Goal: Information Seeking & Learning: Learn about a topic

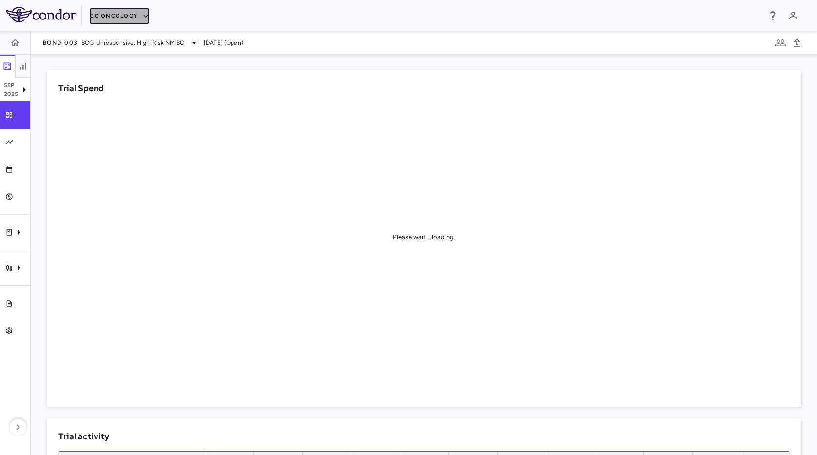
click at [103, 9] on button "CG Oncology" at bounding box center [119, 16] width 59 height 16
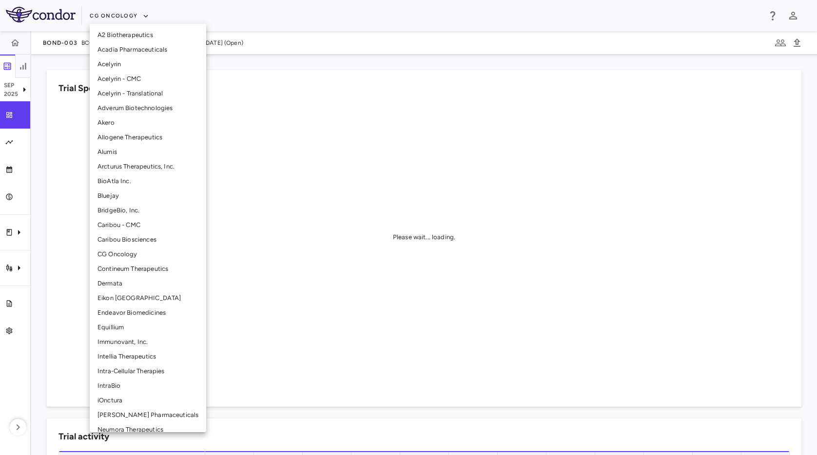
click at [143, 168] on li "Arcturus Therapeutics, Inc." at bounding box center [148, 166] width 117 height 15
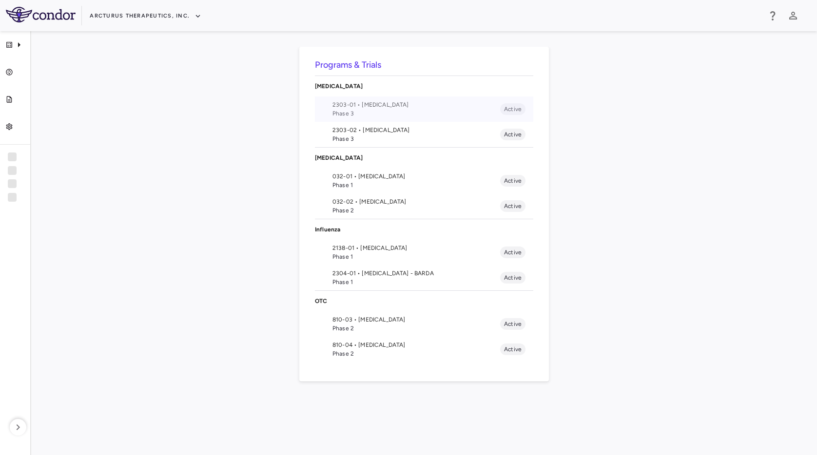
click at [443, 113] on span "Phase 3" at bounding box center [417, 113] width 168 height 9
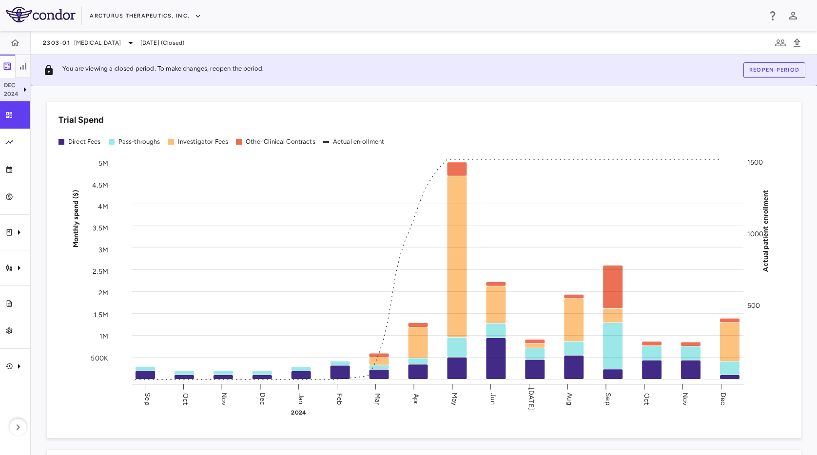
click at [1, 83] on div "Dec 2024" at bounding box center [15, 89] width 30 height 23
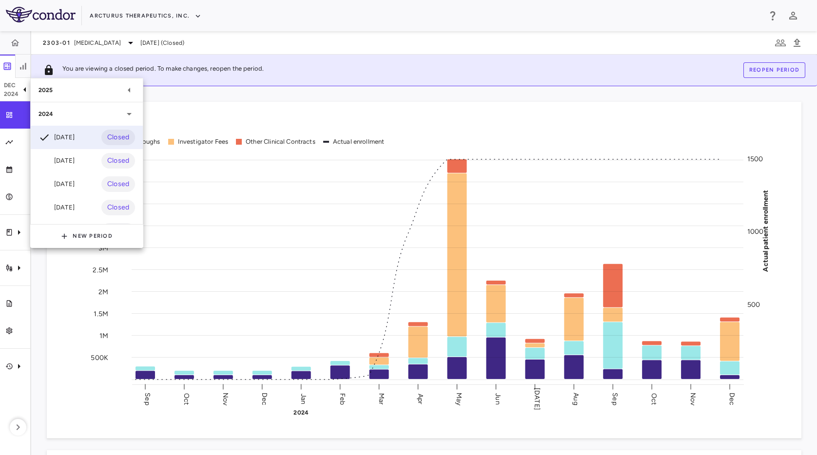
click at [78, 92] on div "2025" at bounding box center [81, 90] width 85 height 9
click at [86, 137] on div "Aug 2025 Open" at bounding box center [87, 136] width 112 height 23
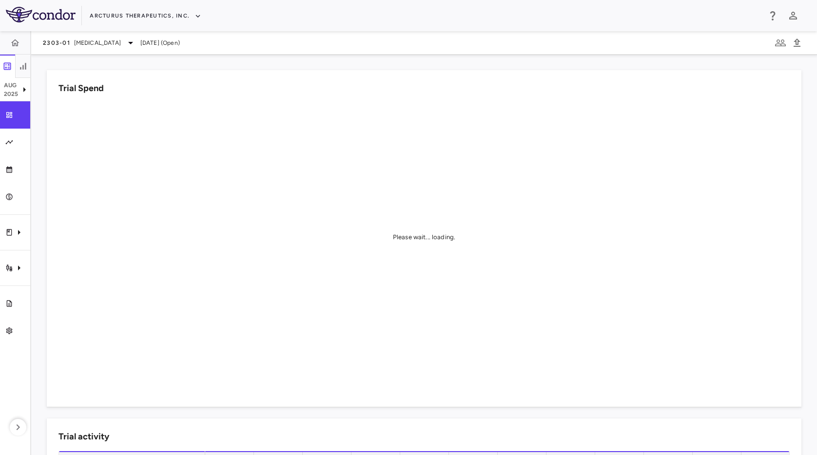
click at [203, 73] on div "Trial Spend Please wait... loading." at bounding box center [424, 238] width 755 height 337
click at [12, 267] on icon "Trial activity" at bounding box center [9, 268] width 8 height 8
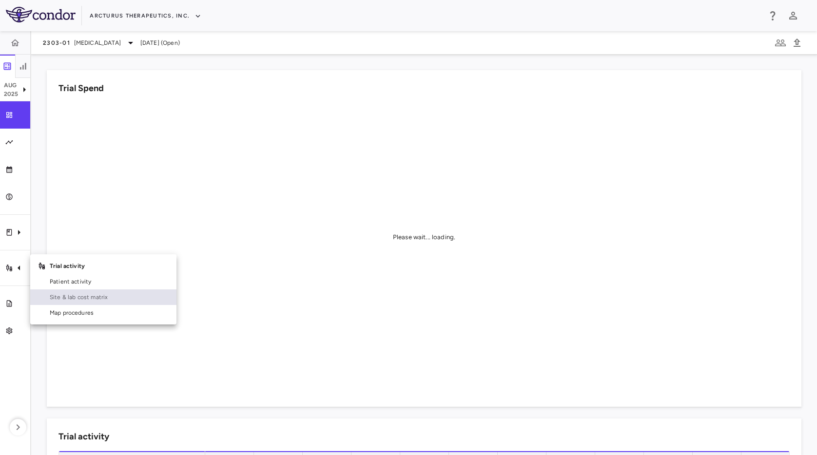
click at [73, 296] on span "Site & lab cost matrix" at bounding box center [109, 297] width 119 height 9
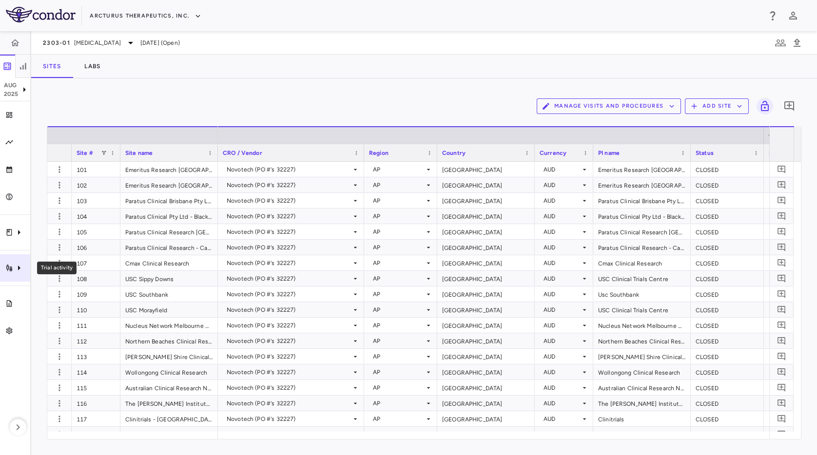
click at [29, 276] on div "Trial activity" at bounding box center [15, 268] width 30 height 27
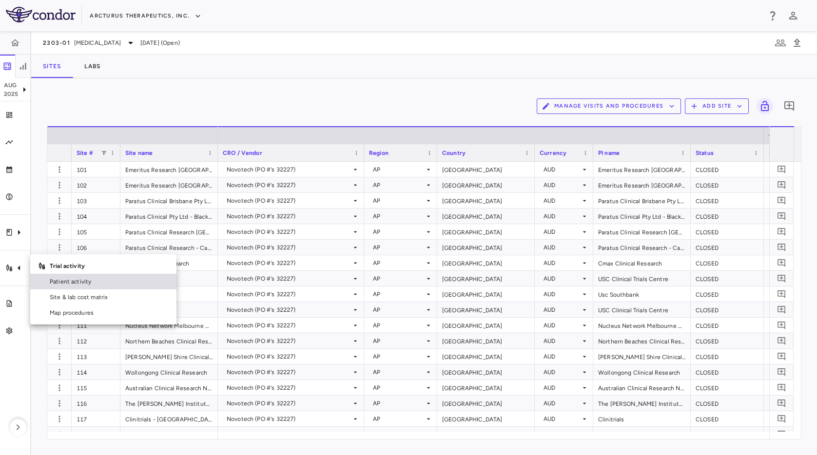
click at [61, 284] on span "Patient activity" at bounding box center [109, 281] width 119 height 9
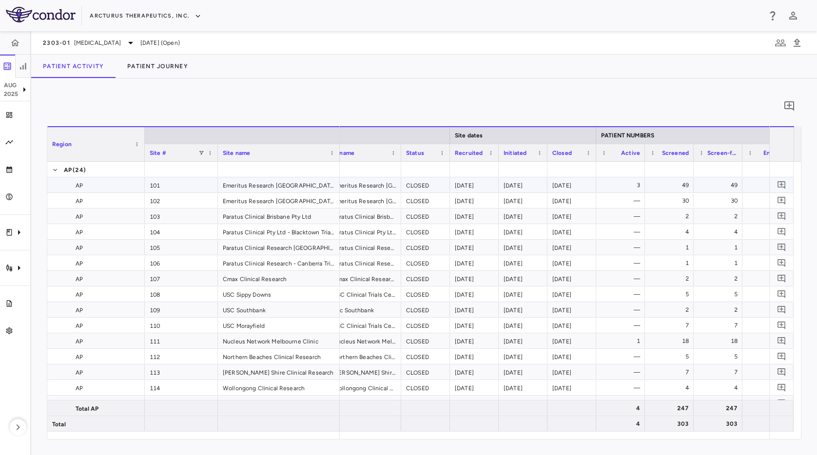
click at [636, 186] on div "3" at bounding box center [622, 185] width 35 height 16
click at [629, 344] on div "1" at bounding box center [622, 340] width 35 height 16
click at [11, 267] on icon "Trial activity" at bounding box center [9, 268] width 6 height 7
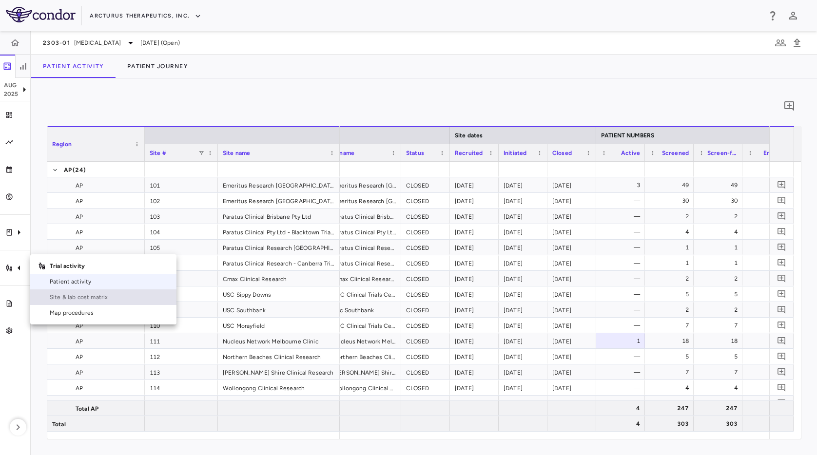
click at [64, 299] on span "Site & lab cost matrix" at bounding box center [109, 297] width 119 height 9
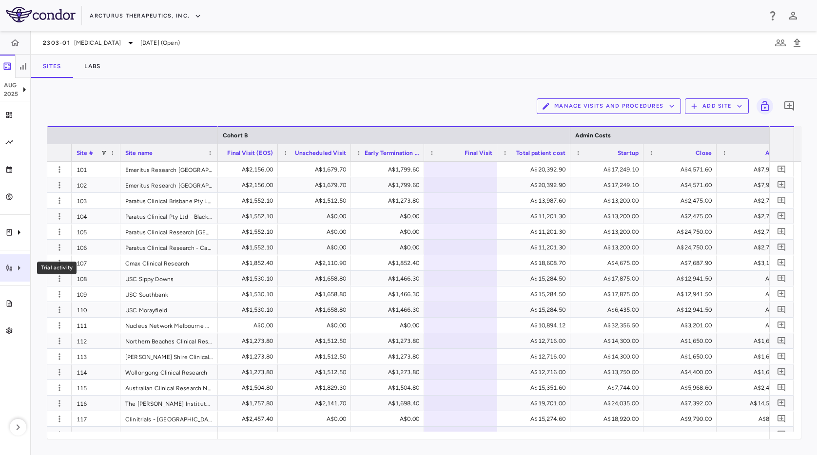
click at [10, 266] on icon "Trial activity" at bounding box center [9, 268] width 8 height 8
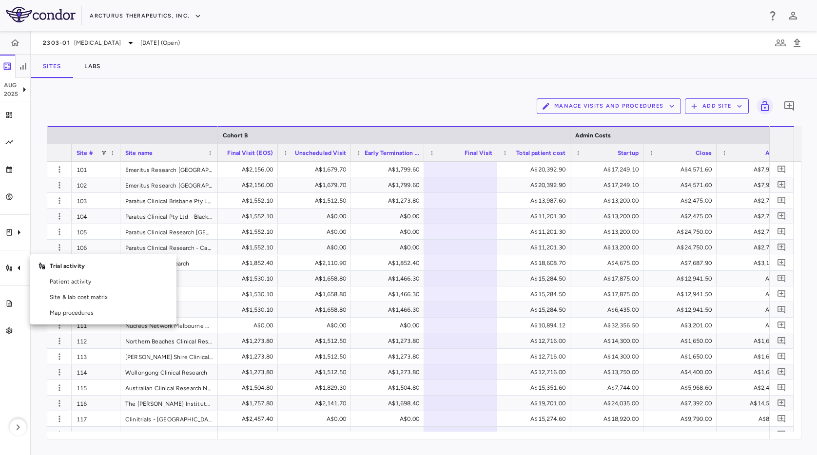
click at [71, 284] on span "Patient activity" at bounding box center [109, 281] width 119 height 9
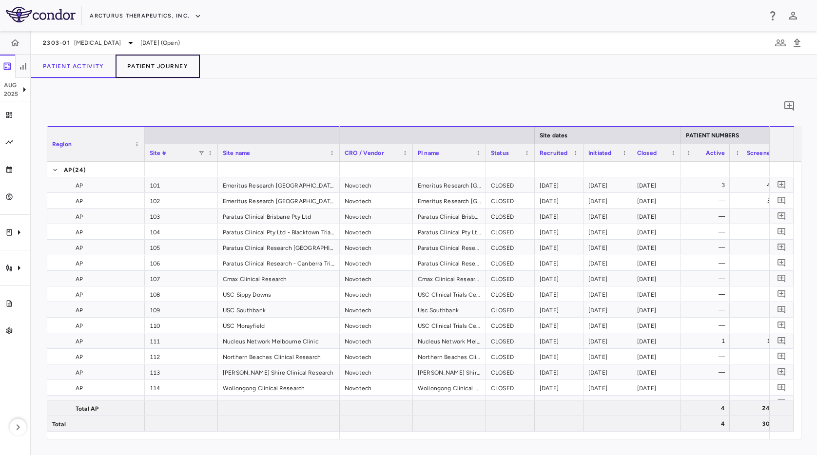
click at [168, 67] on button "Patient Journey" at bounding box center [158, 66] width 84 height 23
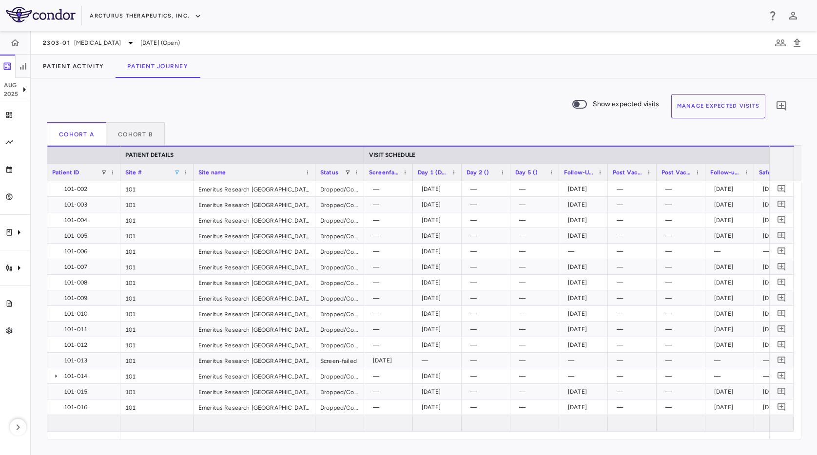
click at [174, 170] on span at bounding box center [177, 173] width 6 height 6
click at [308, 86] on div "Show expected visits Manage Expected Visits 0 Cohort A Cohort B Press ENTER to …" at bounding box center [424, 266] width 786 height 377
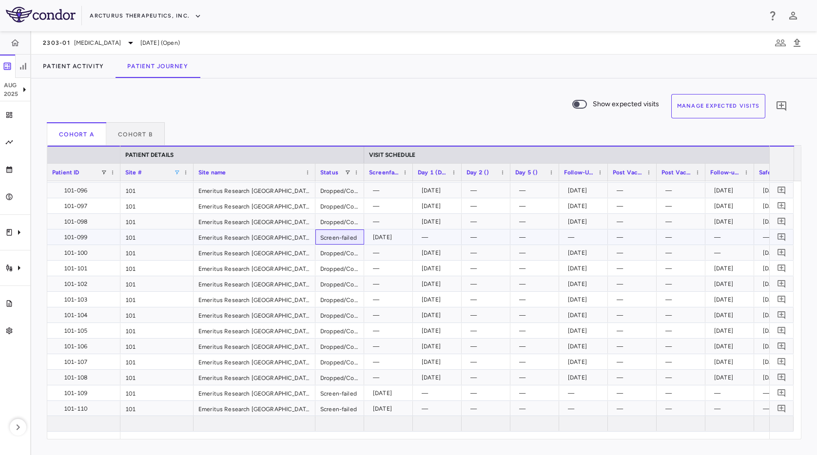
click at [349, 239] on div "Screen-failed" at bounding box center [339, 237] width 49 height 15
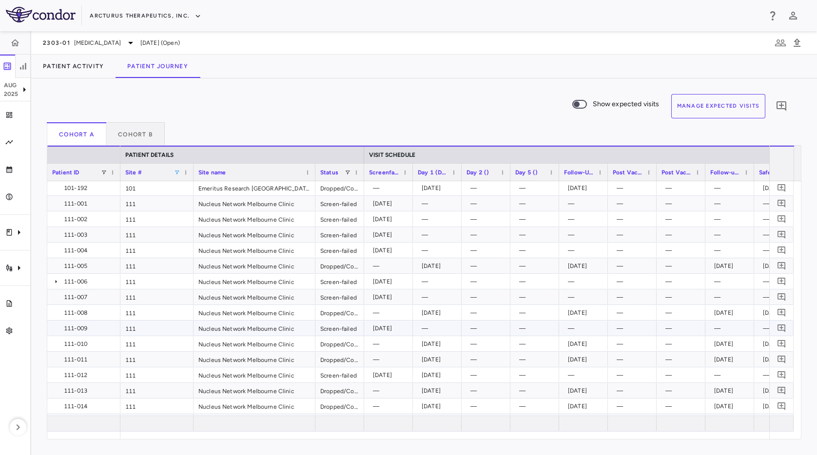
scroll to position [2948, 0]
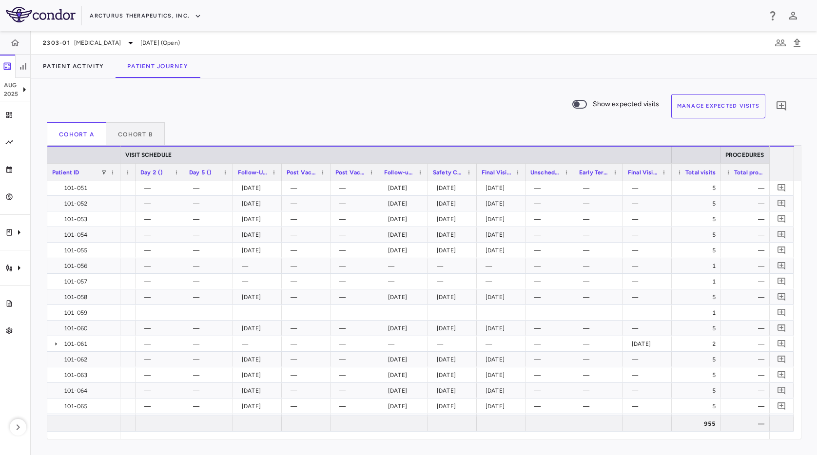
click at [467, 117] on div "Show expected visits Manage Expected Visits 0" at bounding box center [420, 108] width 747 height 28
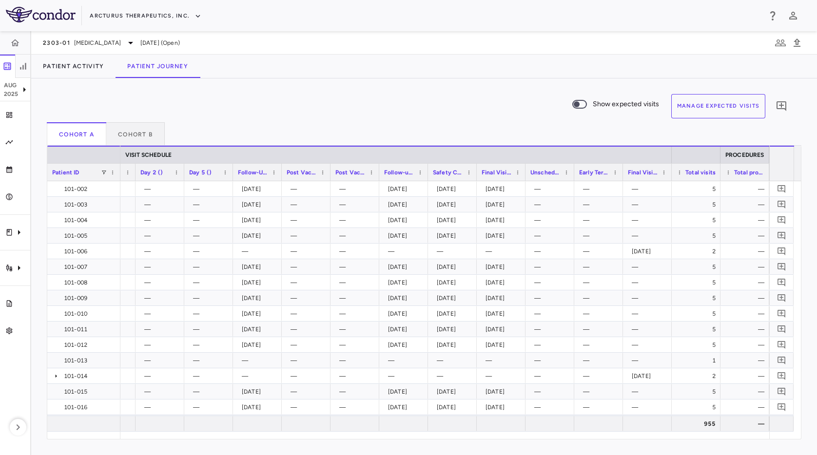
click at [524, 172] on div at bounding box center [525, 172] width 4 height 17
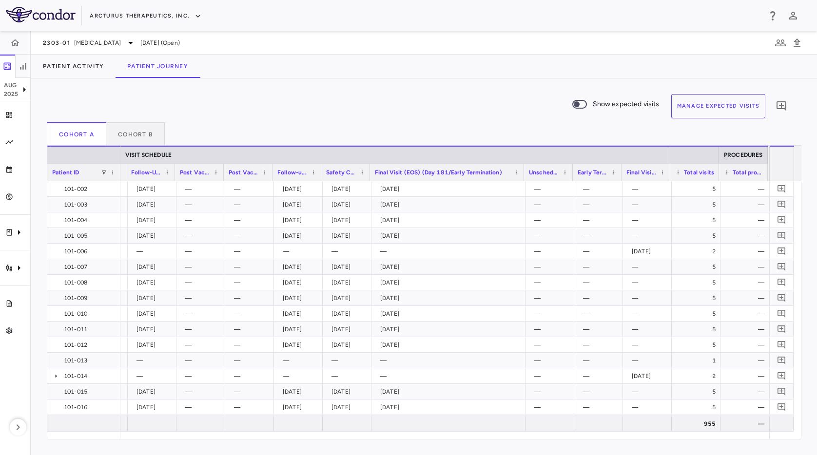
click at [669, 171] on div at bounding box center [670, 172] width 4 height 17
click at [620, 175] on div at bounding box center [621, 172] width 4 height 17
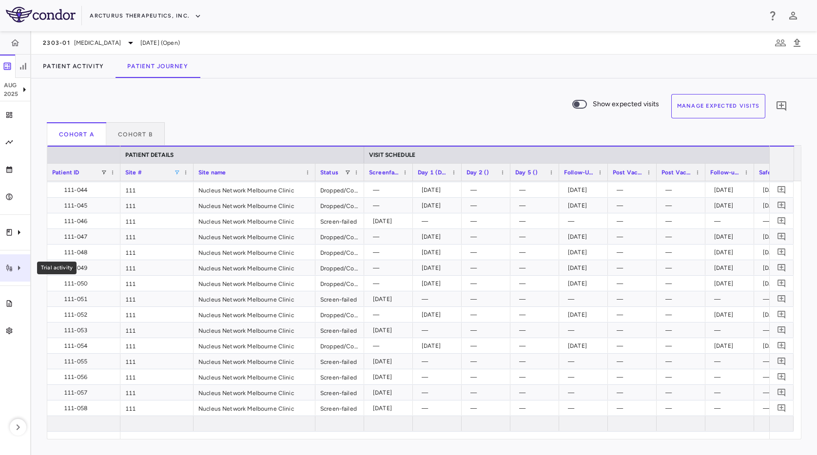
click at [12, 272] on div "Trial activity" at bounding box center [15, 268] width 30 height 27
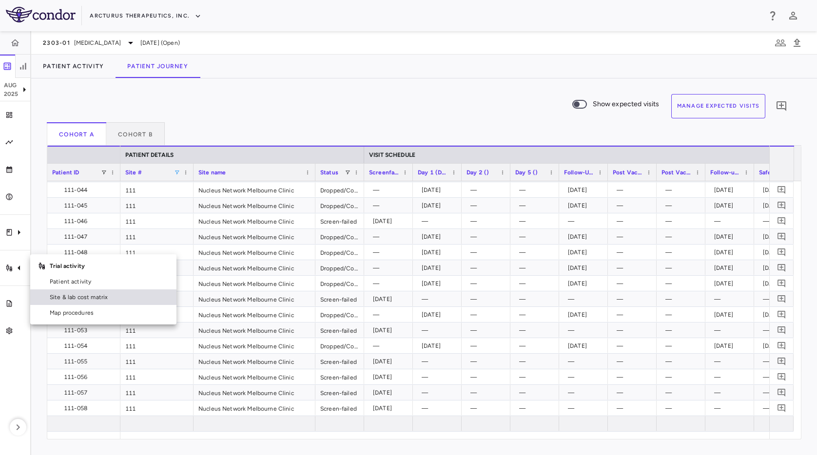
click at [66, 293] on span "Site & lab cost matrix" at bounding box center [109, 297] width 119 height 9
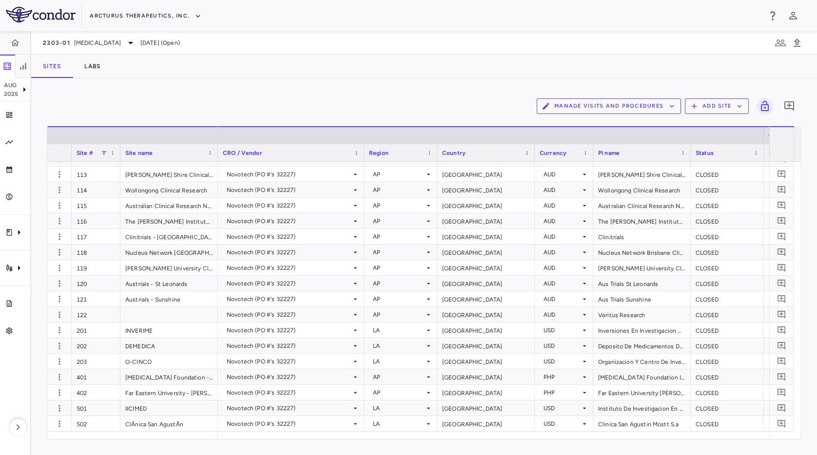
click at [318, 55] on div "Sites Labs" at bounding box center [424, 66] width 786 height 23
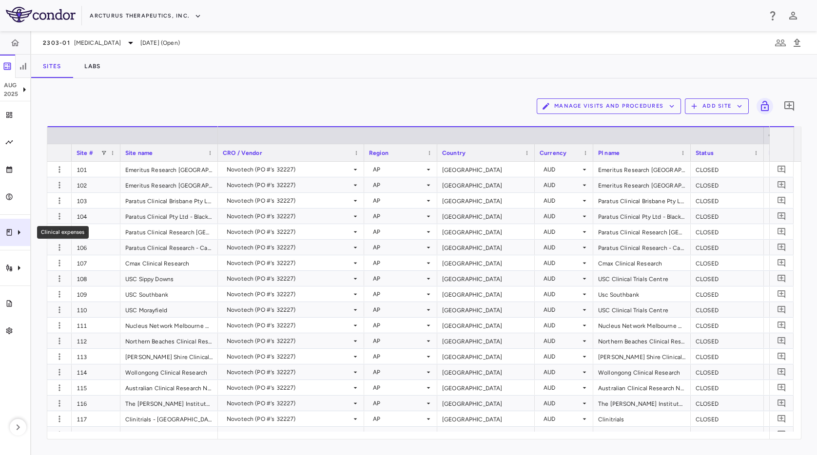
click at [11, 234] on icon "Clinical expenses" at bounding box center [9, 233] width 8 height 8
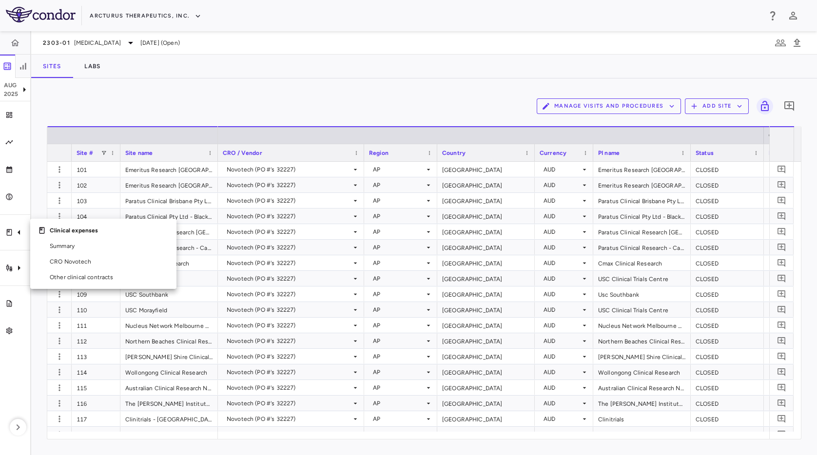
click at [182, 77] on div at bounding box center [408, 227] width 817 height 455
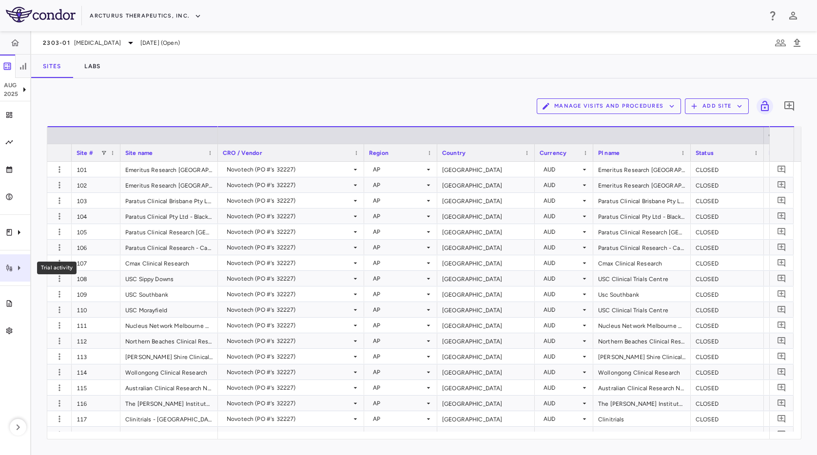
click at [10, 267] on icon "Trial activity" at bounding box center [9, 268] width 6 height 7
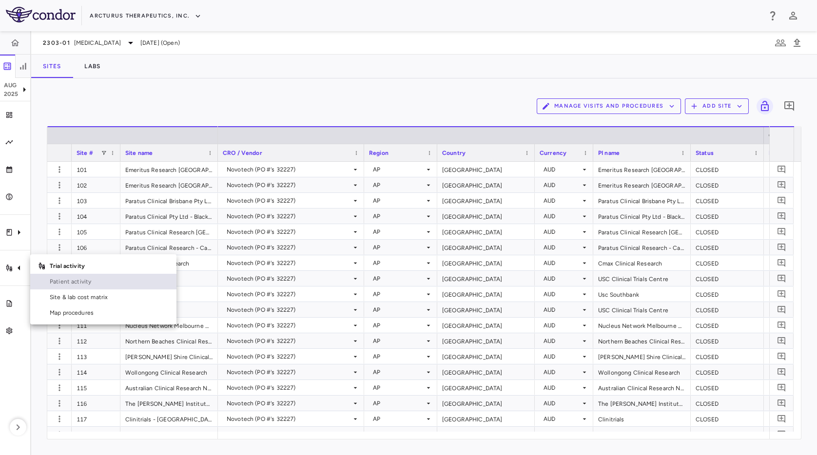
click at [57, 281] on span "Patient activity" at bounding box center [109, 281] width 119 height 9
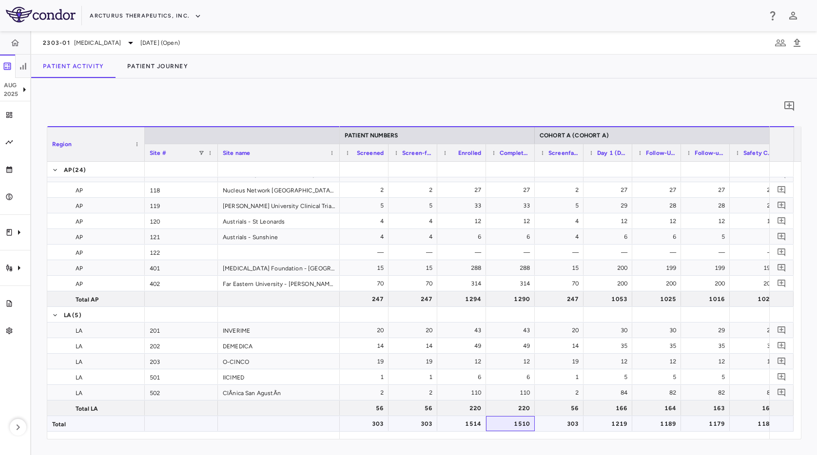
click at [499, 423] on div "1510" at bounding box center [512, 424] width 35 height 16
click at [555, 423] on div "303" at bounding box center [561, 424] width 35 height 16
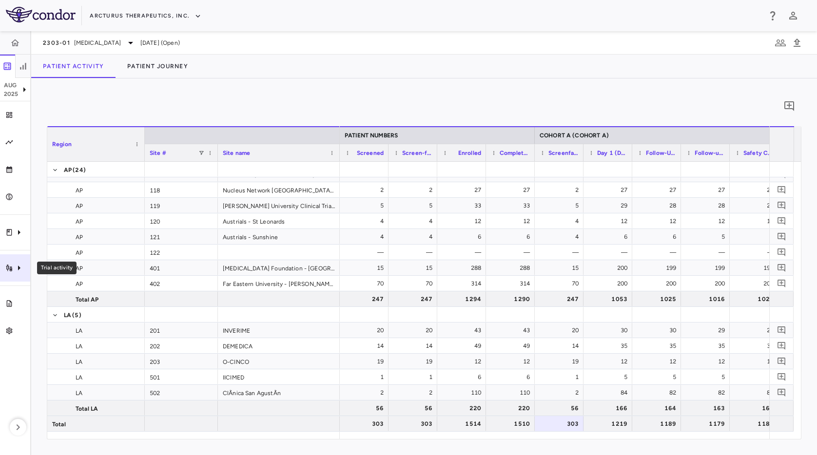
click at [23, 273] on icon "Trial activity" at bounding box center [19, 268] width 12 height 12
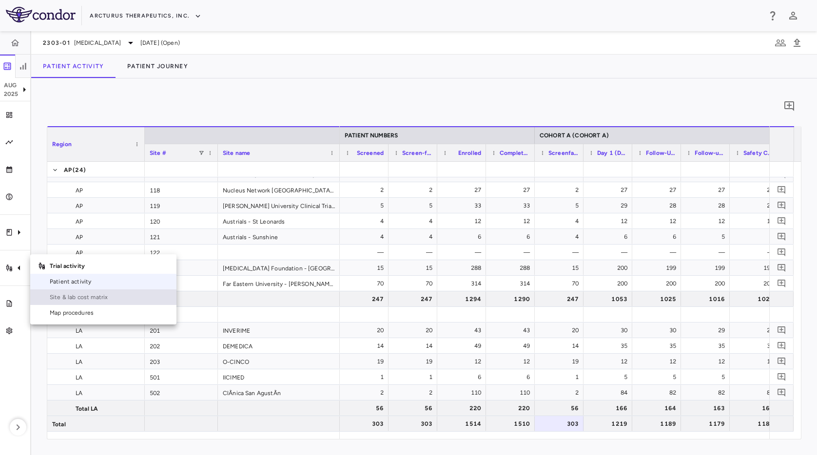
click at [61, 296] on span "Site & lab cost matrix" at bounding box center [109, 297] width 119 height 9
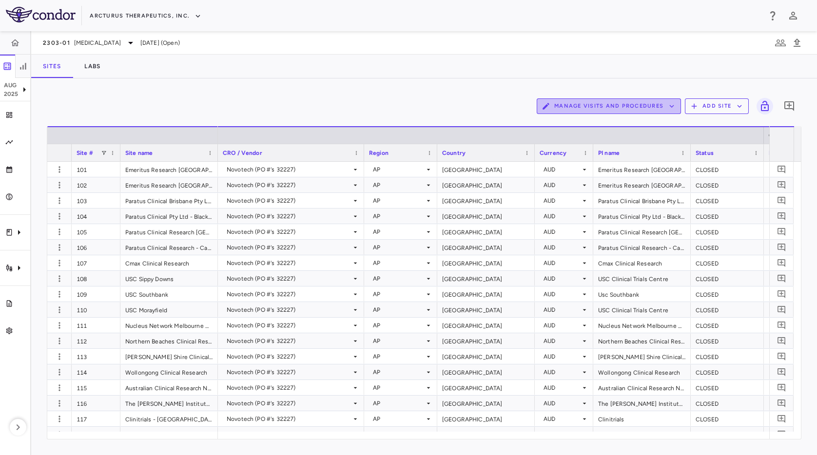
click at [635, 100] on button "Manage Visits and Procedures" at bounding box center [609, 106] width 144 height 16
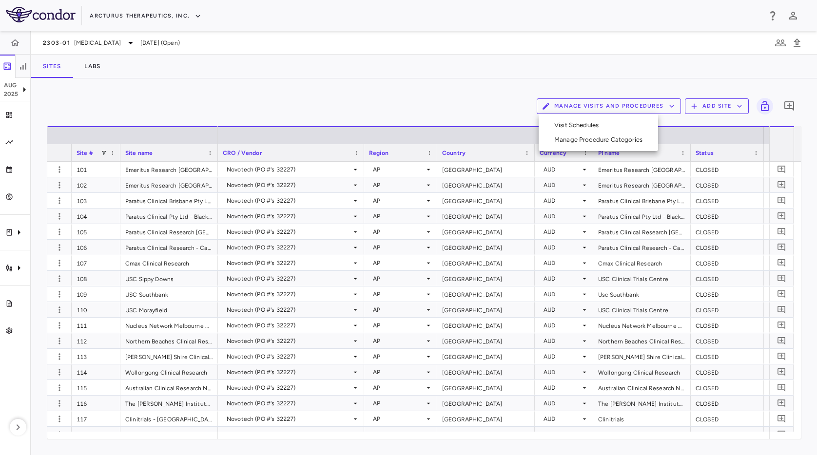
click at [567, 124] on li "Visit Schedules" at bounding box center [599, 125] width 104 height 15
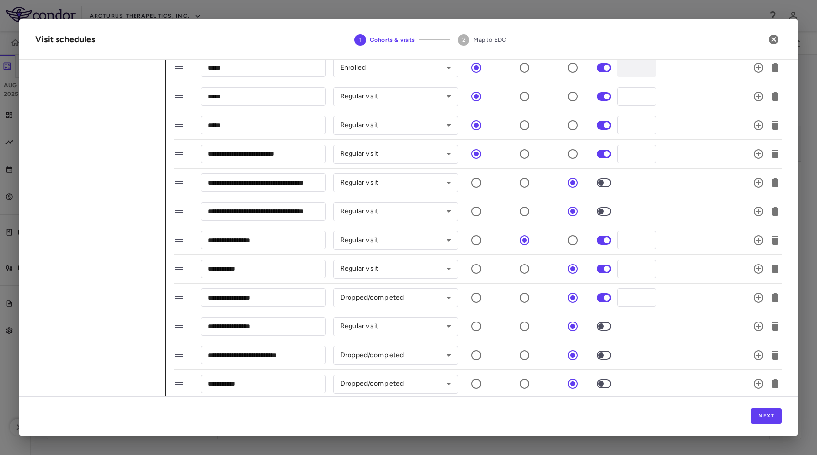
scroll to position [101, 0]
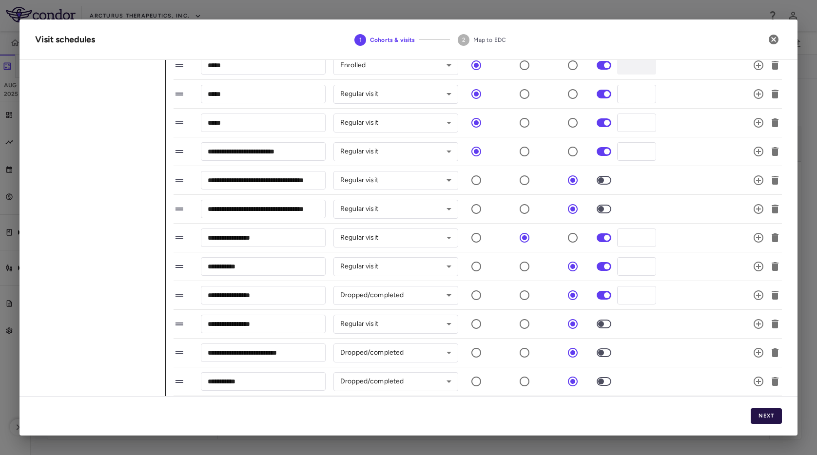
click at [768, 417] on button "Next" at bounding box center [766, 417] width 31 height 16
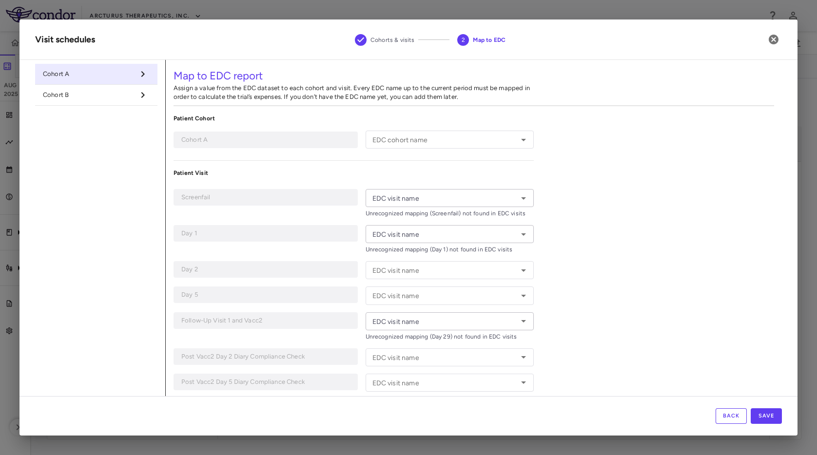
type input "********"
type input "**********"
type input "*****"
type input "******"
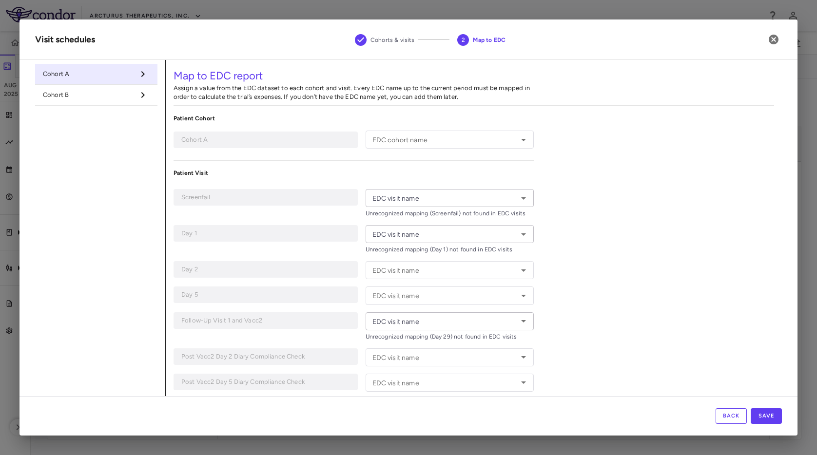
type input "******"
type input "**********"
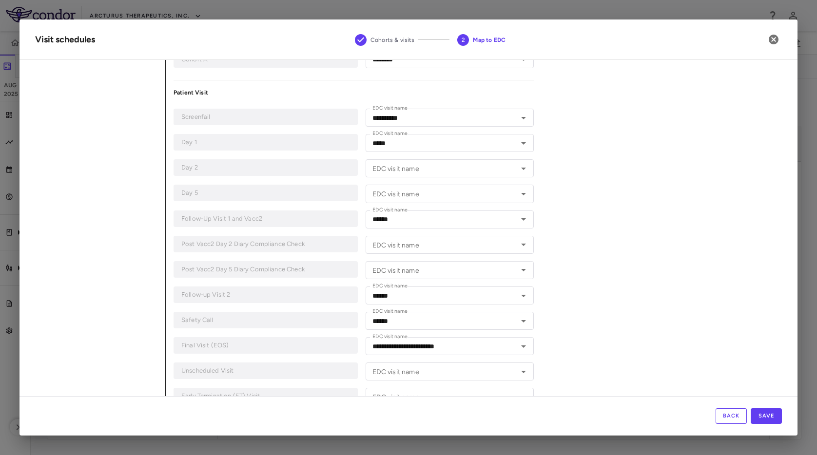
scroll to position [131, 0]
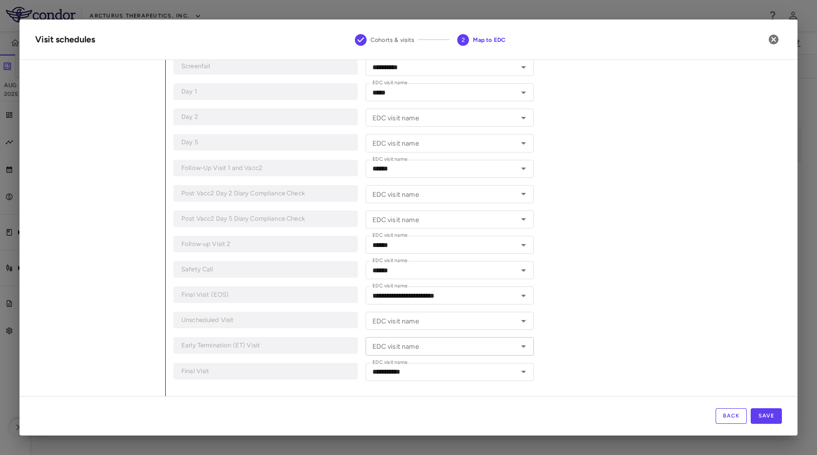
click at [432, 348] on input "EDC visit name" at bounding box center [442, 346] width 147 height 12
drag, startPoint x: 619, startPoint y: 241, endPoint x: 678, endPoint y: 271, distance: 65.6
click at [620, 241] on div "**********" at bounding box center [474, 163] width 616 height 468
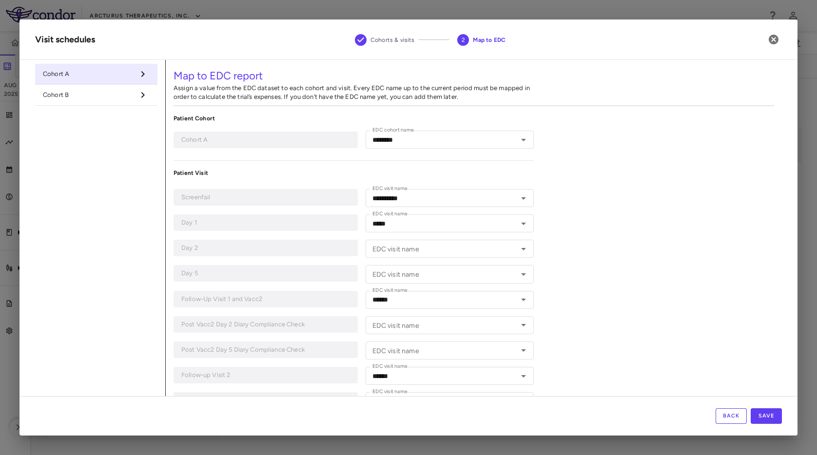
click at [74, 89] on li "Cohort B" at bounding box center [96, 95] width 122 height 21
type input "********"
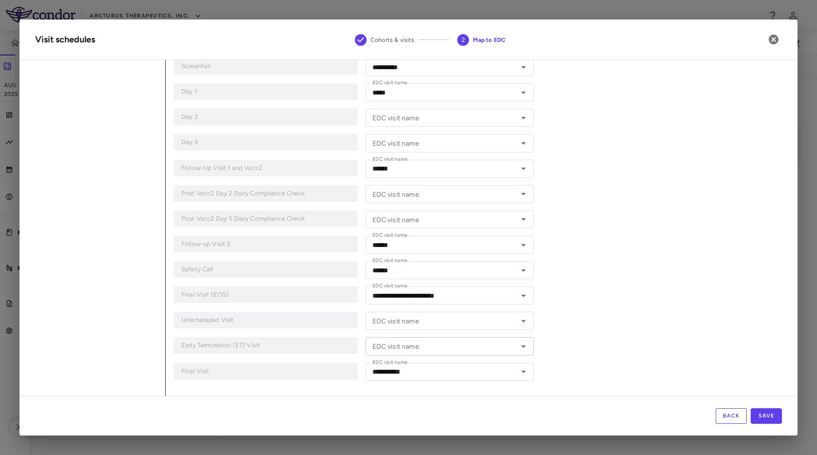
click at [465, 353] on div "EDC visit name" at bounding box center [450, 346] width 169 height 18
drag, startPoint x: 600, startPoint y: 353, endPoint x: 782, endPoint y: 385, distance: 185.1
click at [613, 353] on div "**********" at bounding box center [474, 163] width 616 height 468
click at [763, 414] on button "Save" at bounding box center [766, 417] width 31 height 16
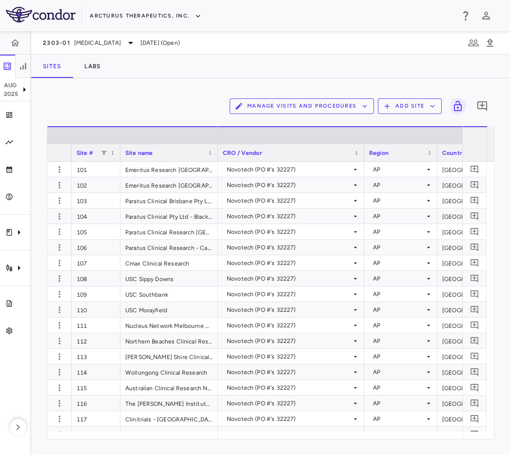
drag, startPoint x: 394, startPoint y: 41, endPoint x: 442, endPoint y: 41, distance: 47.3
click at [397, 41] on div "2303-01 [MEDICAL_DATA][DATE] (Open)" at bounding box center [270, 42] width 479 height 23
click at [326, 109] on button "Manage Visits and Procedures" at bounding box center [302, 106] width 144 height 16
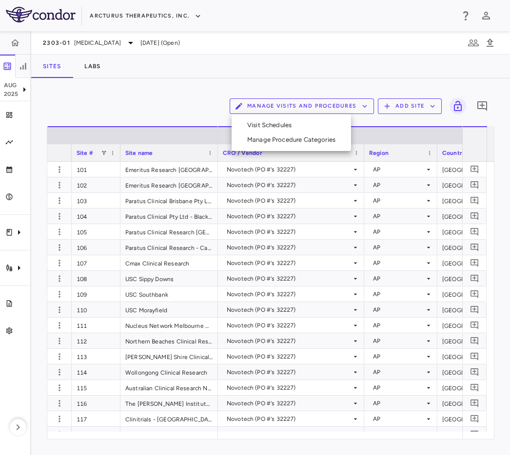
click at [187, 95] on div at bounding box center [255, 227] width 510 height 455
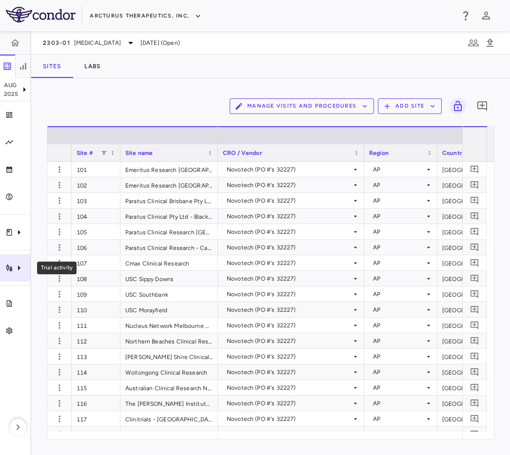
click at [26, 278] on div "Trial activity" at bounding box center [15, 268] width 30 height 27
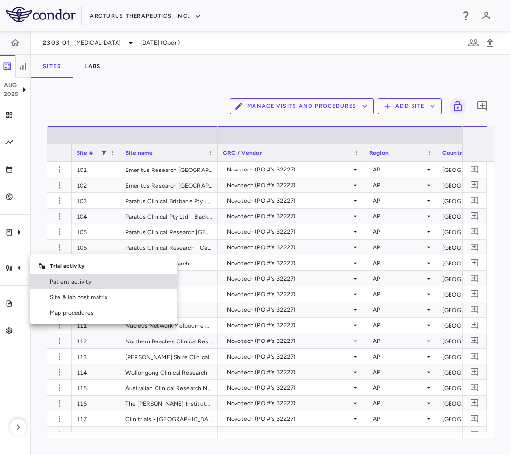
click at [51, 275] on link "Patient activity" at bounding box center [103, 282] width 146 height 16
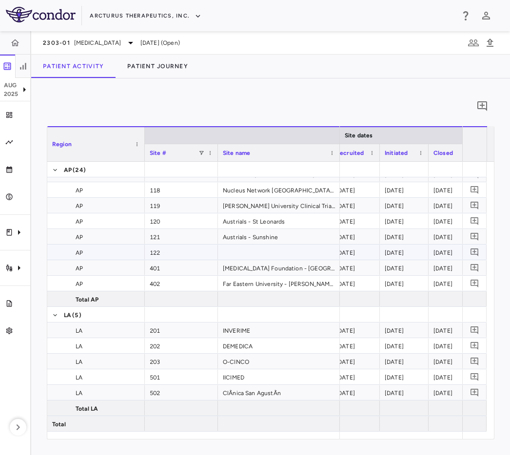
scroll to position [0, 212]
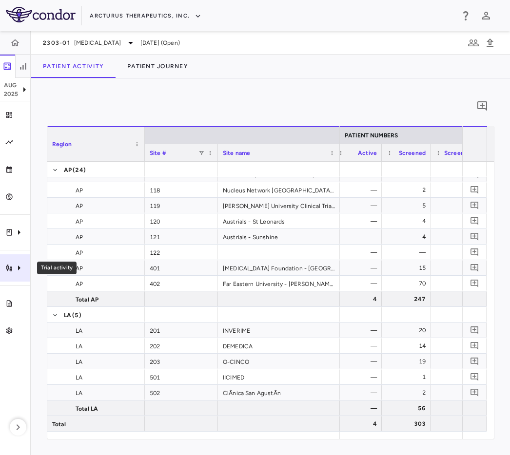
click at [14, 276] on div "Trial activity" at bounding box center [15, 268] width 30 height 27
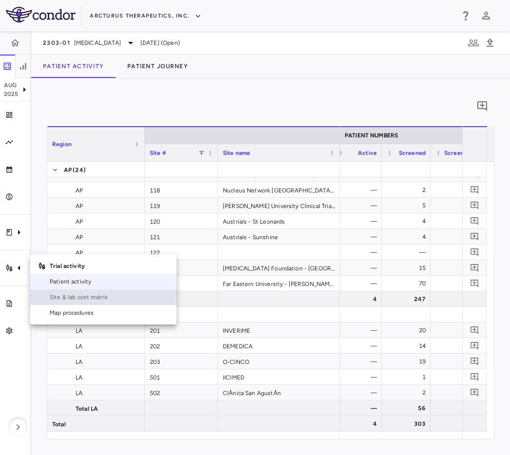
click at [58, 296] on span "Site & lab cost matrix" at bounding box center [109, 297] width 119 height 9
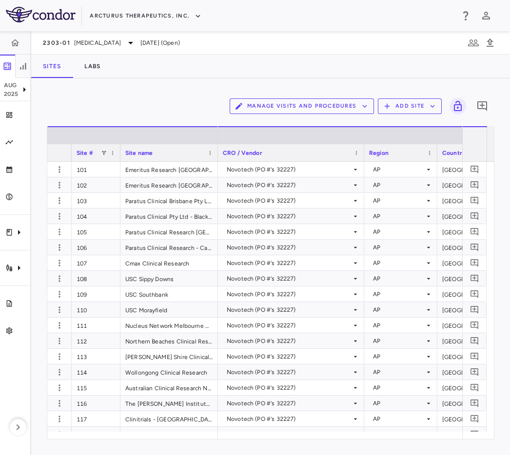
click at [322, 113] on button "Manage Visits and Procedures" at bounding box center [302, 106] width 144 height 16
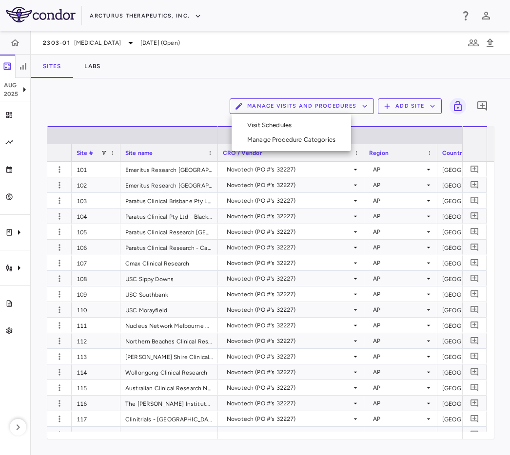
click at [321, 130] on li "Visit Schedules" at bounding box center [291, 125] width 104 height 15
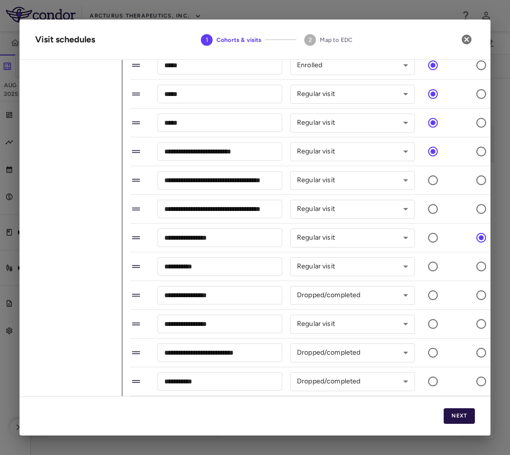
click at [465, 417] on button "Next" at bounding box center [459, 417] width 31 height 16
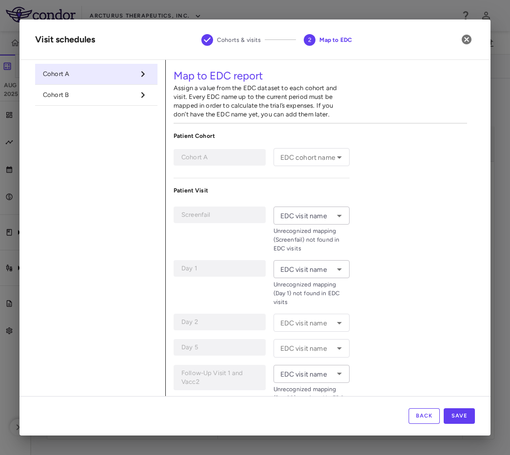
type input "********"
type input "**********"
type input "*****"
type input "******"
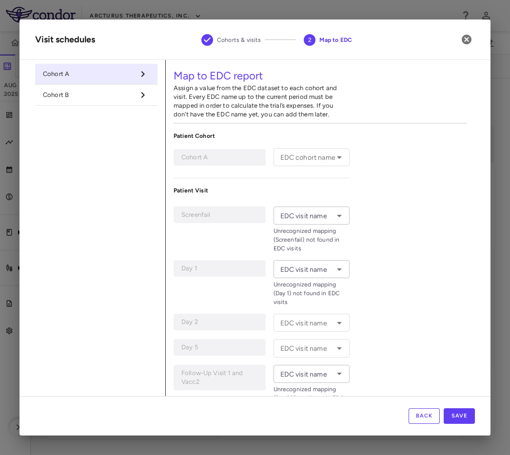
type input "******"
type input "**********"
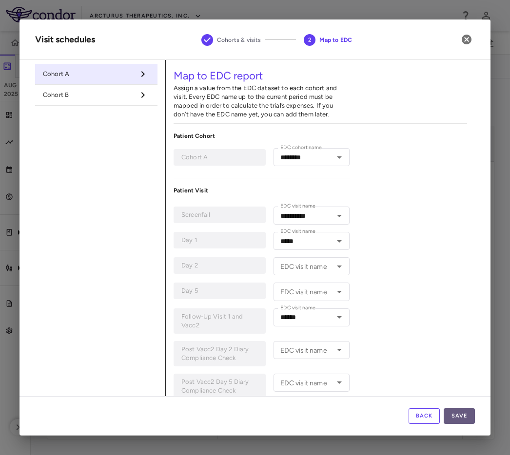
click at [452, 414] on button "Save" at bounding box center [459, 417] width 31 height 16
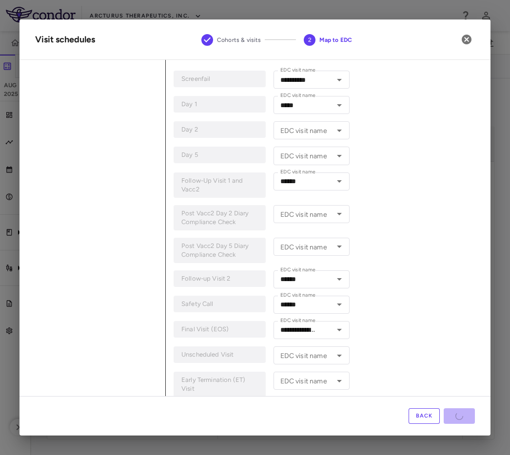
drag, startPoint x: 510, startPoint y: 76, endPoint x: 460, endPoint y: 78, distance: 49.3
click at [460, 78] on div "**********" at bounding box center [255, 228] width 471 height 416
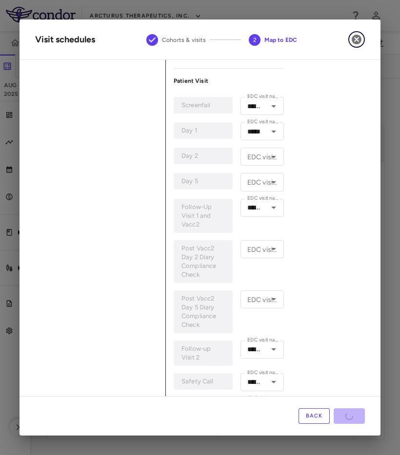
click at [358, 37] on icon "button" at bounding box center [357, 40] width 10 height 10
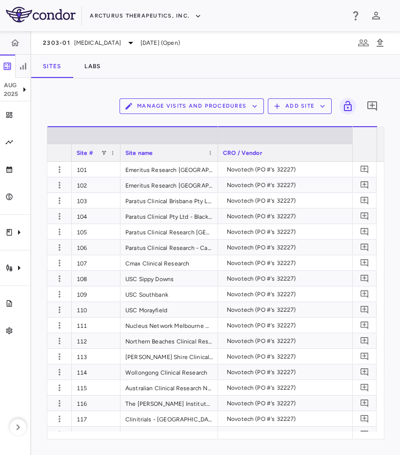
click at [312, 40] on div "2303-01 COVID-19 Aug 2025 (Open)" at bounding box center [215, 42] width 369 height 23
click at [243, 15] on div "Arcturus Therapeutics, Inc." at bounding box center [217, 16] width 254 height 16
click at [197, 13] on icon "button" at bounding box center [198, 16] width 9 height 9
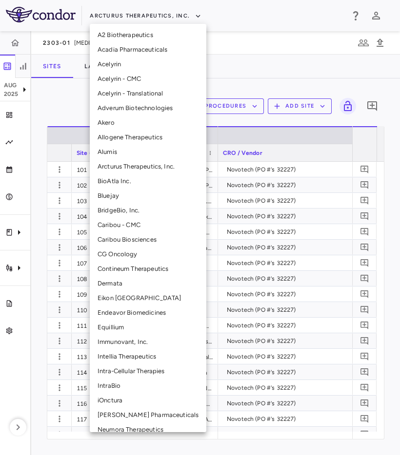
click at [246, 48] on div at bounding box center [200, 227] width 400 height 455
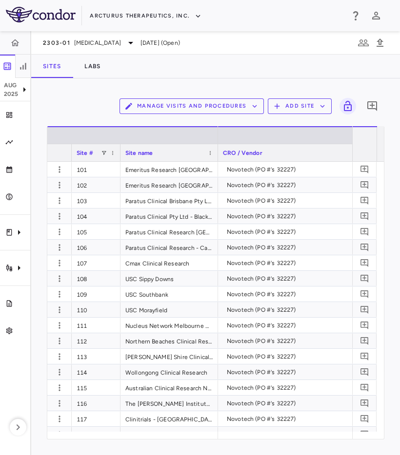
click at [231, 69] on div "Sites Labs" at bounding box center [215, 66] width 369 height 23
click at [233, 69] on div "Sites Labs" at bounding box center [215, 66] width 369 height 23
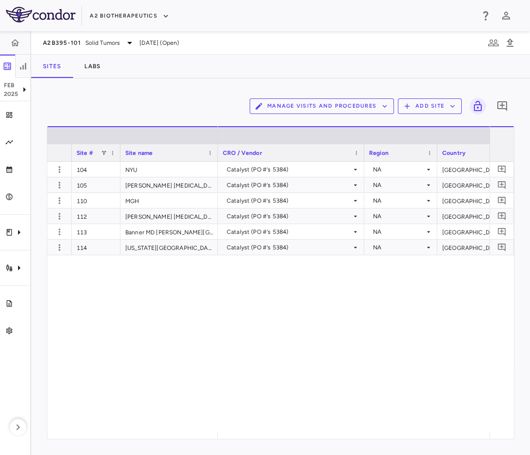
click at [92, 106] on div "Manage Visits and Procedures Add Site 0" at bounding box center [281, 106] width 468 height 24
click at [110, 15] on button "A2 Biotherapeutics" at bounding box center [129, 16] width 79 height 16
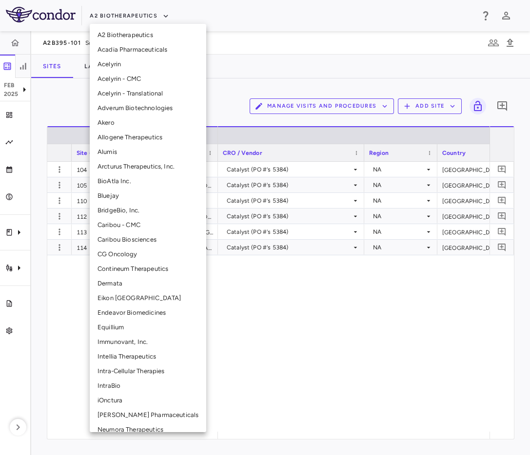
click at [120, 171] on li "Arcturus Therapeutics, Inc." at bounding box center [148, 166] width 117 height 15
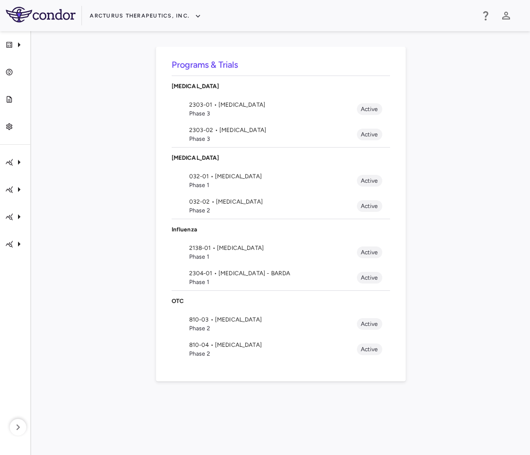
click at [220, 114] on span "Phase 3" at bounding box center [273, 113] width 168 height 9
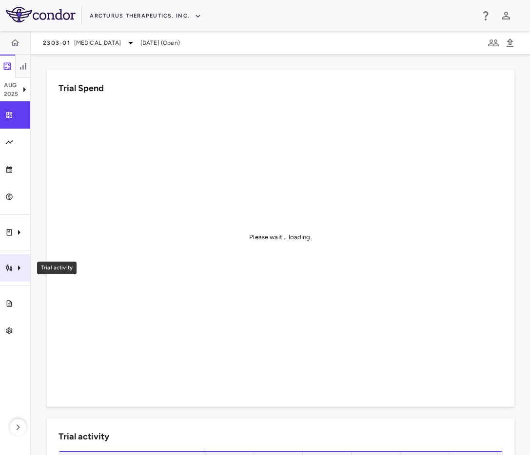
click at [25, 275] on div "Trial activity" at bounding box center [15, 268] width 30 height 27
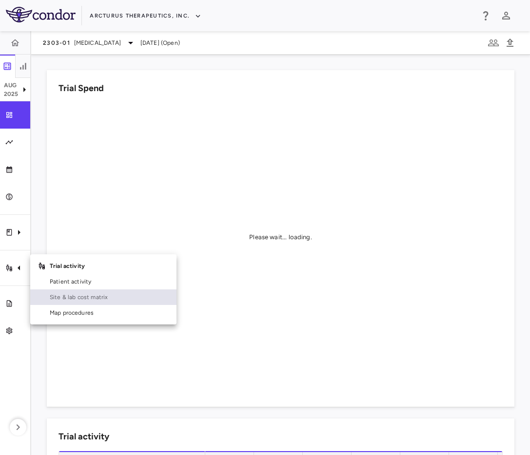
click at [102, 293] on span "Site & lab cost matrix" at bounding box center [109, 297] width 119 height 9
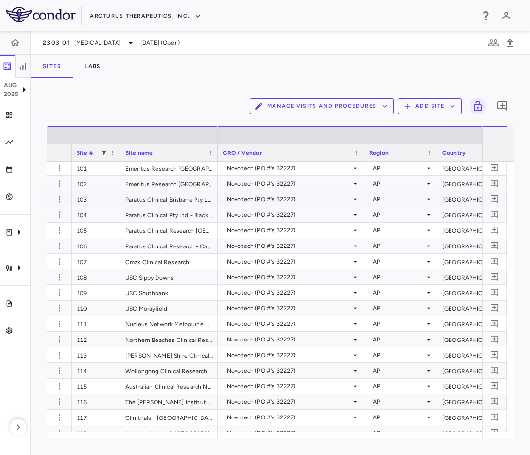
scroll to position [2, 0]
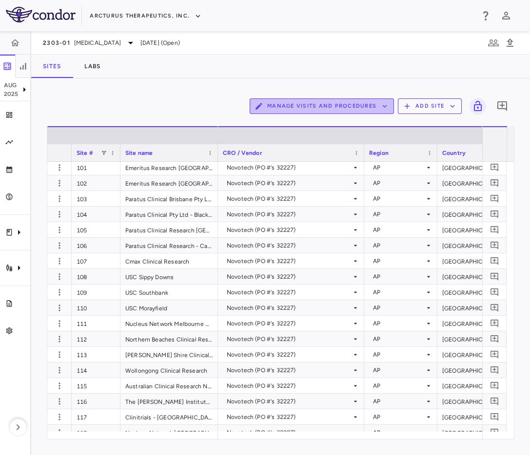
click at [351, 105] on button "Manage Visits and Procedures" at bounding box center [322, 106] width 144 height 16
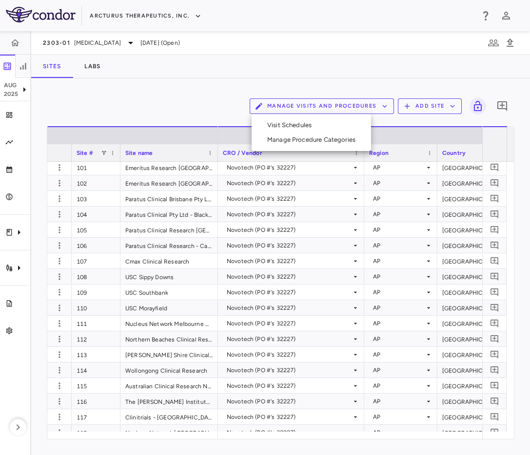
click at [309, 127] on li "Visit Schedules" at bounding box center [311, 125] width 104 height 15
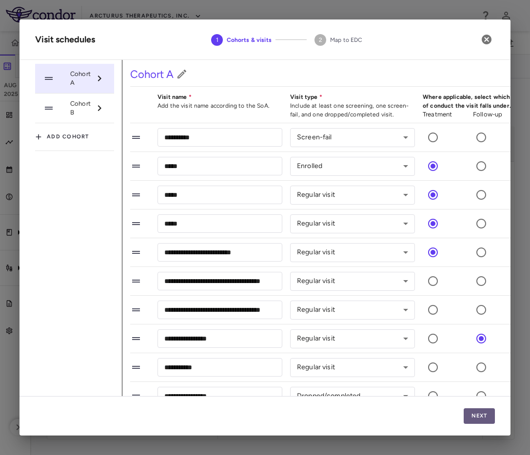
click at [490, 418] on button "Next" at bounding box center [479, 417] width 31 height 16
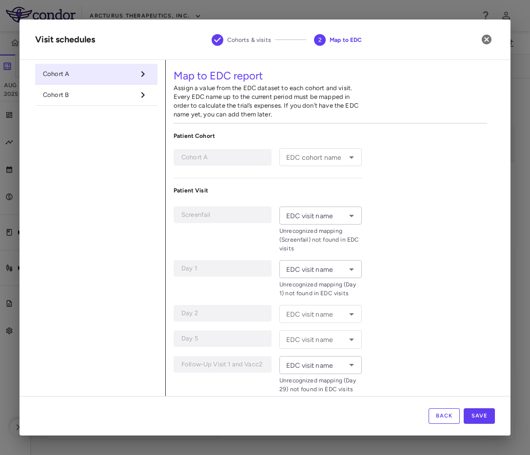
type input "********"
type input "**********"
type input "*****"
type input "******"
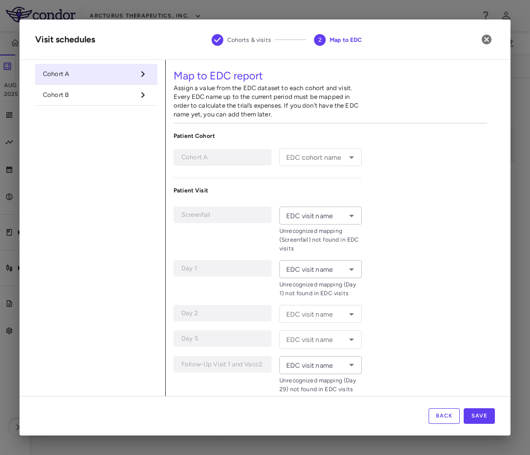
type input "******"
type input "**********"
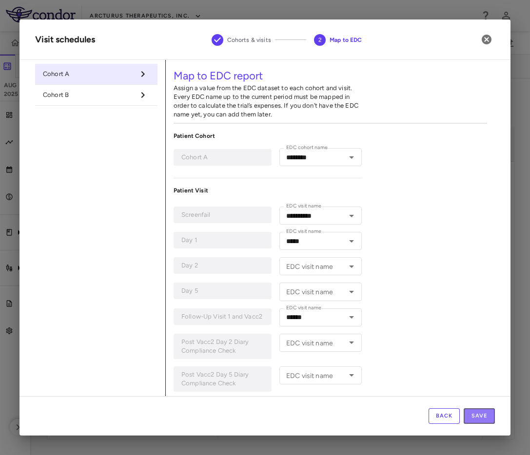
click at [490, 418] on button "Save" at bounding box center [479, 417] width 31 height 16
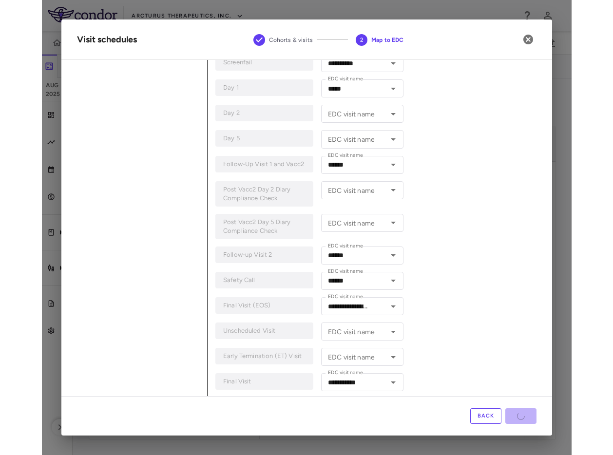
scroll to position [170, 0]
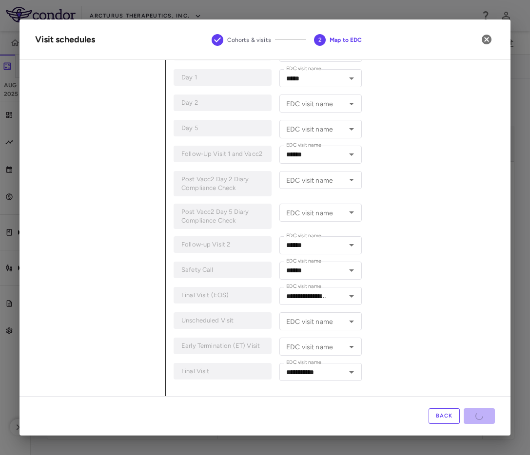
click at [449, 46] on h2 "Visit schedules Cohorts & visits 2 Map to EDC" at bounding box center [265, 40] width 491 height 40
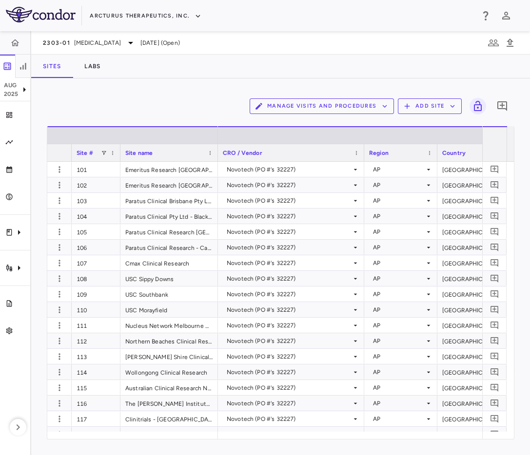
click at [444, 64] on div "Sites Labs" at bounding box center [280, 66] width 499 height 23
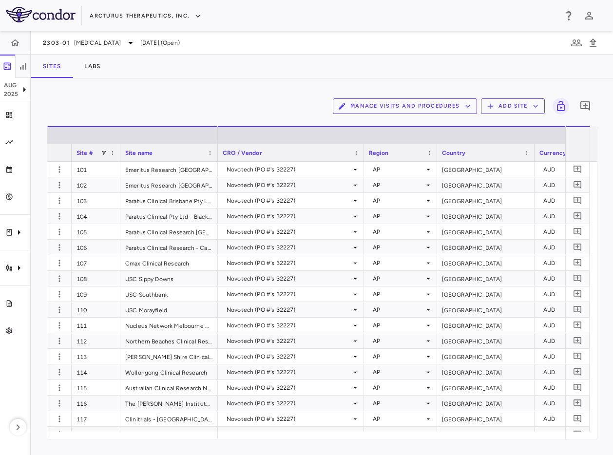
click at [488, 44] on div "2303-01 COVID-19 Aug 2025 (Open)" at bounding box center [322, 42] width 582 height 23
click at [122, 96] on div "Manage Visits and Procedures Add Site 0" at bounding box center [322, 106] width 551 height 24
click at [202, 80] on div "Manage Visits and Procedures Add Site 0 Drag here to set row groups Drag here t…" at bounding box center [322, 266] width 582 height 377
click at [194, 81] on div "Manage Visits and Procedures Add Site 0 Drag here to set row groups Drag here t…" at bounding box center [322, 266] width 582 height 377
click at [197, 75] on div "Sites Labs" at bounding box center [322, 66] width 582 height 23
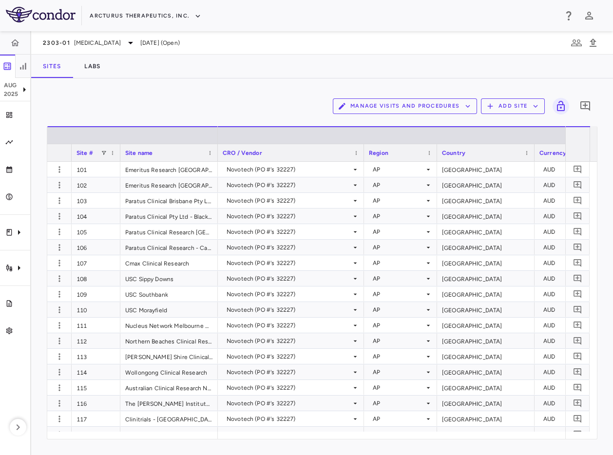
click at [209, 74] on div "Sites Labs" at bounding box center [322, 66] width 582 height 23
click at [271, 93] on div "Manage Visits and Procedures Add Site 0 Drag here to set row groups Drag here t…" at bounding box center [322, 266] width 582 height 377
click at [281, 106] on div "Manage Visits and Procedures Add Site 0" at bounding box center [322, 106] width 551 height 24
click at [297, 103] on div "Manage Visits and Procedures Add Site 0" at bounding box center [322, 106] width 551 height 24
click at [412, 84] on div "Manage Visits and Procedures Add Site 0 Drag here to set row groups Drag here t…" at bounding box center [322, 266] width 582 height 377
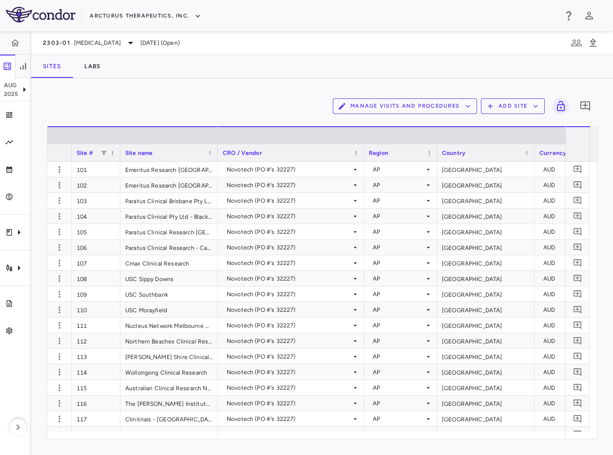
click at [229, 97] on div "Manage Visits and Procedures Add Site 0" at bounding box center [322, 106] width 551 height 24
click at [229, 96] on div "Manage Visits and Procedures Add Site 0" at bounding box center [322, 106] width 551 height 24
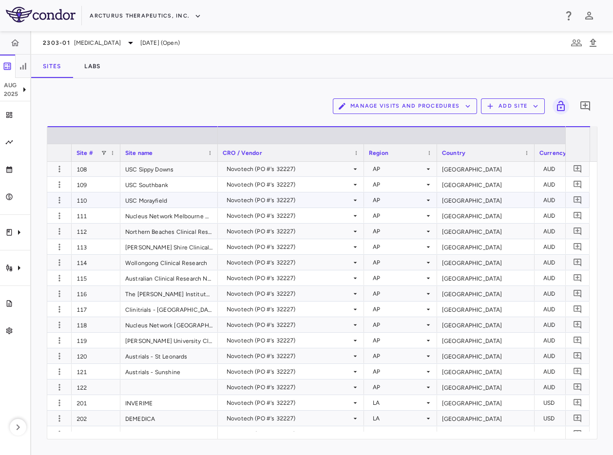
scroll to position [182, 0]
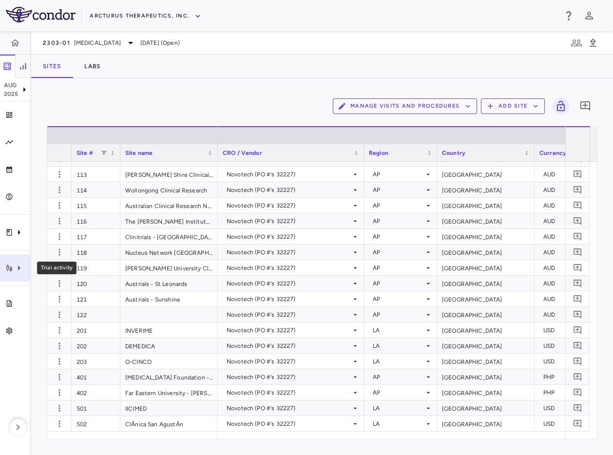
click at [7, 270] on icon "Trial activity" at bounding box center [9, 268] width 6 height 7
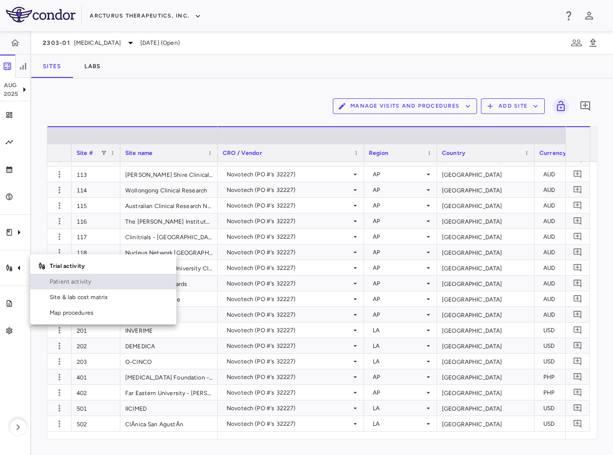
click at [55, 279] on span "Patient activity" at bounding box center [109, 281] width 119 height 9
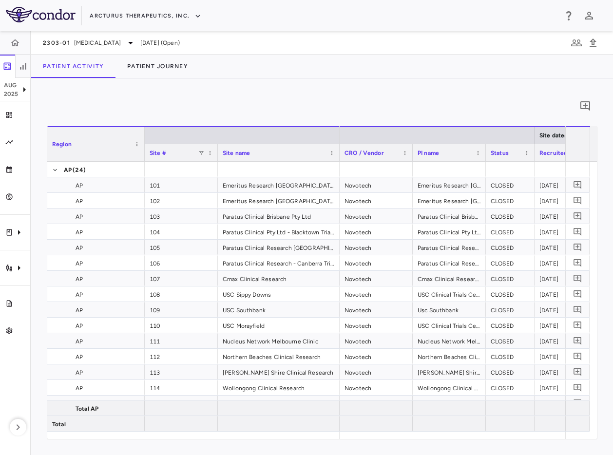
click at [471, 85] on div "0 Region Drag here to set column labels Region Site # Site name AP" at bounding box center [322, 266] width 582 height 377
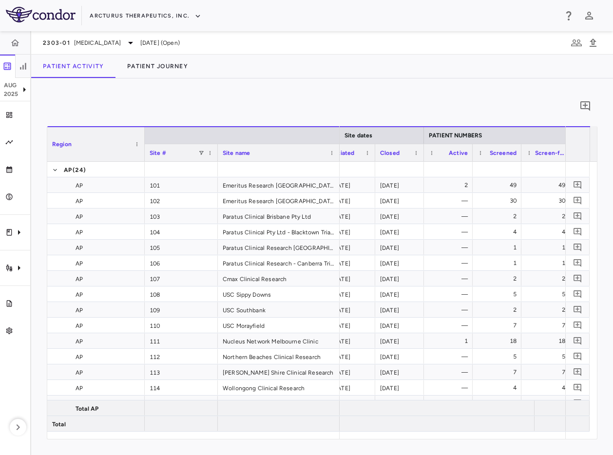
click at [414, 63] on div "Patient Activity Patient Journey" at bounding box center [322, 66] width 582 height 23
click at [449, 188] on div "2" at bounding box center [450, 185] width 35 height 16
click at [440, 81] on div "0 Region Drag here to set column labels Region Site # Site name AP" at bounding box center [322, 266] width 582 height 377
click at [435, 75] on div "Patient Activity Patient Journey" at bounding box center [322, 66] width 582 height 23
drag, startPoint x: 434, startPoint y: 77, endPoint x: 428, endPoint y: 88, distance: 13.1
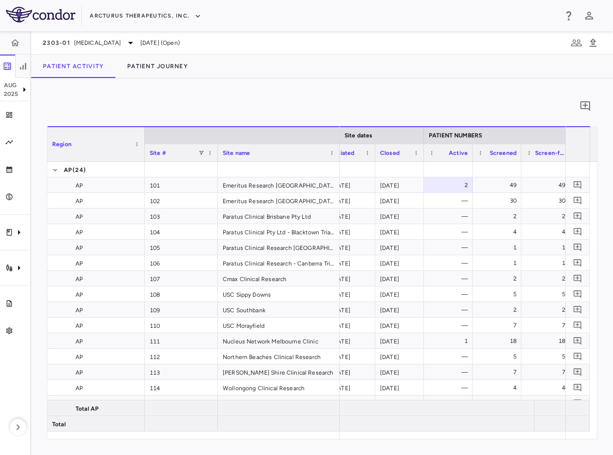
click at [428, 88] on div "2303-01 COVID-19 Aug 2025 (Open) Patient Activity Patient Journey 0 Region Drag…" at bounding box center [322, 243] width 582 height 424
click at [467, 84] on div "0 Region Drag here to set column labels Region Site # Site name AP" at bounding box center [322, 266] width 582 height 377
click at [463, 82] on div "0 Region Drag here to set column labels Region Site # Site name AP" at bounding box center [322, 266] width 582 height 377
click at [452, 78] on div "2303-01 COVID-19 Aug 2025 (Open) Patient Activity Patient Journey 0 Region Drag…" at bounding box center [322, 243] width 582 height 424
click at [452, 77] on div "Patient Activity Patient Journey" at bounding box center [322, 66] width 582 height 23
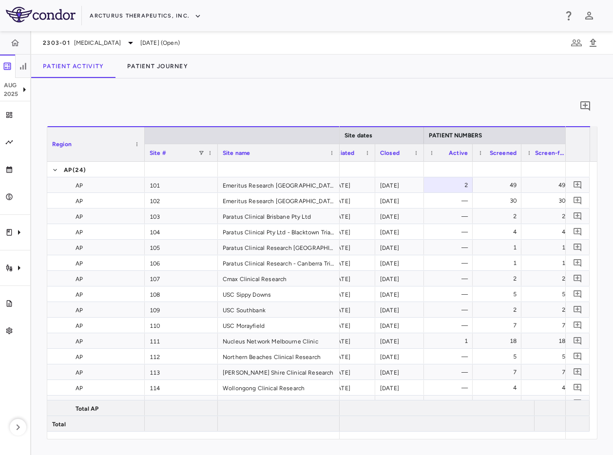
click at [442, 88] on div "0 Region Drag here to set column labels Region Site # Site name AP" at bounding box center [322, 266] width 582 height 377
click at [521, 91] on div "0 Region Drag here to set column labels Region Site # Site name AP" at bounding box center [322, 266] width 582 height 377
click at [295, 93] on div "0 Region Drag here to set column labels Region Site # Site name AP" at bounding box center [322, 266] width 582 height 377
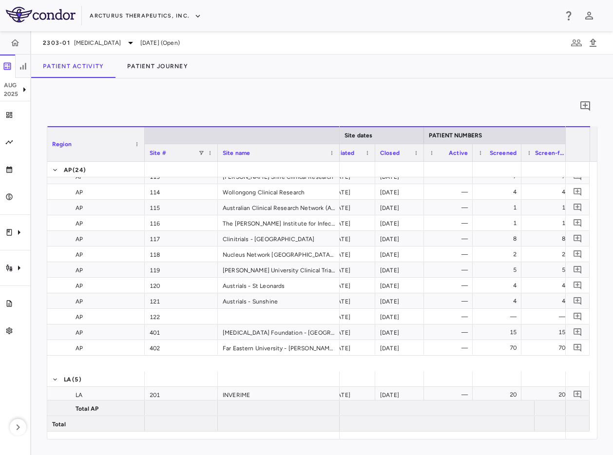
scroll to position [260, 0]
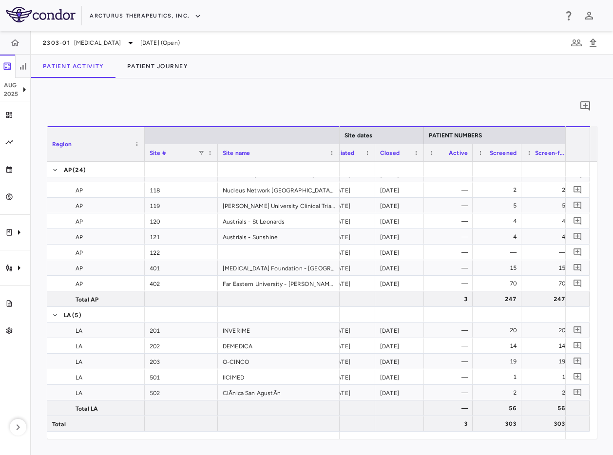
click at [411, 75] on div "Patient Activity Patient Journey" at bounding box center [322, 66] width 582 height 23
click at [394, 93] on div "0 Region Drag here to set column labels Region Site # Site name AP" at bounding box center [322, 266] width 582 height 377
click at [396, 79] on div "0 Region Drag here to set column labels Region Site # Site name AP" at bounding box center [322, 266] width 582 height 377
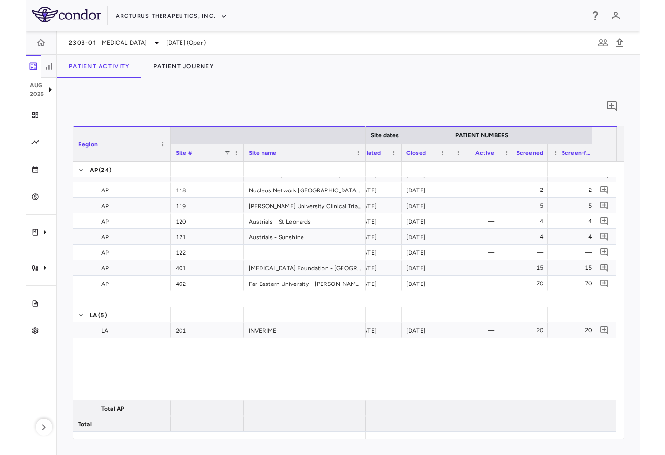
scroll to position [0, 0]
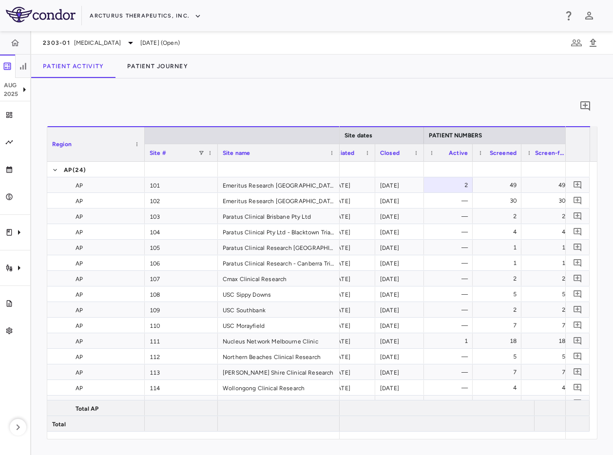
click at [389, 91] on div "0 Region Drag here to set column labels Region Site # Site name AP" at bounding box center [322, 266] width 582 height 377
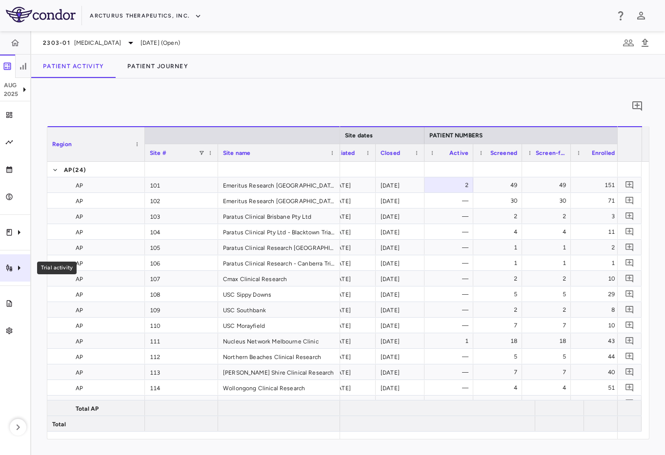
click at [21, 263] on icon "Trial activity" at bounding box center [19, 268] width 12 height 12
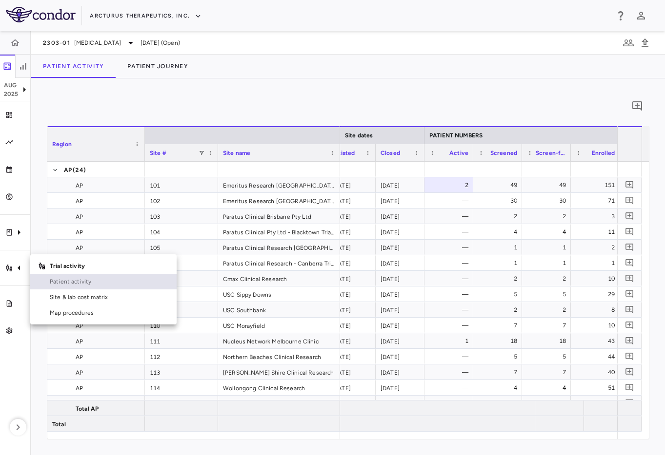
click at [64, 281] on span "Patient activity" at bounding box center [109, 281] width 119 height 9
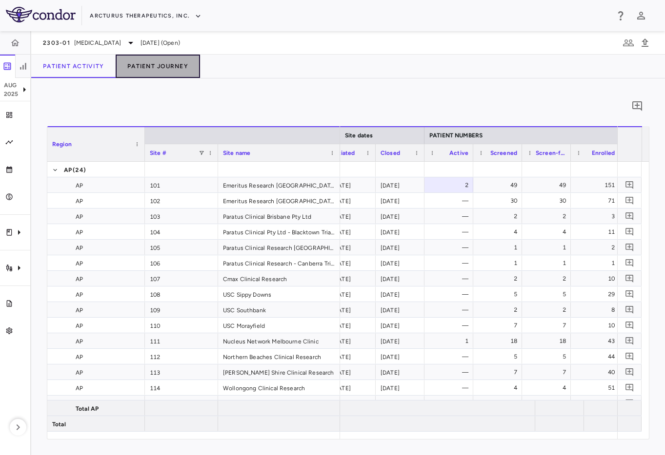
click at [173, 55] on button "Patient Journey" at bounding box center [158, 66] width 84 height 23
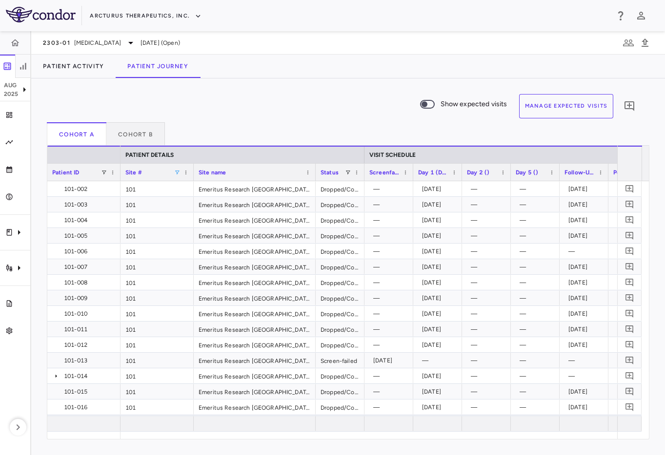
click at [177, 171] on span at bounding box center [177, 173] width 6 height 6
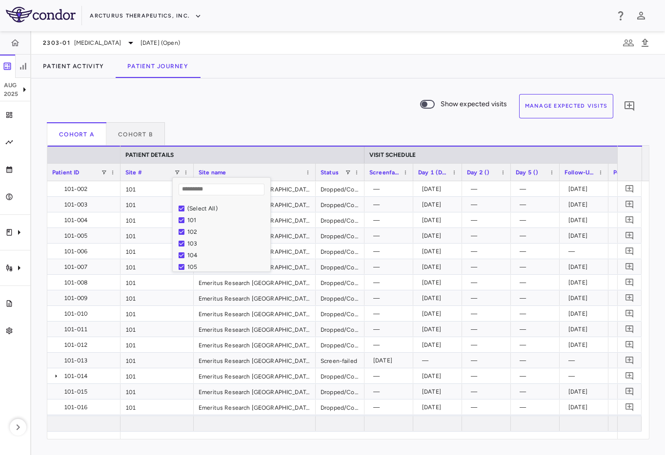
click at [197, 206] on div "(Select All)" at bounding box center [227, 208] width 80 height 7
click at [325, 72] on div "Patient Activity Patient Journey" at bounding box center [347, 66] width 633 height 23
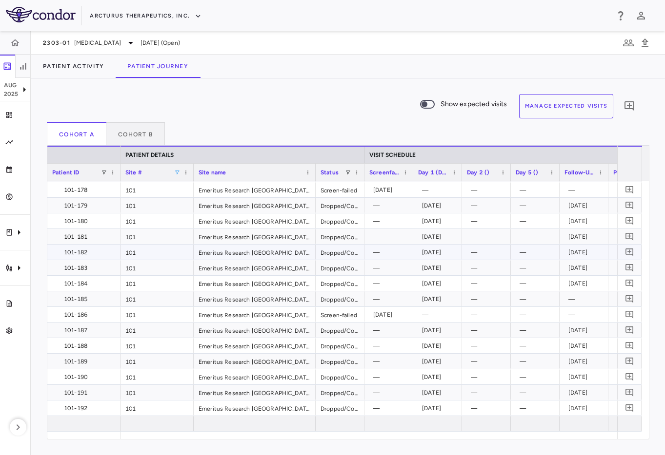
scroll to position [2714, 0]
click at [346, 176] on div "Status" at bounding box center [339, 172] width 39 height 17
click at [346, 173] on span at bounding box center [348, 173] width 6 height 6
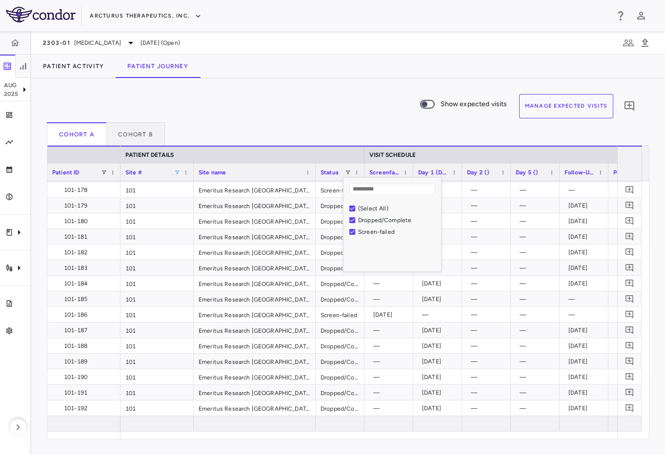
click at [323, 114] on div "Show expected visits Manage Expected Visits 0" at bounding box center [344, 108] width 594 height 28
click at [348, 176] on div "Status" at bounding box center [339, 172] width 39 height 17
click at [349, 172] on span at bounding box center [348, 173] width 6 height 6
click at [351, 136] on div "Cohort A Cohort B" at bounding box center [348, 133] width 602 height 23
click at [347, 173] on span at bounding box center [348, 173] width 6 height 6
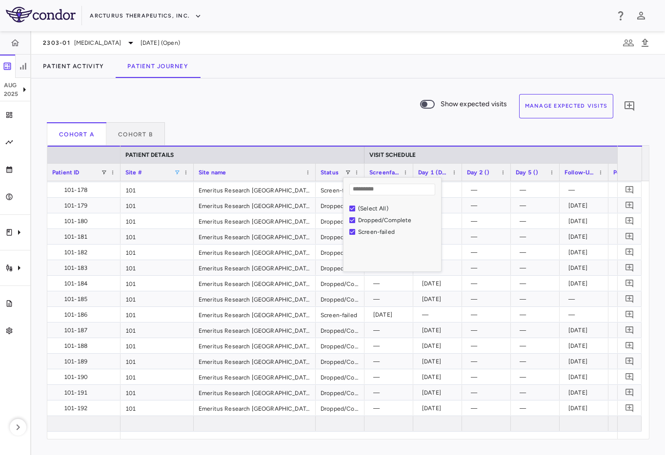
drag, startPoint x: 310, startPoint y: 116, endPoint x: 166, endPoint y: 225, distance: 180.6
click at [309, 117] on div "Show expected visits Manage Expected Visits 0" at bounding box center [344, 108] width 594 height 28
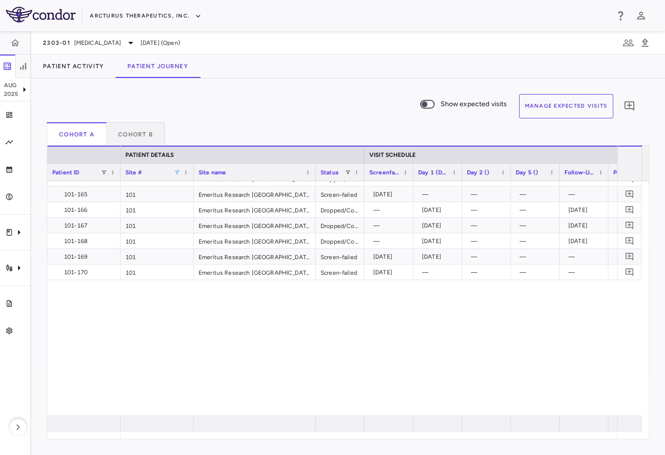
scroll to position [2191, 0]
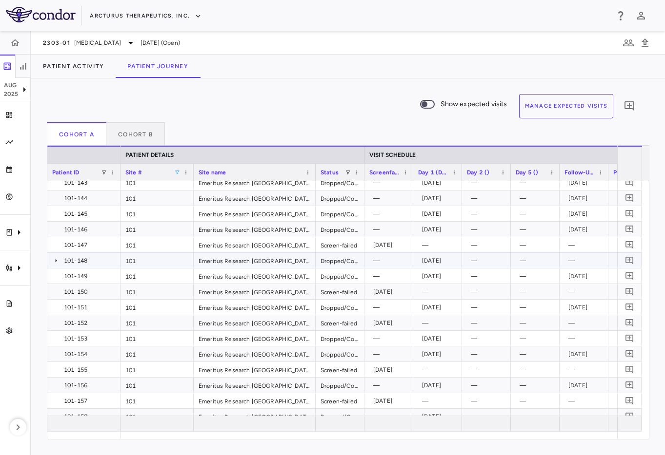
click at [53, 259] on icon at bounding box center [56, 261] width 8 height 8
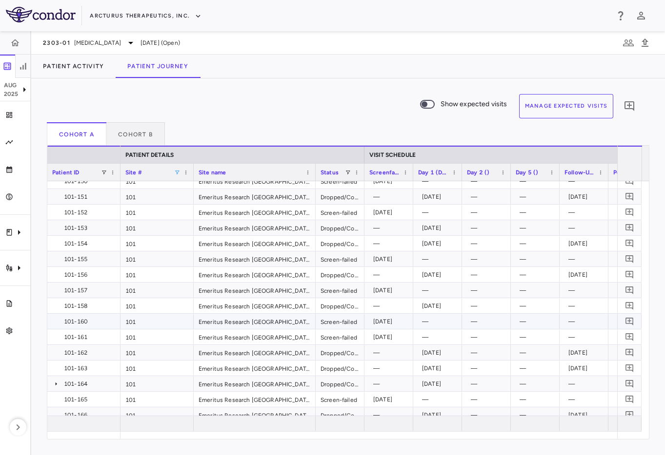
scroll to position [2332, 0]
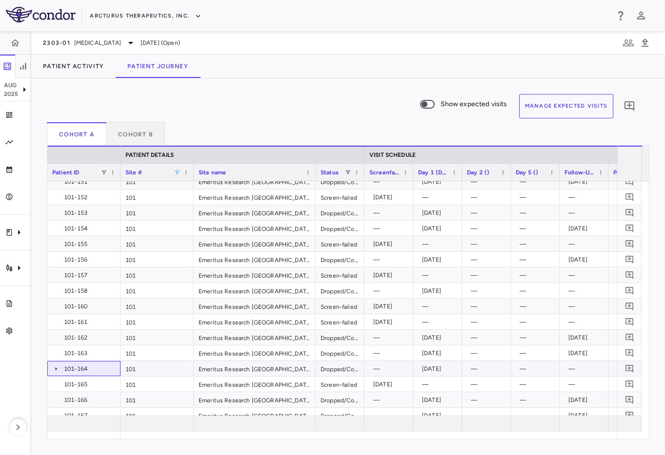
click at [56, 368] on icon at bounding box center [56, 369] width 8 height 8
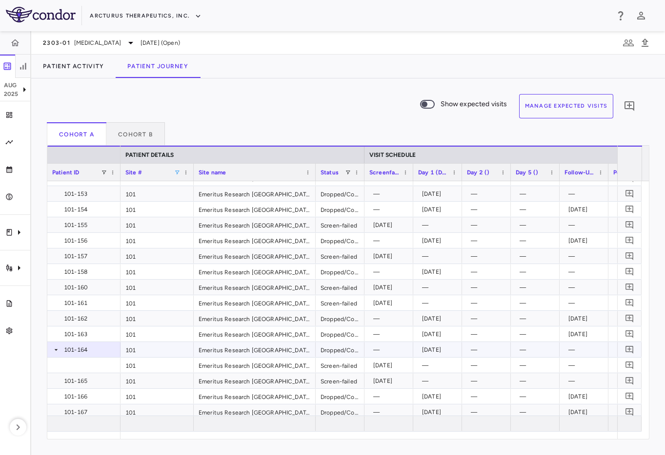
scroll to position [2396, 0]
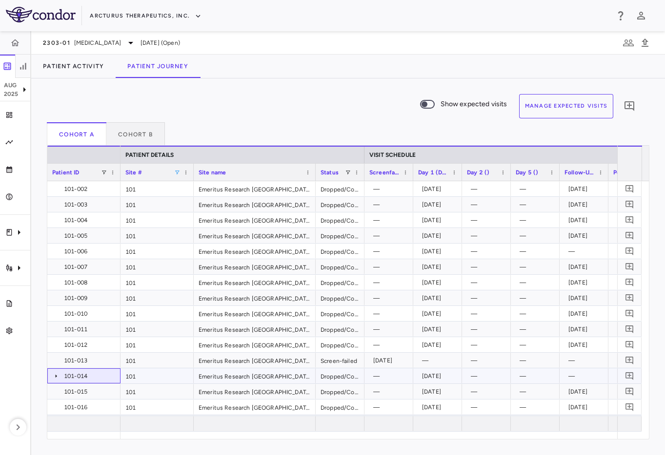
click at [61, 375] on div "101-014" at bounding box center [83, 376] width 63 height 14
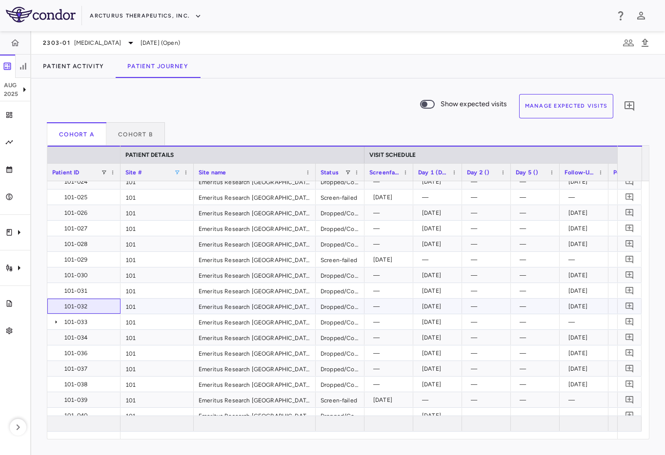
click at [82, 314] on div "101-032" at bounding box center [83, 306] width 73 height 15
click at [80, 321] on div "101-033" at bounding box center [90, 322] width 52 height 16
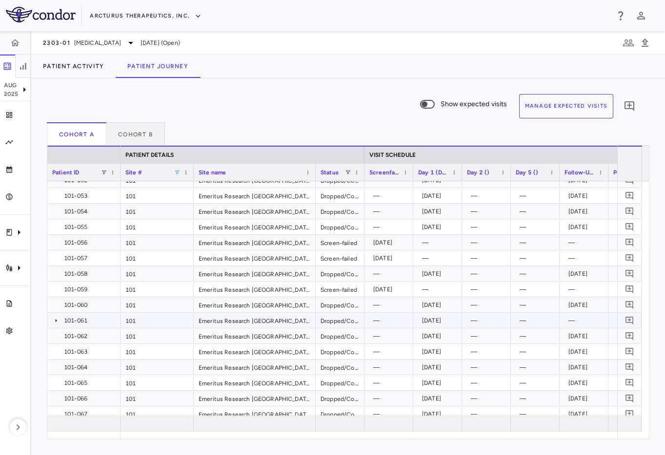
click at [69, 321] on div "101-061" at bounding box center [90, 321] width 52 height 16
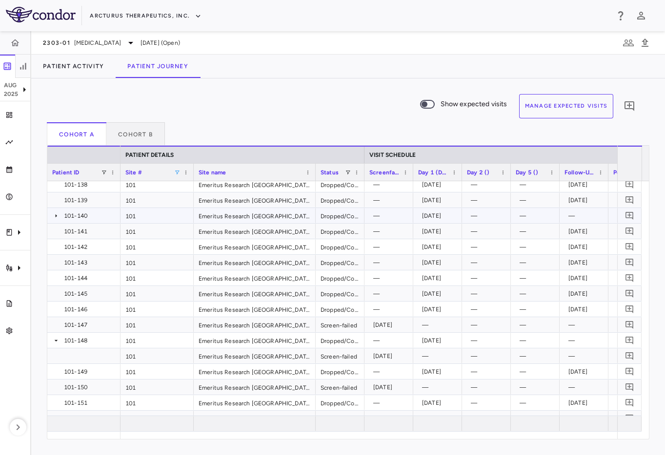
click at [59, 213] on icon at bounding box center [56, 216] width 8 height 8
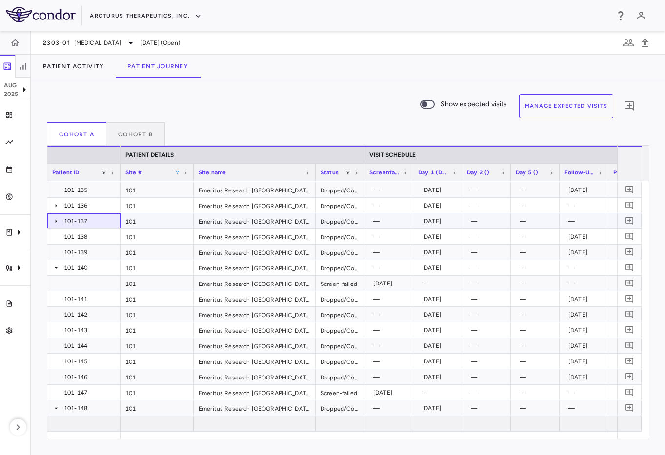
click at [74, 224] on div "101-137" at bounding box center [90, 222] width 52 height 16
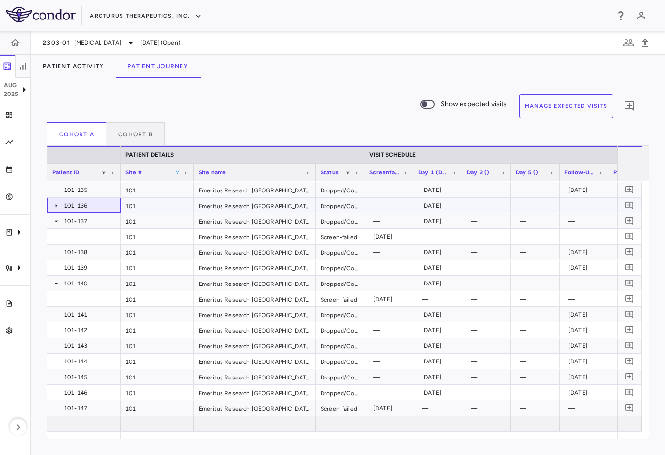
click at [78, 210] on div "101-136" at bounding box center [90, 206] width 52 height 16
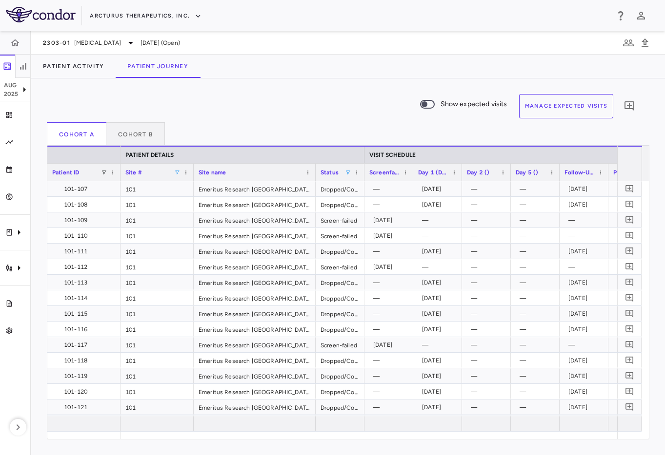
click at [347, 172] on span at bounding box center [348, 173] width 6 height 6
click at [358, 210] on div "(Select All)" at bounding box center [398, 208] width 80 height 7
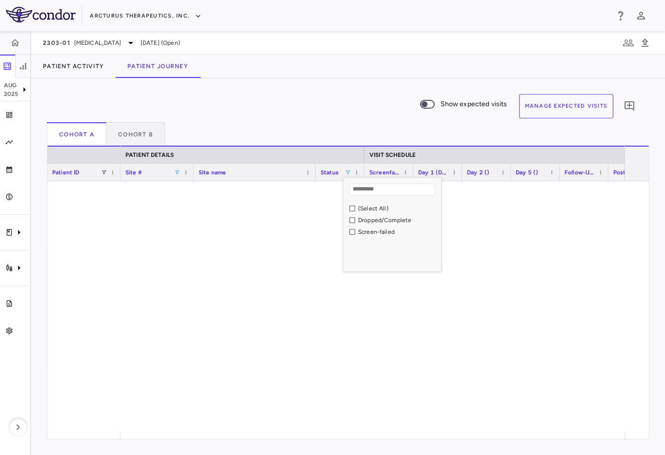
click at [351, 236] on div "Screen-failed" at bounding box center [395, 232] width 92 height 12
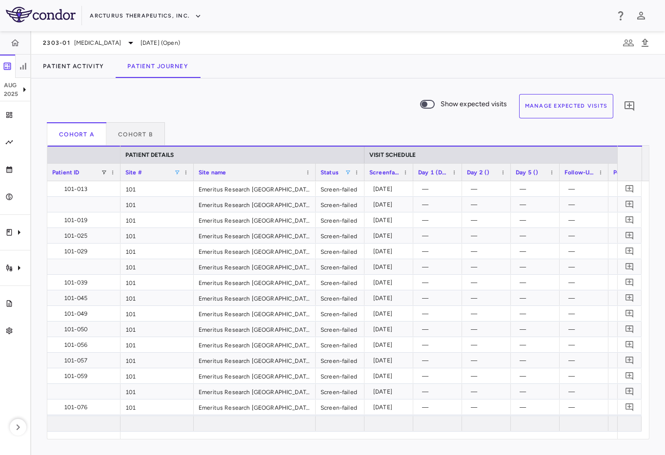
click at [286, 118] on div "Show expected visits Manage Expected Visits 0" at bounding box center [344, 108] width 594 height 28
click at [429, 283] on div "[DATE]" at bounding box center [439, 284] width 35 height 16
click at [432, 333] on div "[DATE]" at bounding box center [439, 331] width 35 height 16
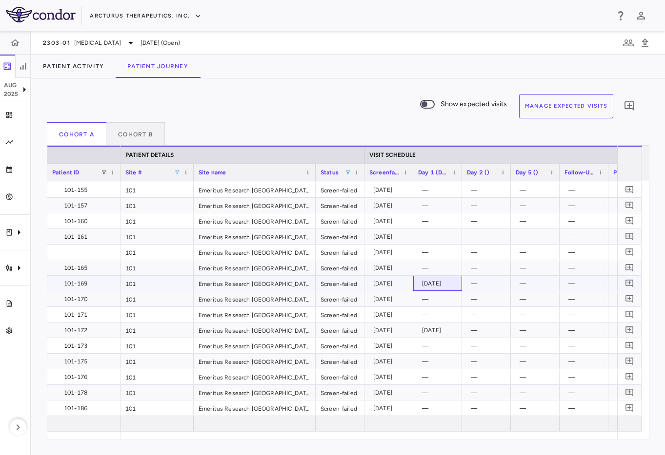
click at [437, 281] on div "[DATE]" at bounding box center [439, 284] width 35 height 16
click at [71, 252] on div at bounding box center [83, 252] width 63 height 14
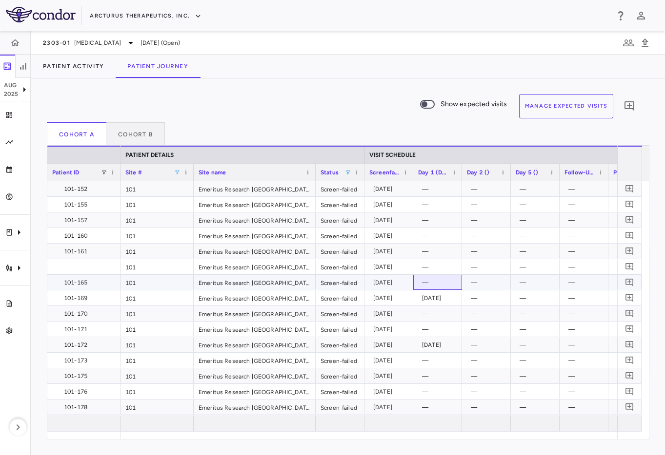
drag, startPoint x: 433, startPoint y: 277, endPoint x: 169, endPoint y: 242, distance: 266.6
click at [429, 277] on div "—" at bounding box center [439, 283] width 35 height 16
click at [99, 267] on div at bounding box center [83, 267] width 63 height 14
click at [188, 270] on div "101" at bounding box center [156, 266] width 73 height 15
drag, startPoint x: 88, startPoint y: 268, endPoint x: 102, endPoint y: 269, distance: 14.7
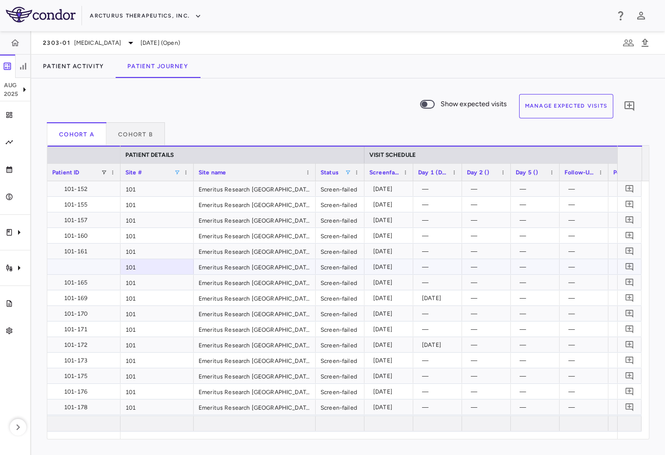
click at [89, 268] on div at bounding box center [83, 267] width 63 height 14
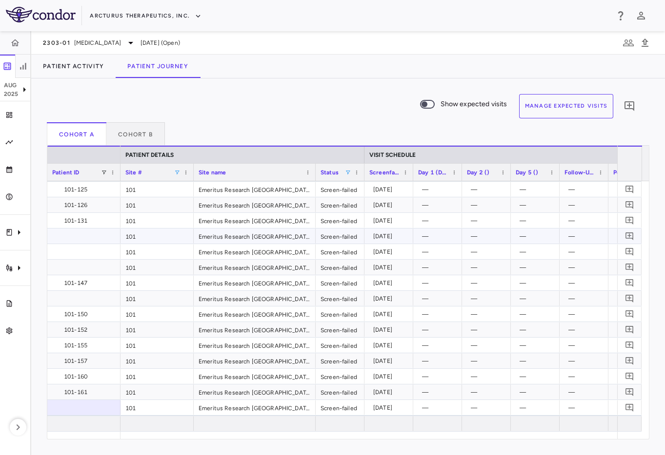
click at [101, 240] on div at bounding box center [83, 236] width 63 height 14
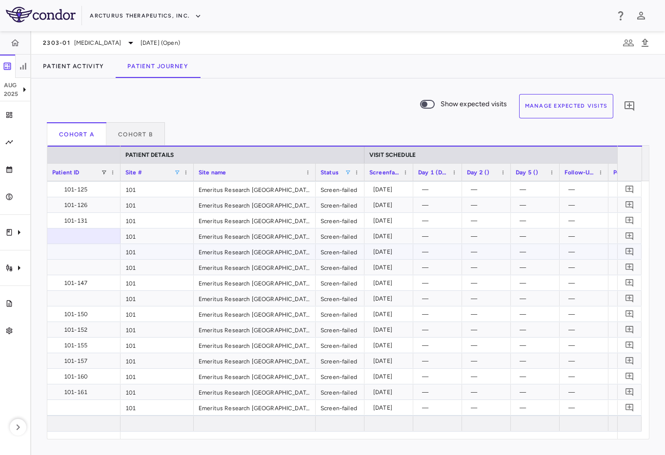
click at [96, 253] on div at bounding box center [83, 252] width 63 height 14
click at [101, 239] on div at bounding box center [83, 236] width 63 height 14
click at [348, 171] on span at bounding box center [348, 173] width 6 height 6
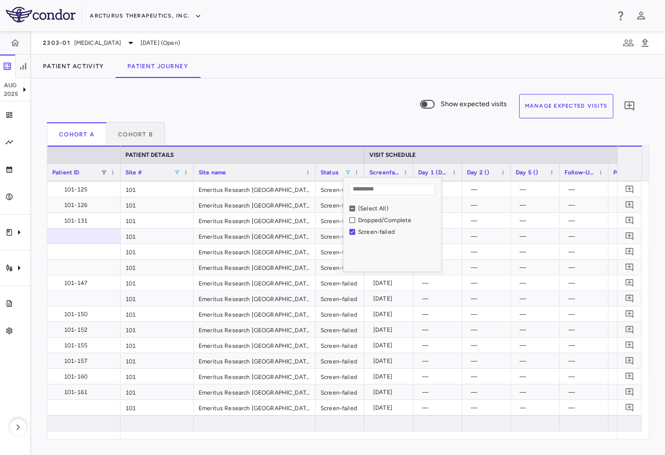
click at [277, 111] on div "Show expected visits Manage Expected Visits 0" at bounding box center [344, 108] width 594 height 28
click at [108, 241] on div at bounding box center [83, 236] width 63 height 14
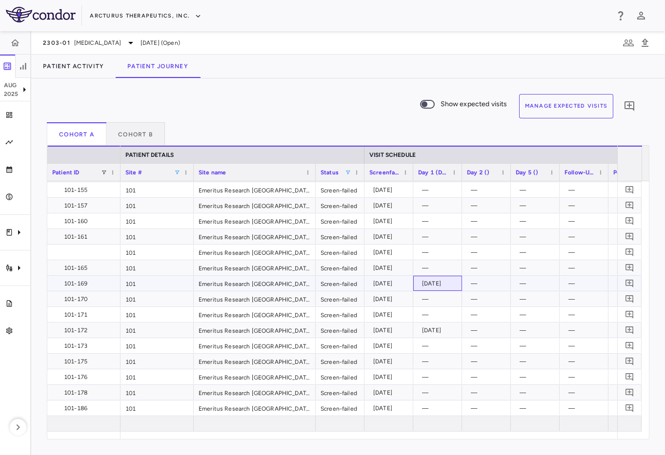
click at [443, 289] on div "[DATE]" at bounding box center [439, 284] width 35 height 16
click at [432, 329] on div "[DATE]" at bounding box center [439, 331] width 35 height 16
drag, startPoint x: 436, startPoint y: 286, endPoint x: 432, endPoint y: 352, distance: 65.9
click at [436, 290] on div "[DATE]" at bounding box center [439, 284] width 35 height 16
click at [436, 334] on div "[DATE]" at bounding box center [439, 331] width 35 height 16
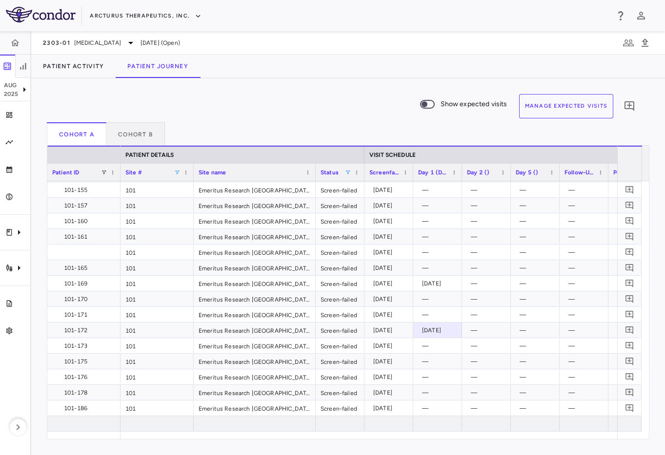
drag, startPoint x: 316, startPoint y: 113, endPoint x: 310, endPoint y: 119, distance: 9.0
click at [315, 113] on div "Show expected visits Manage Expected Visits 0" at bounding box center [344, 108] width 594 height 28
click at [146, 131] on button "Cohort B" at bounding box center [135, 133] width 59 height 23
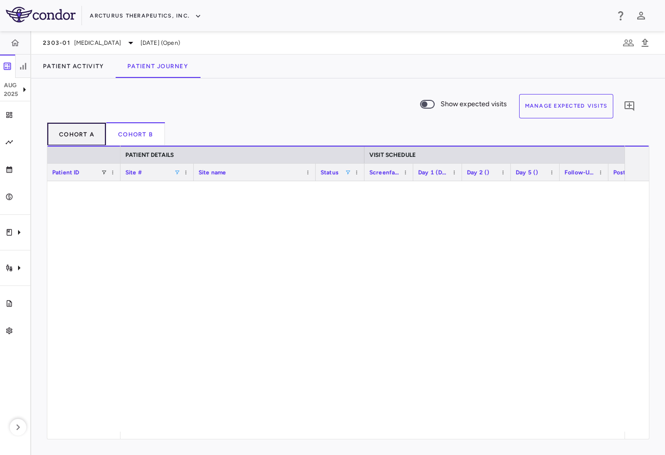
click at [66, 134] on button "Cohort A" at bounding box center [76, 133] width 59 height 23
click at [349, 172] on span at bounding box center [348, 173] width 6 height 6
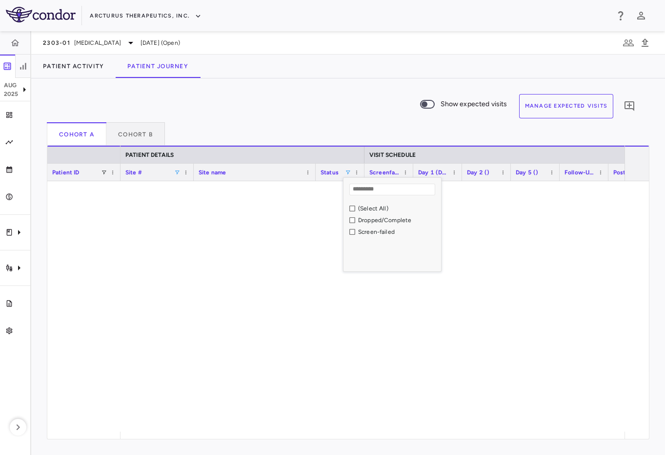
click at [360, 209] on div "(Select All)" at bounding box center [398, 208] width 80 height 7
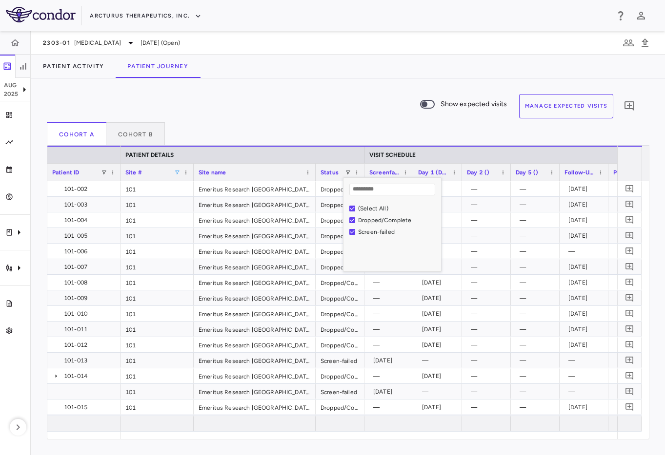
drag, startPoint x: 304, startPoint y: 68, endPoint x: 292, endPoint y: 85, distance: 20.9
click at [304, 68] on div "Patient Activity Patient Journey" at bounding box center [347, 66] width 633 height 23
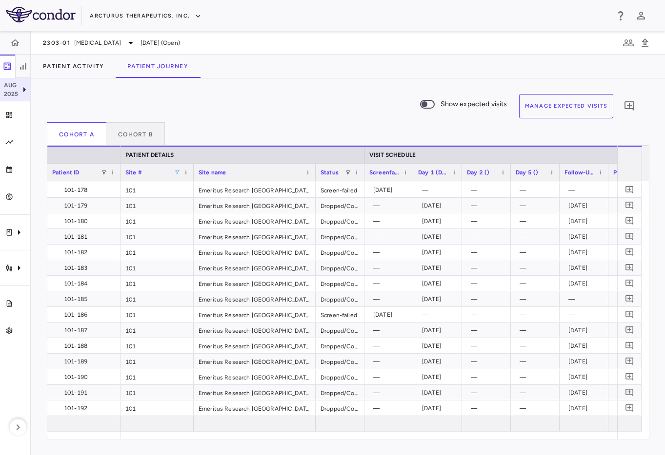
click at [26, 98] on div "[DATE]" at bounding box center [15, 89] width 30 height 23
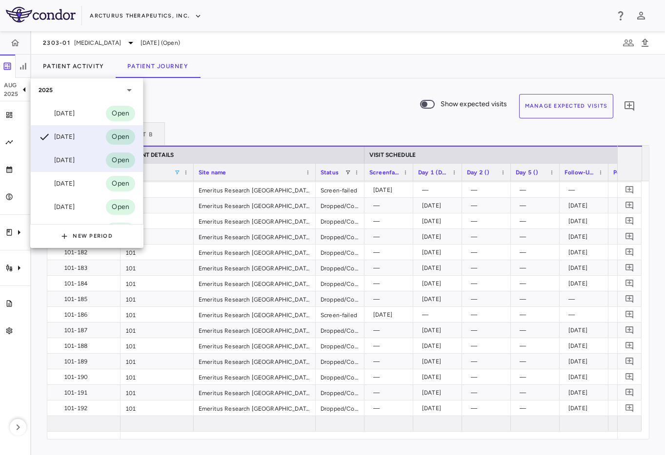
click at [88, 162] on div "Jul 2025 Open" at bounding box center [87, 160] width 112 height 23
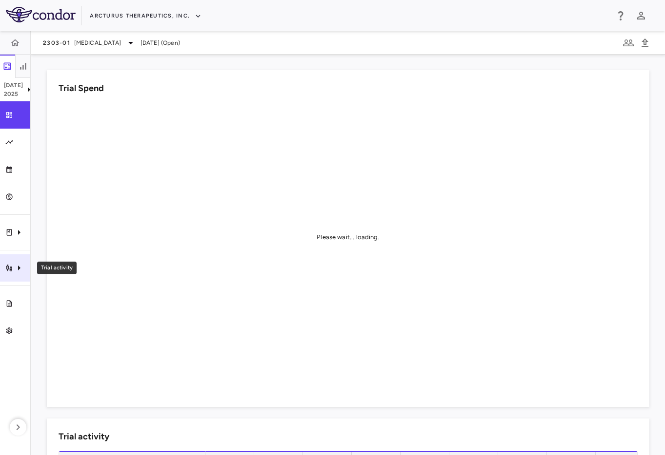
click at [7, 275] on div "Trial activity" at bounding box center [15, 268] width 30 height 27
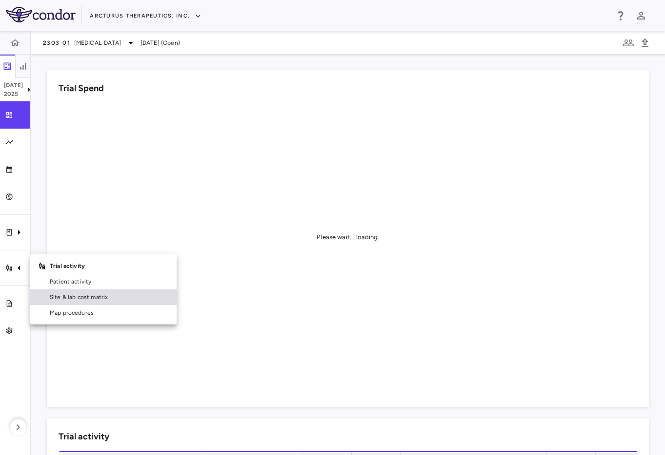
click at [78, 291] on link "Site & lab cost matrix" at bounding box center [103, 298] width 146 height 16
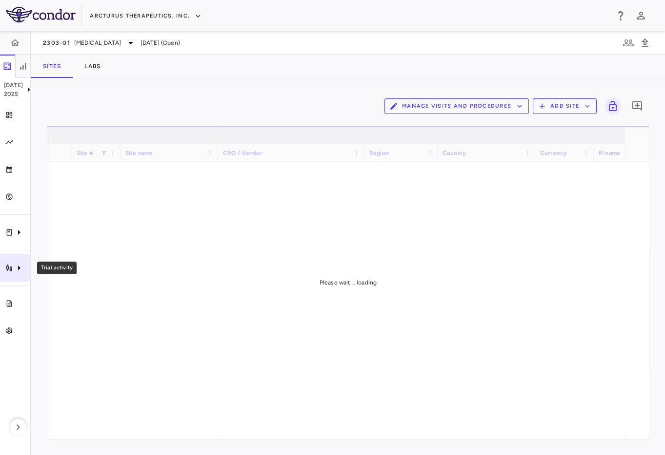
click at [15, 268] on icon "Trial activity" at bounding box center [19, 268] width 12 height 12
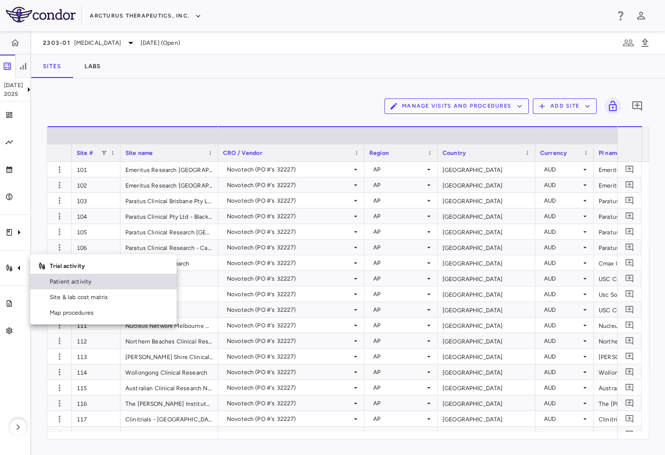
click at [55, 284] on span "Patient activity" at bounding box center [109, 281] width 119 height 9
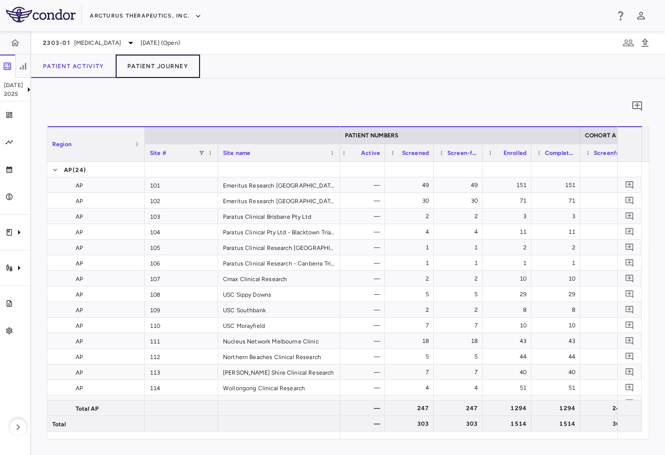
drag, startPoint x: 166, startPoint y: 64, endPoint x: 166, endPoint y: 89, distance: 24.9
click at [166, 64] on button "Patient Journey" at bounding box center [158, 66] width 84 height 23
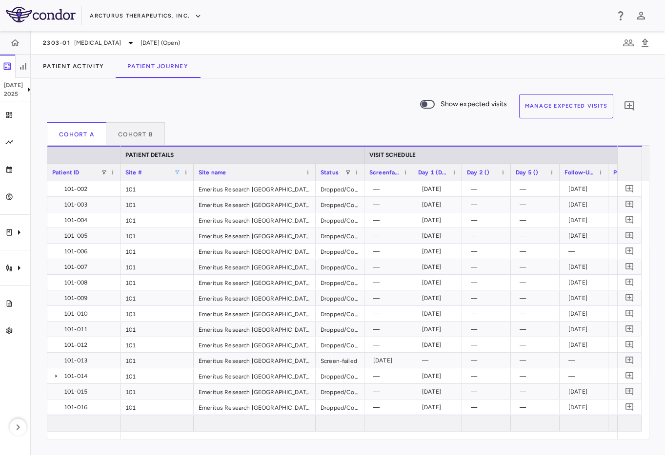
click at [176, 173] on span at bounding box center [177, 173] width 6 height 6
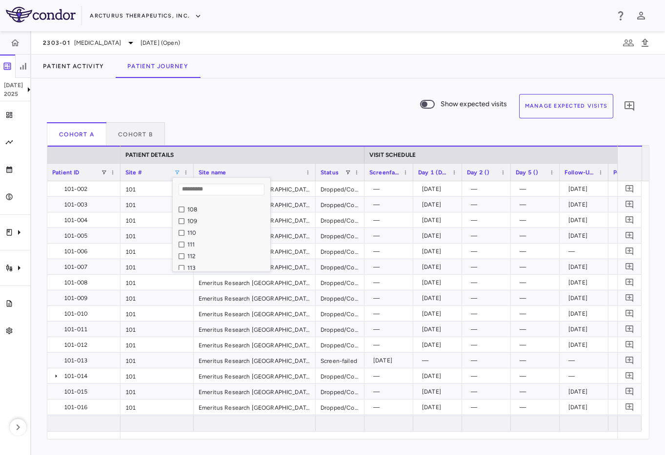
click at [195, 247] on div "111" at bounding box center [227, 244] width 80 height 7
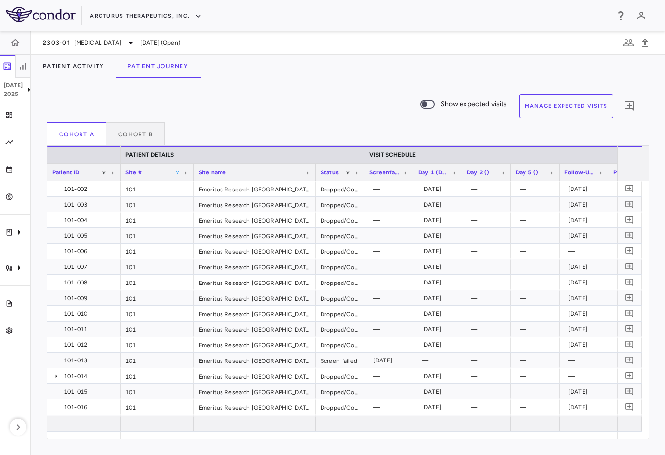
click at [330, 93] on div "Show expected visits Manage Expected Visits 0 Cohort A Cohort B Press ENTER to …" at bounding box center [347, 266] width 633 height 377
click at [345, 170] on span at bounding box center [348, 173] width 6 height 6
click at [352, 215] on div "Dropped/Complete" at bounding box center [395, 221] width 92 height 12
click at [353, 212] on div "(Select All)" at bounding box center [395, 209] width 92 height 12
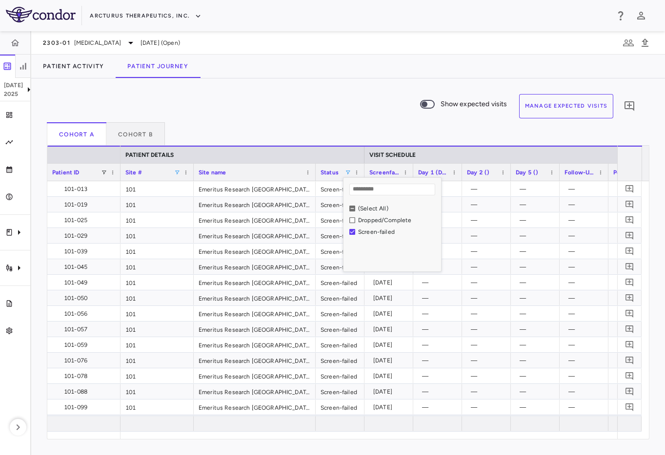
click at [345, 79] on div "Show expected visits Manage Expected Visits 0 Cohort A Cohort B Press ENTER to …" at bounding box center [347, 266] width 633 height 377
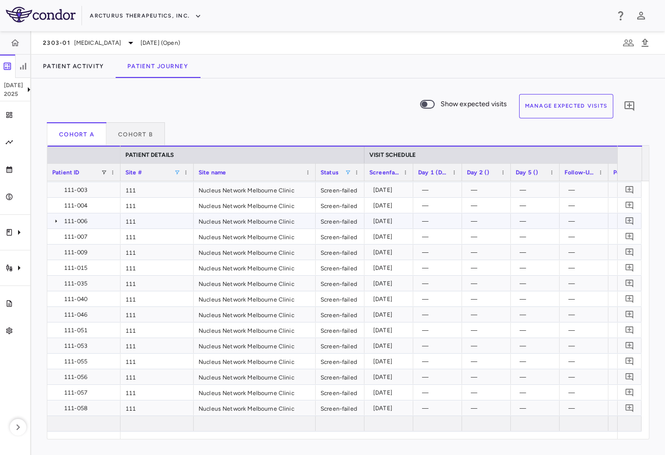
click at [55, 221] on icon at bounding box center [56, 221] width 8 height 8
click at [56, 221] on icon at bounding box center [56, 220] width 1 height 3
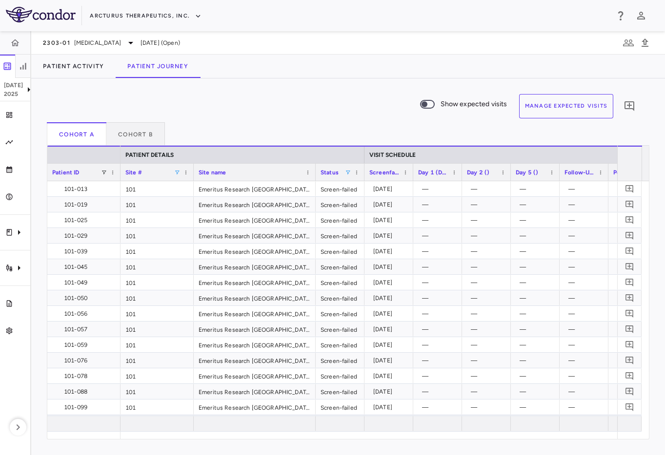
click at [317, 92] on div "Show expected visits Manage Expected Visits 0 Cohort A Cohort B Press SPACE to …" at bounding box center [347, 266] width 633 height 377
click at [319, 90] on div "Show expected visits Manage Expected Visits 0 Cohort A Cohort B Press SPACE to …" at bounding box center [347, 266] width 633 height 377
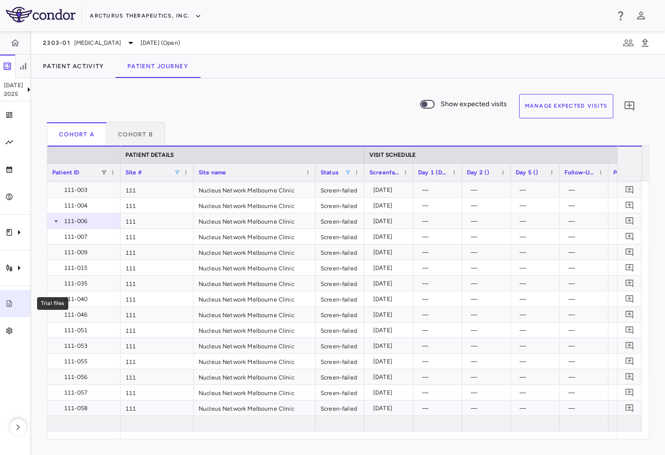
click at [9, 311] on link "Trial files" at bounding box center [15, 303] width 30 height 27
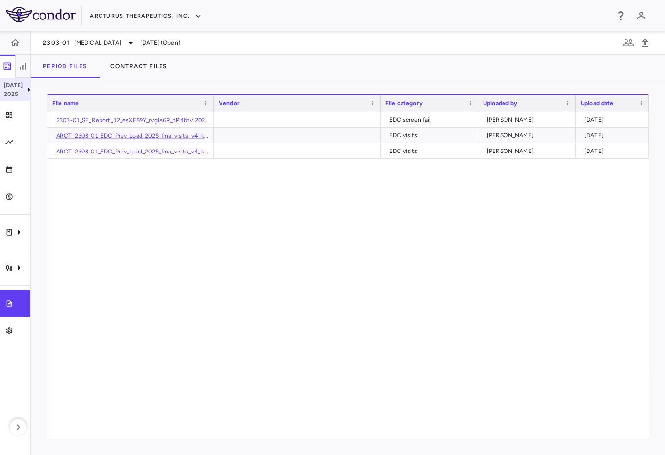
click at [17, 92] on p "2025" at bounding box center [13, 94] width 19 height 9
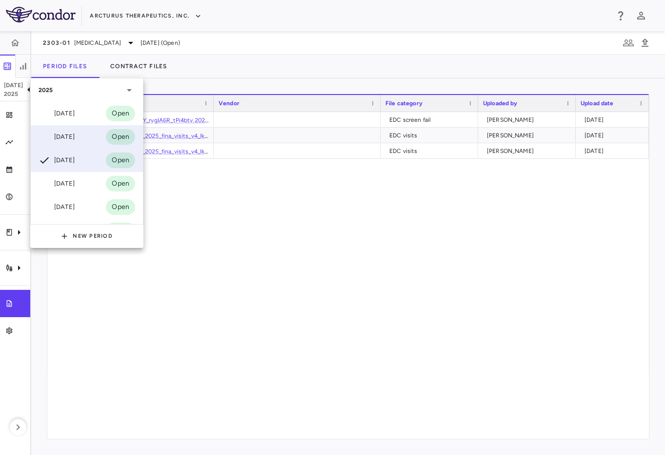
click at [56, 141] on div "[DATE]" at bounding box center [57, 137] width 36 height 12
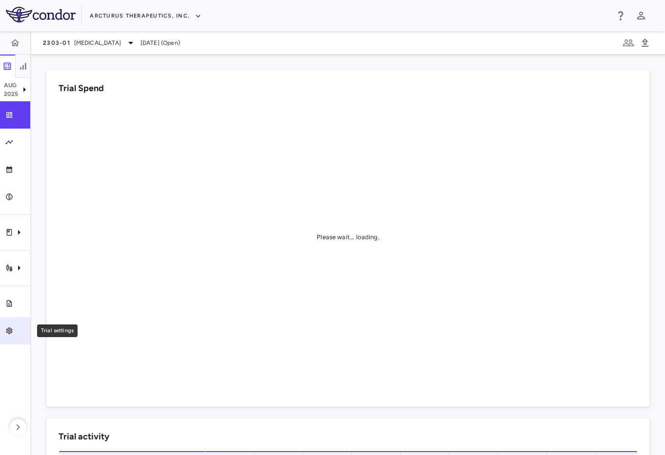
click at [12, 333] on icon "Trial settings" at bounding box center [9, 331] width 8 height 8
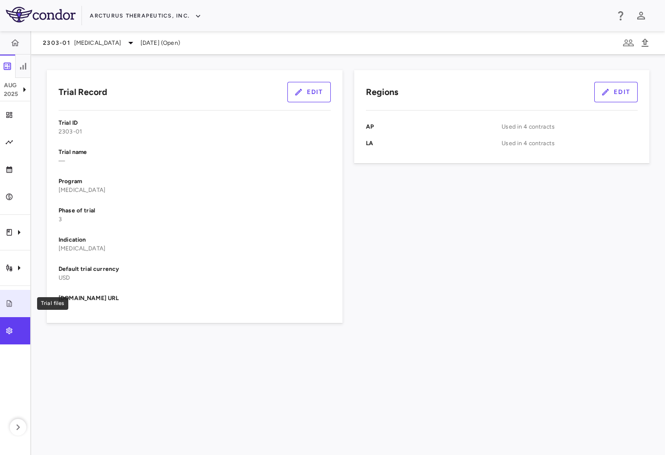
click at [12, 298] on link "Trial files" at bounding box center [15, 303] width 30 height 27
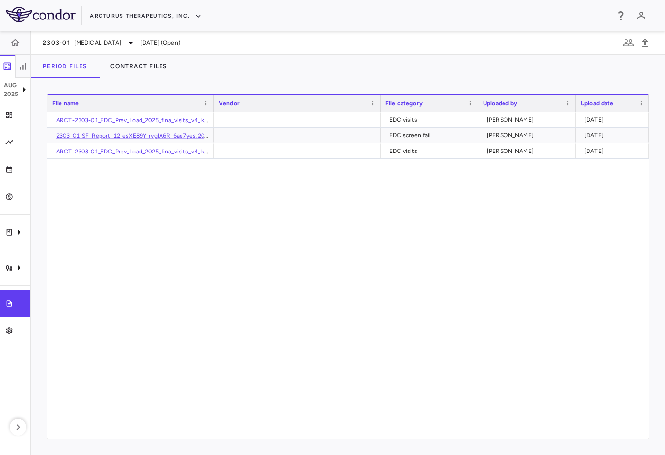
click at [208, 229] on div "ARCT-2303-01_EDC_Prev_Load_2025_fina_visits_v4_IkZdvfa_ieQfkaX.csv EDC visits P…" at bounding box center [347, 275] width 601 height 327
click at [340, 66] on div "Period Files Contract Files" at bounding box center [347, 66] width 633 height 23
drag, startPoint x: 296, startPoint y: 275, endPoint x: 333, endPoint y: 276, distance: 37.1
click at [297, 275] on div "ARCT-2303-01_EDC_Prev_Load_2025_fina_visits_v4_IkZdvfa_ieQfkaX.csv EDC visits P…" at bounding box center [347, 275] width 601 height 327
click at [16, 264] on icon "Trial activity" at bounding box center [19, 268] width 12 height 12
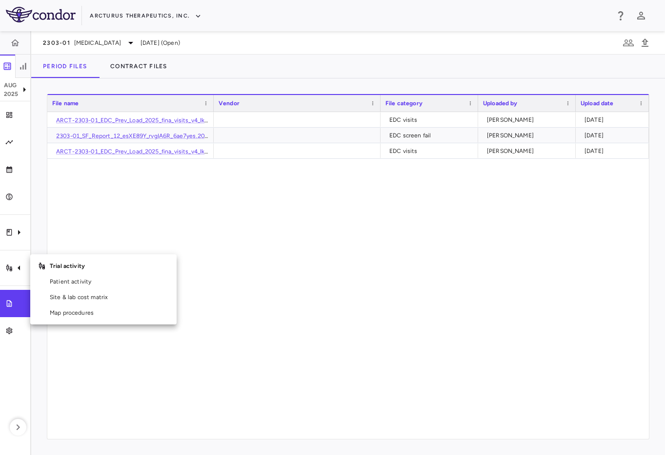
click at [348, 332] on div at bounding box center [332, 227] width 665 height 455
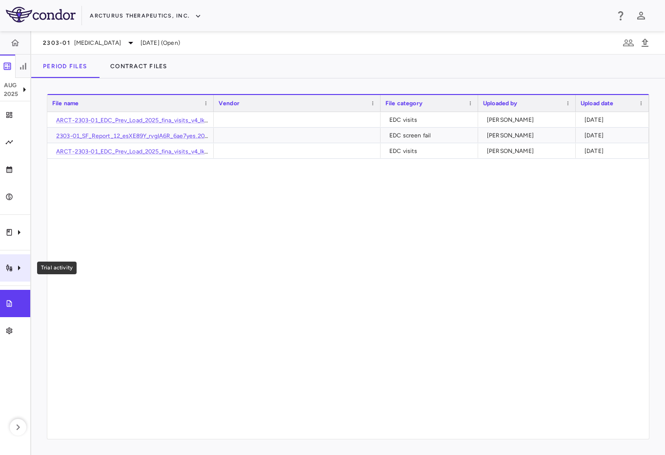
click at [15, 266] on icon "Trial activity" at bounding box center [19, 268] width 12 height 12
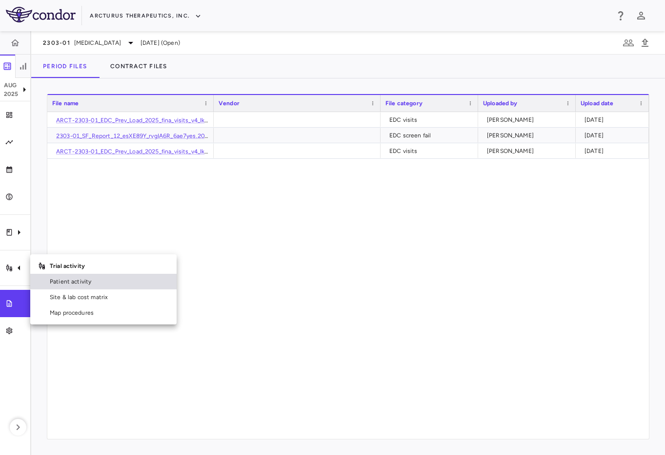
click at [61, 284] on span "Patient activity" at bounding box center [109, 281] width 119 height 9
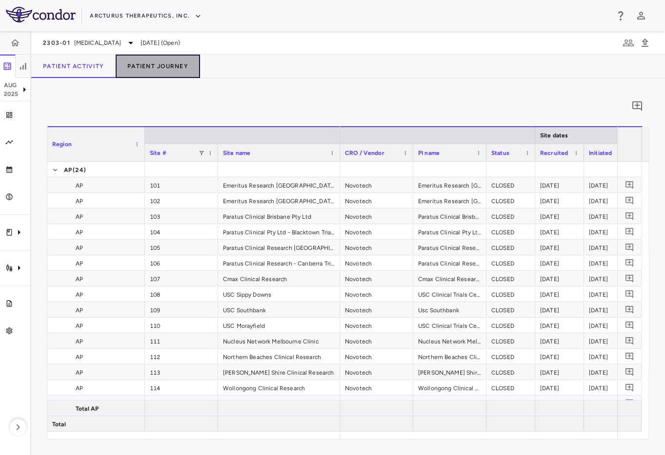
click at [165, 68] on button "Patient Journey" at bounding box center [158, 66] width 84 height 23
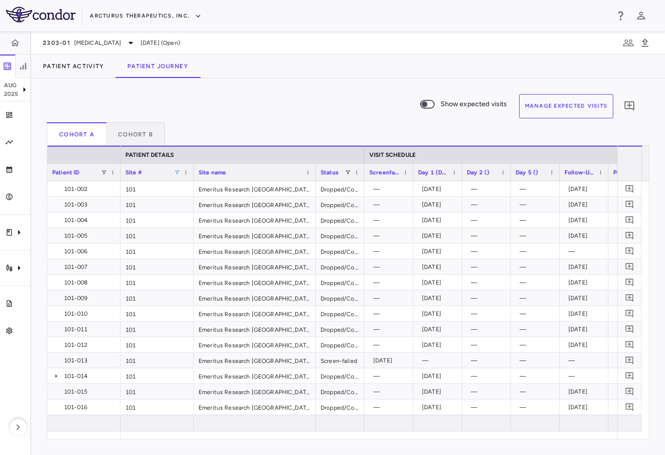
click at [179, 174] on span at bounding box center [177, 173] width 6 height 6
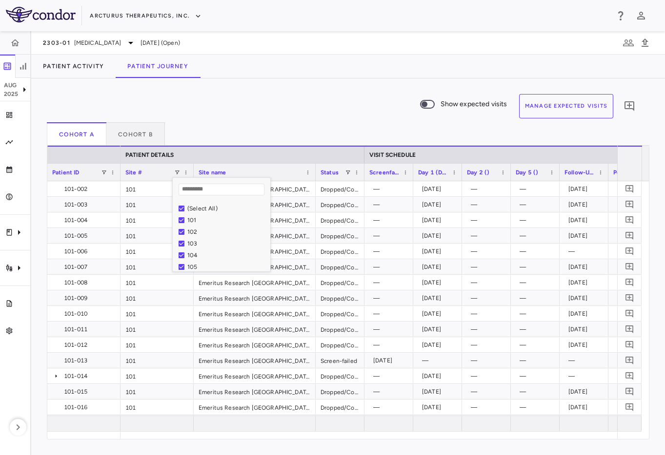
click at [185, 210] on div "(Select All)" at bounding box center [224, 209] width 92 height 12
drag, startPoint x: 310, startPoint y: 99, endPoint x: 331, endPoint y: 136, distance: 41.7
click at [310, 100] on div "Show expected visits Manage Expected Visits 0" at bounding box center [344, 108] width 594 height 28
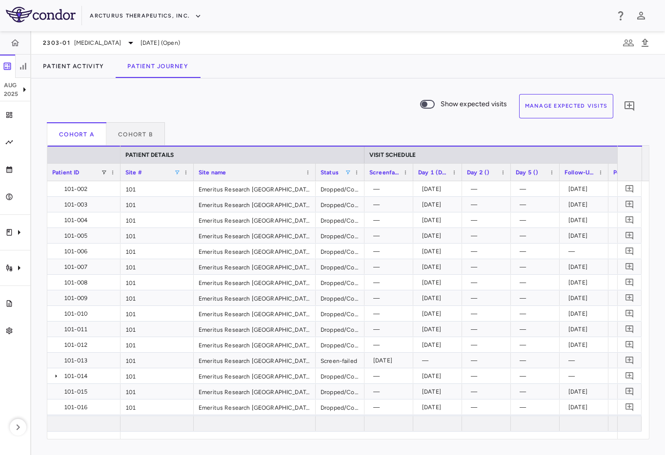
click at [349, 172] on span at bounding box center [348, 173] width 6 height 6
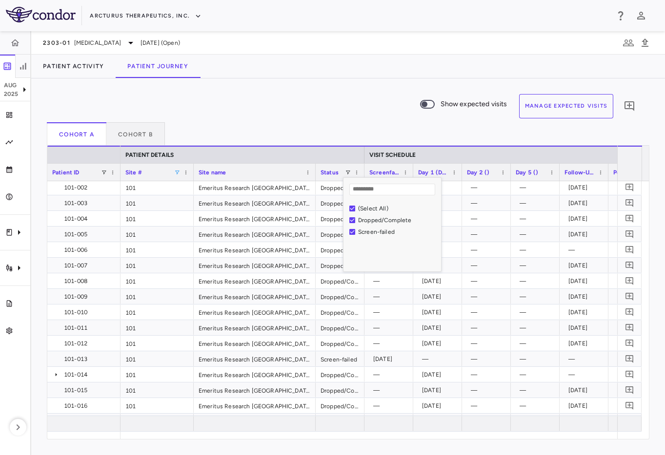
scroll to position [2, 0]
click at [368, 209] on div "(Select All)" at bounding box center [398, 208] width 80 height 7
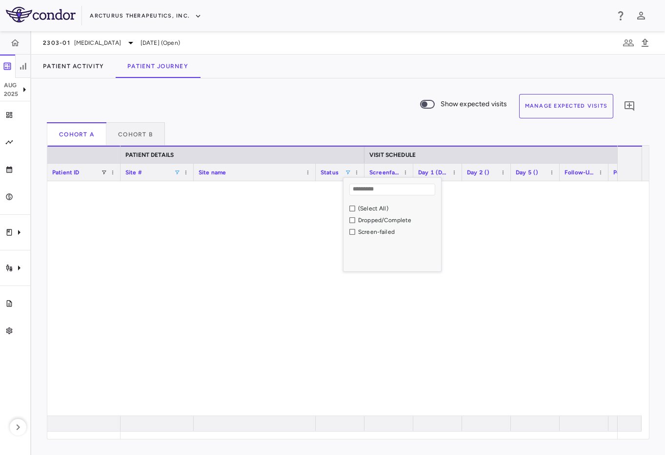
scroll to position [0, 0]
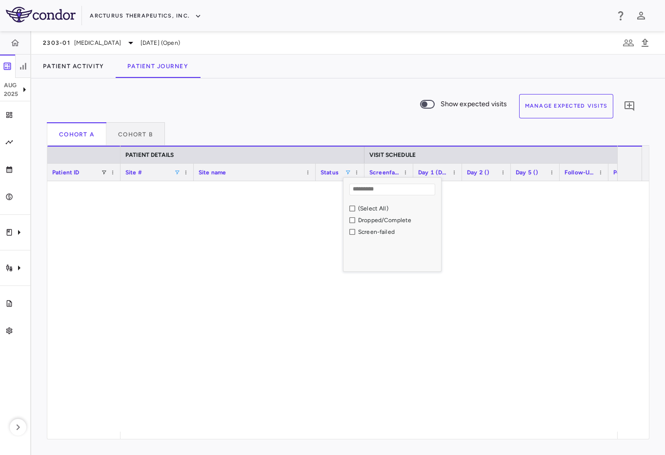
click at [366, 231] on div "Screen-failed" at bounding box center [398, 232] width 80 height 7
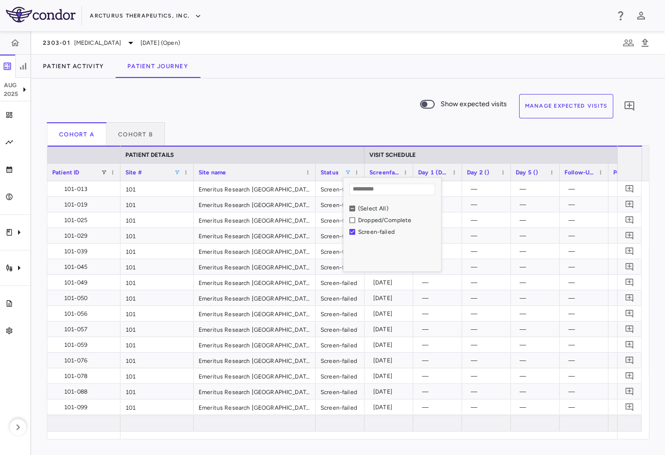
click at [310, 122] on div "Cohort A Cohort B" at bounding box center [348, 133] width 602 height 23
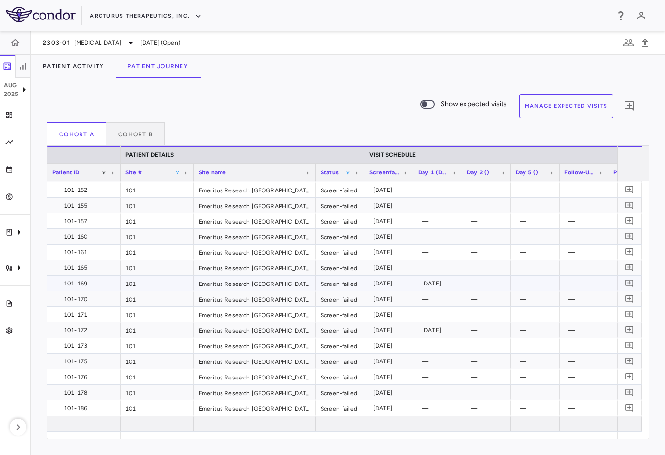
click at [437, 282] on div "[DATE]" at bounding box center [439, 284] width 35 height 16
click at [22, 303] on div "Trial files" at bounding box center [19, 303] width 12 height 9
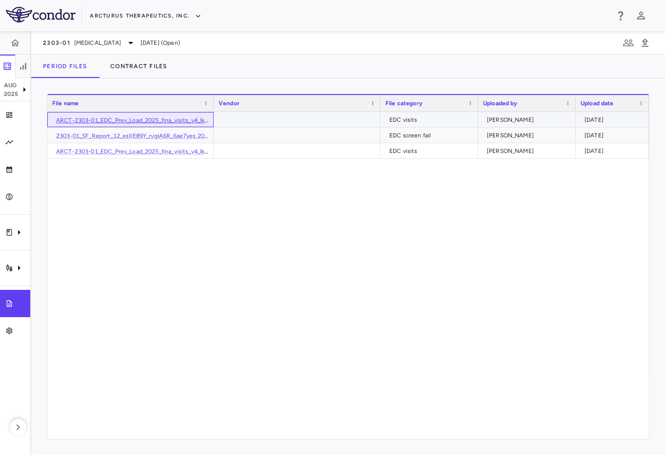
click at [177, 119] on link "ARCT-2303-01_EDC_Prev_Load_2025_fina_visits_v4_IkZdvfa_ieQfkaX.csv" at bounding box center [155, 120] width 198 height 7
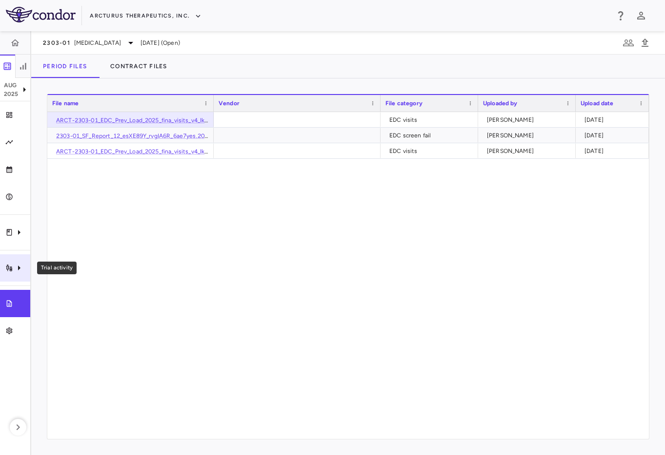
click at [13, 263] on icon "Trial activity" at bounding box center [19, 268] width 12 height 12
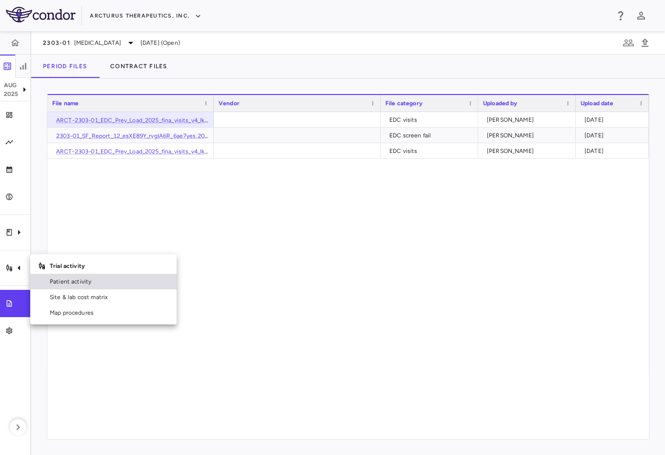
click at [83, 280] on span "Patient activity" at bounding box center [109, 281] width 119 height 9
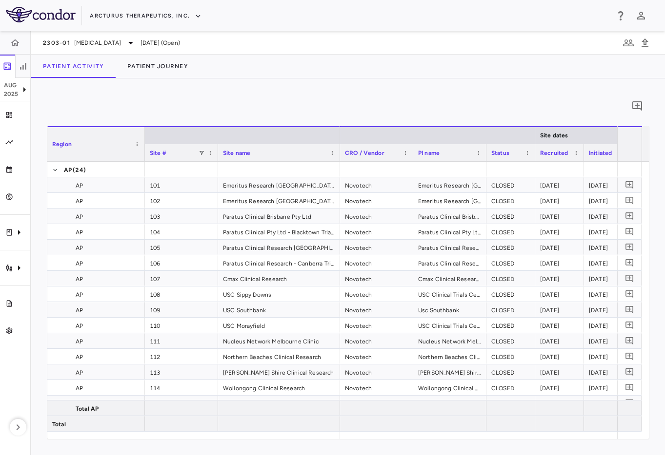
click at [443, 76] on div "Patient Activity Patient Journey" at bounding box center [347, 66] width 633 height 23
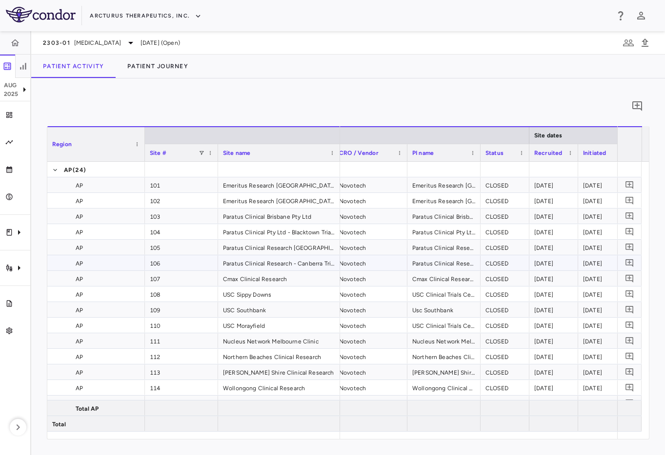
scroll to position [0, 29]
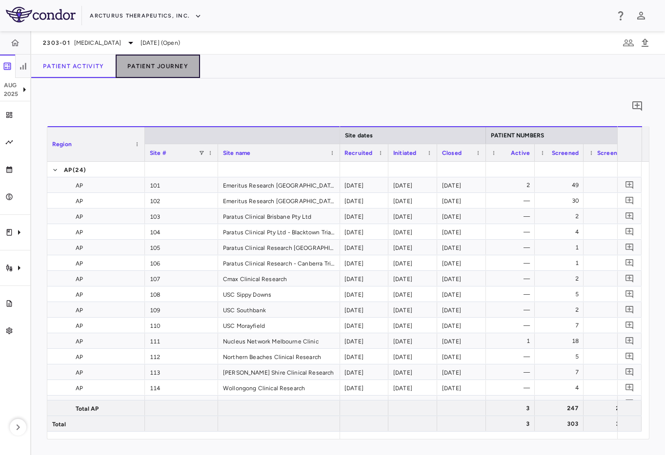
click at [134, 62] on button "Patient Journey" at bounding box center [158, 66] width 84 height 23
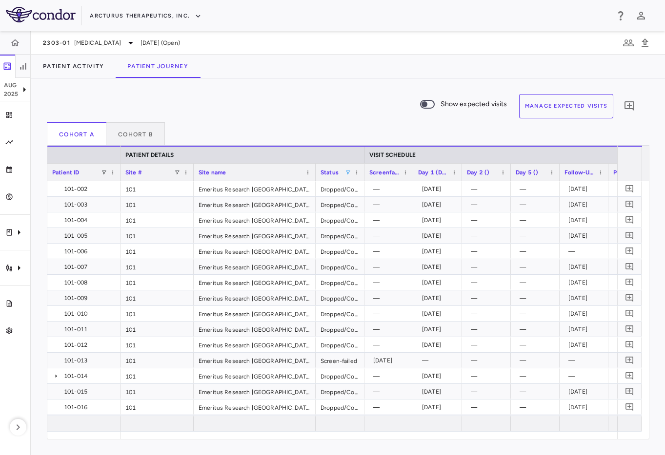
click at [350, 170] on span at bounding box center [348, 173] width 6 height 6
drag, startPoint x: 368, startPoint y: 211, endPoint x: 367, endPoint y: 238, distance: 27.8
click at [368, 211] on div "(Select All)" at bounding box center [398, 208] width 80 height 7
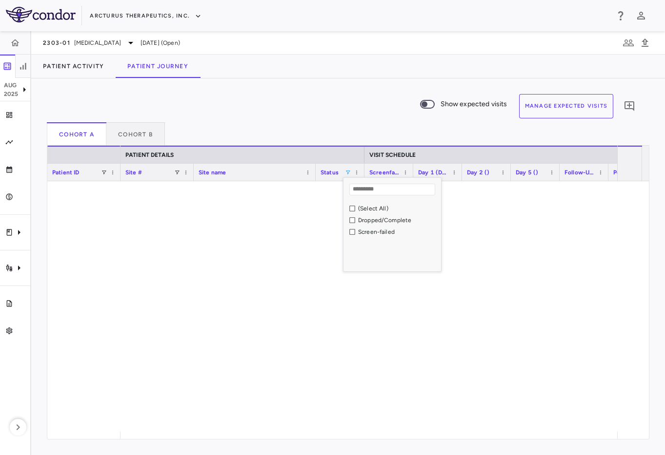
click at [374, 232] on div "Screen-failed" at bounding box center [398, 232] width 80 height 7
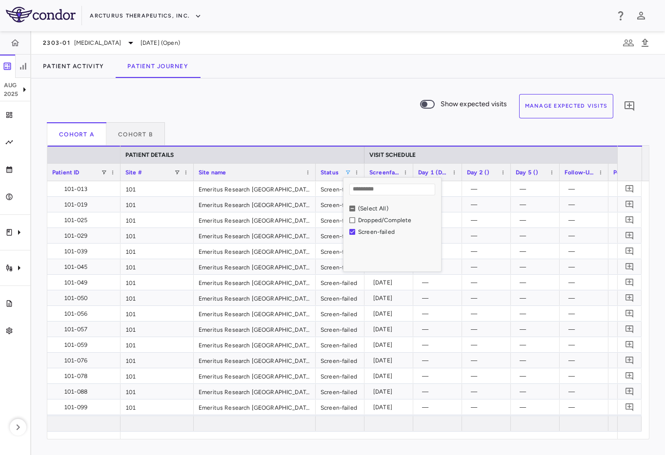
click at [330, 85] on div "Show expected visits Manage Expected Visits 0 Cohort A Cohort B Press ENTER to …" at bounding box center [347, 266] width 633 height 377
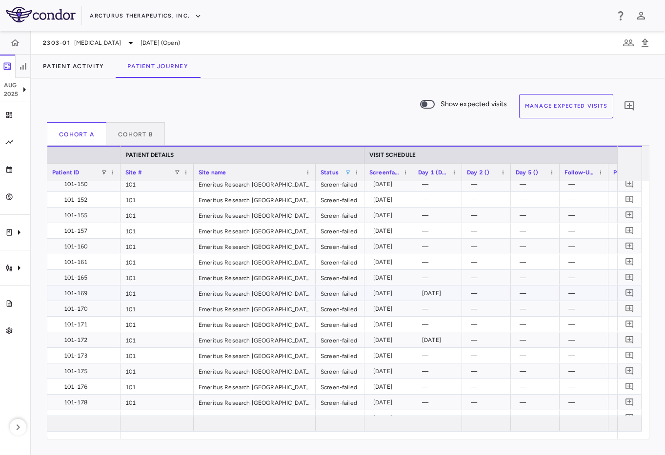
click at [437, 294] on div "[DATE]" at bounding box center [439, 294] width 35 height 16
click at [83, 298] on div "101-169" at bounding box center [85, 294] width 59 height 16
drag, startPoint x: 135, startPoint y: 296, endPoint x: 148, endPoint y: 297, distance: 13.7
click at [138, 296] on div "101" at bounding box center [156, 293] width 73 height 15
click at [23, 92] on icon at bounding box center [25, 90] width 12 height 12
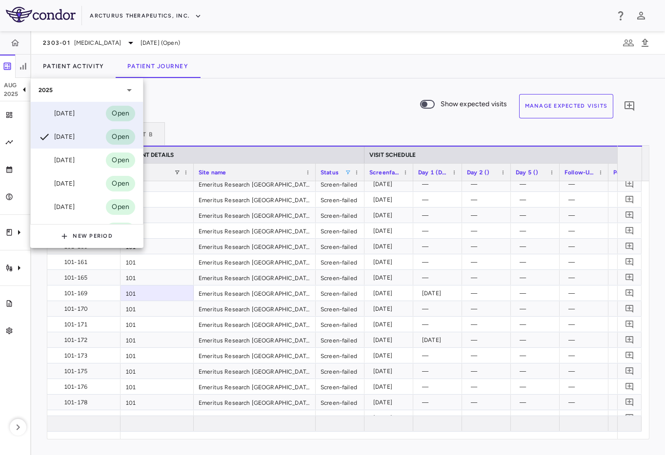
click at [56, 119] on div "Sep 2025" at bounding box center [57, 114] width 36 height 12
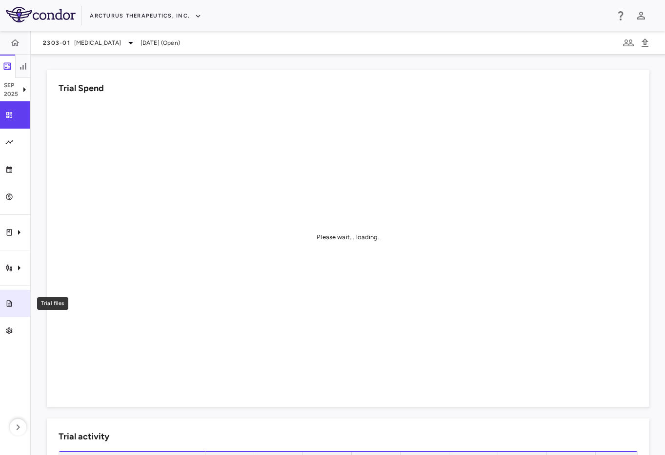
drag, startPoint x: 12, startPoint y: 314, endPoint x: 20, endPoint y: 311, distance: 8.2
click at [12, 314] on link "Trial files" at bounding box center [15, 303] width 30 height 27
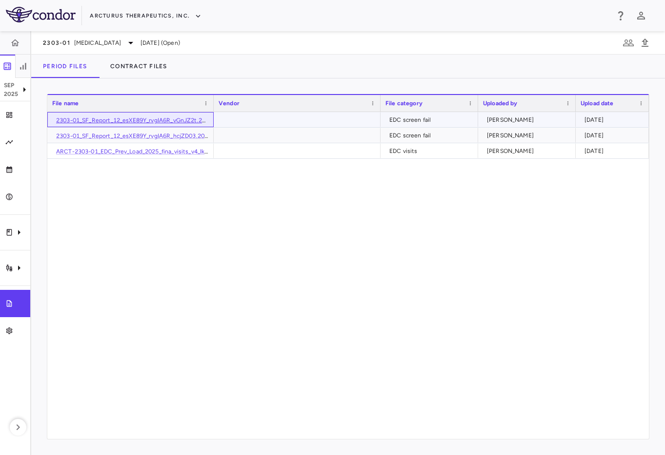
drag, startPoint x: 197, startPoint y: 118, endPoint x: 202, endPoint y: 118, distance: 5.4
click at [197, 118] on link "2303-01_SF_Report_12_esXE89Y_rvgIA6R_vGnJZ2t.2024_1.csv" at bounding box center [142, 120] width 173 height 7
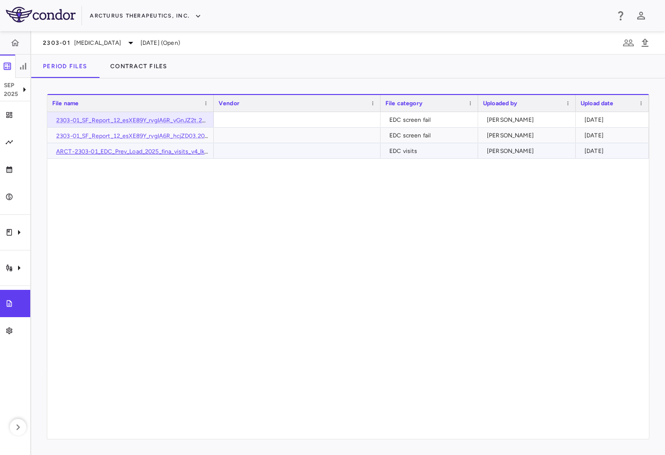
click at [127, 151] on link "ARCT-2303-01_EDC_Prev_Load_2025_fina_visits_v4_IkZdvfa_mHdLmbN.csv" at bounding box center [159, 151] width 206 height 7
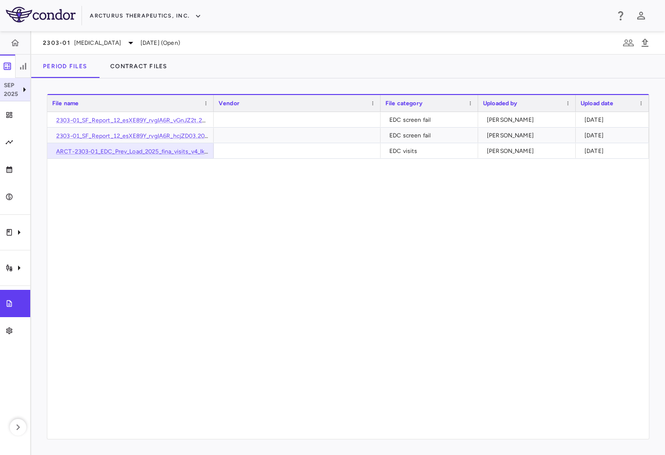
click at [7, 92] on p "2025" at bounding box center [11, 94] width 15 height 9
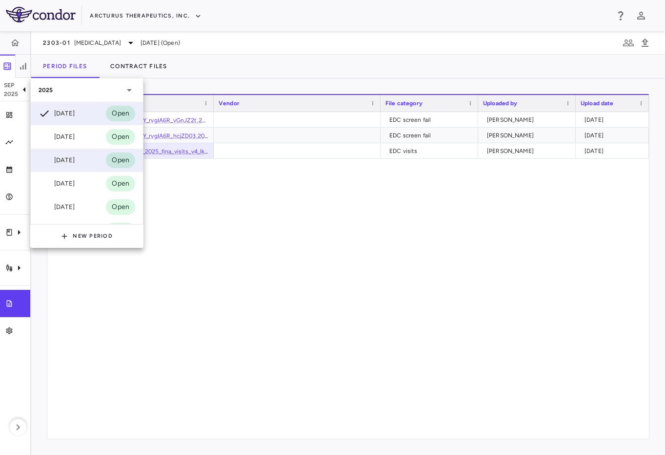
click at [75, 157] on div "[DATE]" at bounding box center [57, 161] width 36 height 12
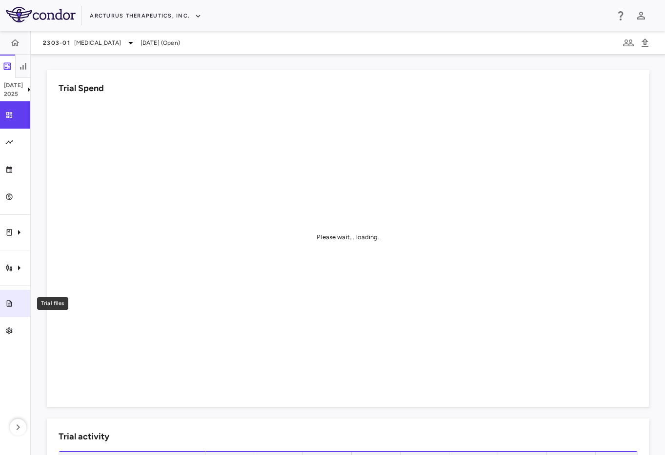
click at [8, 307] on icon "Trial files" at bounding box center [9, 304] width 8 height 8
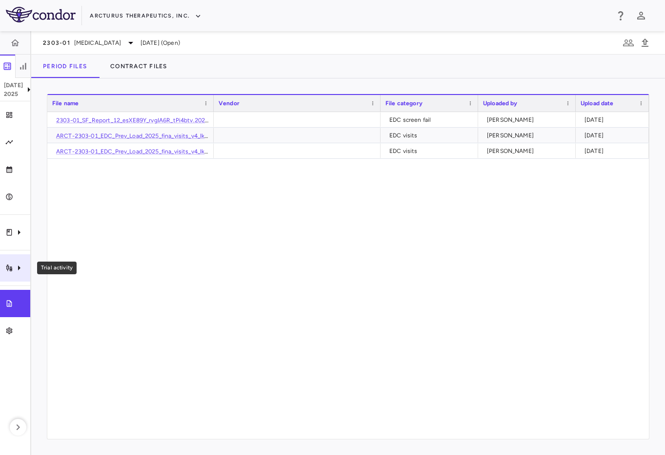
click at [17, 278] on div "Trial activity" at bounding box center [15, 268] width 30 height 27
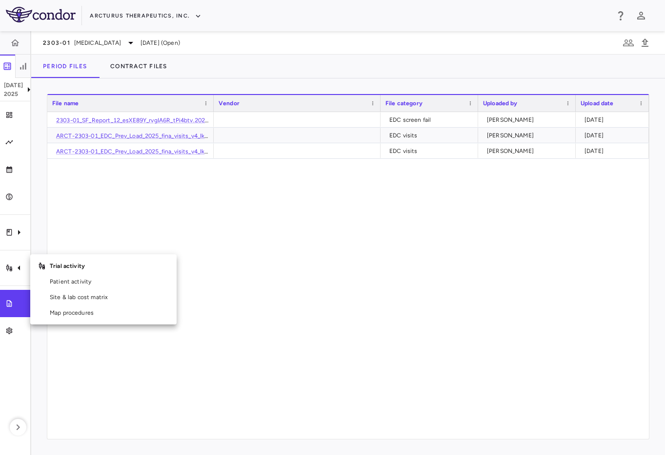
click at [186, 246] on div at bounding box center [332, 227] width 665 height 455
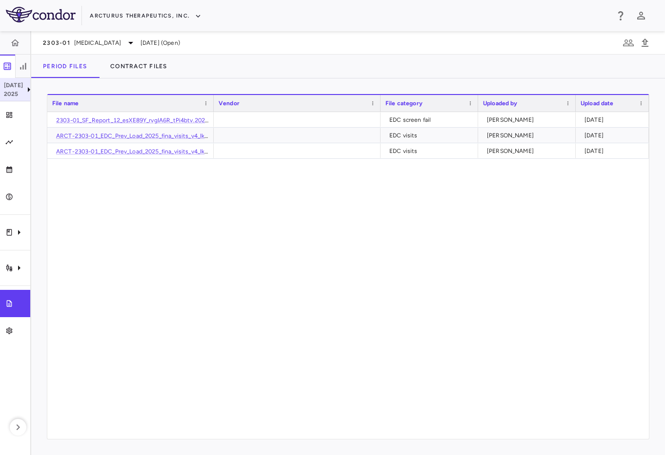
click at [11, 93] on p "2025" at bounding box center [13, 94] width 19 height 9
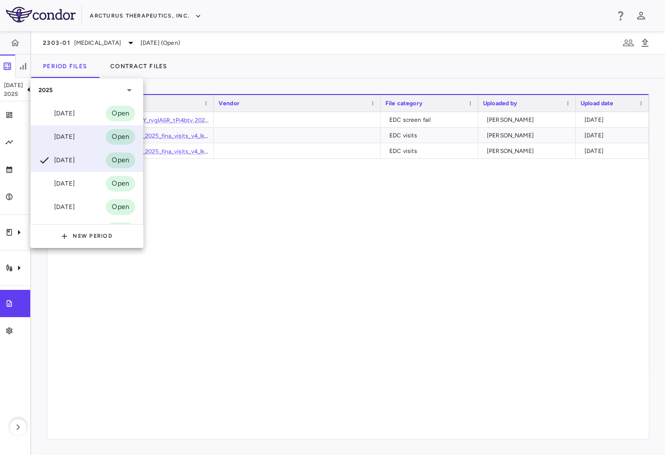
click at [70, 135] on div "[DATE]" at bounding box center [57, 137] width 36 height 12
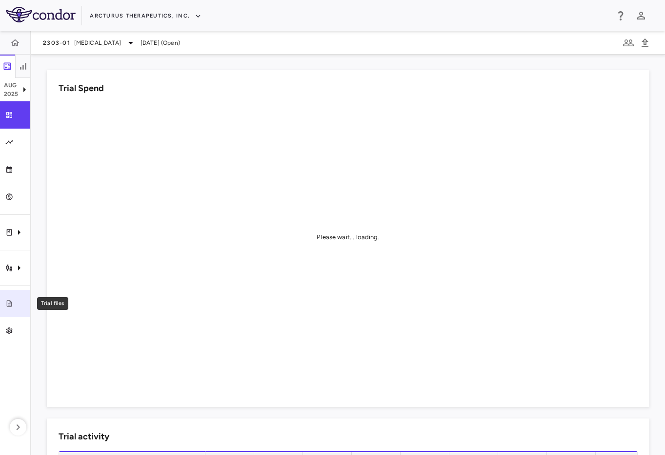
click at [20, 298] on link "Trial files" at bounding box center [15, 303] width 30 height 27
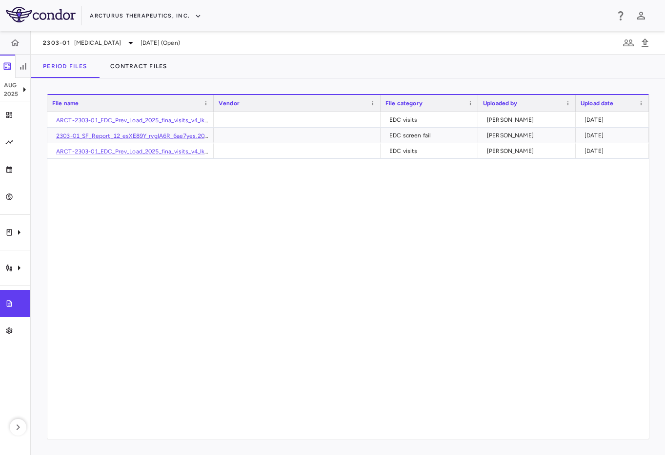
click at [266, 69] on div "Period Files Contract Files" at bounding box center [347, 66] width 633 height 23
click at [212, 388] on div "ARCT-2303-01_EDC_Prev_Load_2025_fina_visits_v4_IkZdvfa_ieQfkaX.csv EDC visits P…" at bounding box center [347, 275] width 601 height 327
click at [109, 306] on div "ARCT-2303-01_EDC_Prev_Load_2025_fina_visits_v4_IkZdvfa_ieQfkaX.csv EDC visits P…" at bounding box center [347, 275] width 601 height 327
drag, startPoint x: 396, startPoint y: 343, endPoint x: 84, endPoint y: 331, distance: 312.8
click at [396, 343] on div "ARCT-2303-01_EDC_Prev_Load_2025_fina_visits_v4_IkZdvfa_ieQfkaX.csv EDC visits P…" at bounding box center [347, 275] width 601 height 327
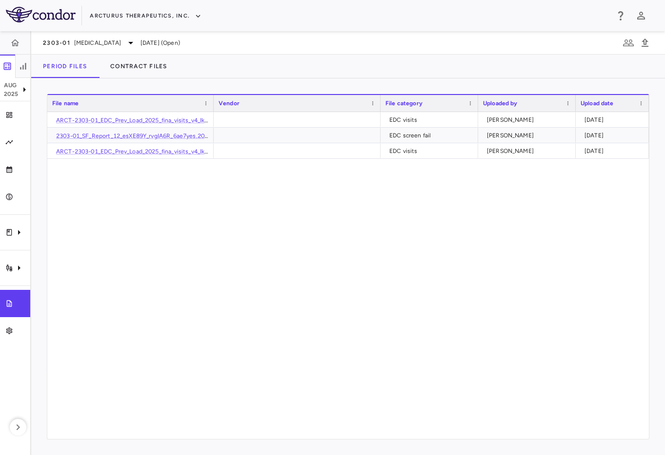
click at [410, 189] on div "ARCT-2303-01_EDC_Prev_Load_2025_fina_visits_v4_IkZdvfa_ieQfkaX.csv EDC visits P…" at bounding box center [347, 275] width 601 height 327
click at [373, 78] on div "Drag here to set row groups Drag here to set column labels File name Vendor Fil…" at bounding box center [347, 266] width 633 height 377
click at [246, 74] on div "Period Files Contract Files" at bounding box center [347, 66] width 633 height 23
click at [336, 64] on div "Period Files Contract Files" at bounding box center [347, 66] width 633 height 23
drag, startPoint x: 409, startPoint y: 67, endPoint x: 556, endPoint y: 67, distance: 146.8
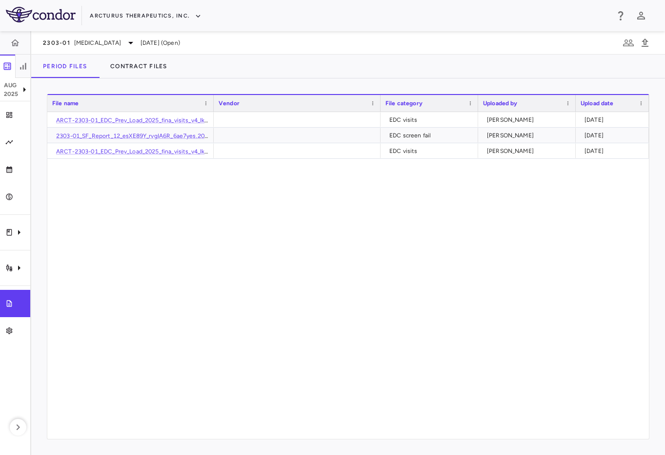
click at [419, 67] on div "Period Files Contract Files" at bounding box center [347, 66] width 633 height 23
click at [314, 277] on div "ARCT-2303-01_EDC_Prev_Load_2025_fina_visits_v4_IkZdvfa_ieQfkaX.csv EDC visits […" at bounding box center [347, 275] width 601 height 327
click at [18, 270] on icon "Trial activity" at bounding box center [19, 268] width 2 height 5
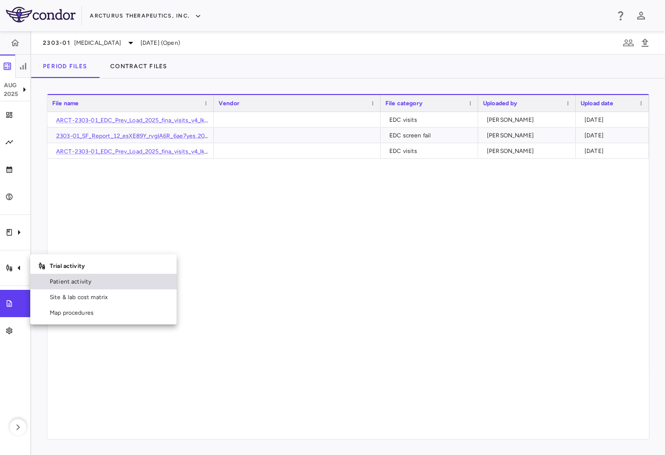
click at [69, 284] on span "Patient activity" at bounding box center [109, 281] width 119 height 9
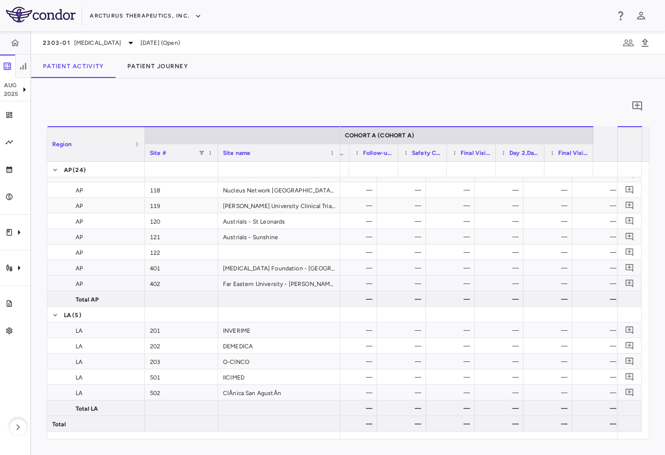
scroll to position [0, 552]
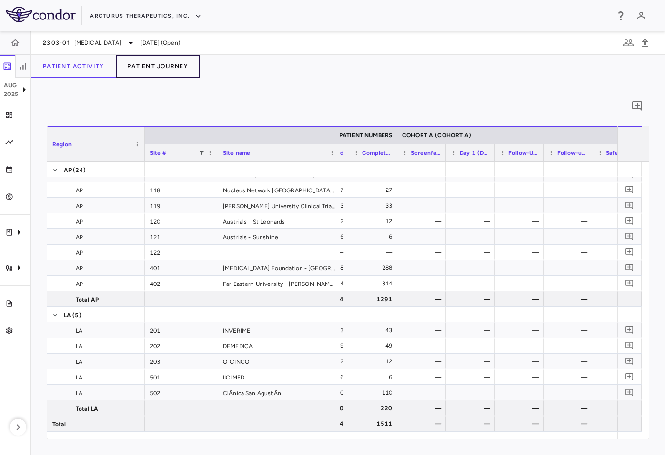
click at [172, 64] on button "Patient Journey" at bounding box center [158, 66] width 84 height 23
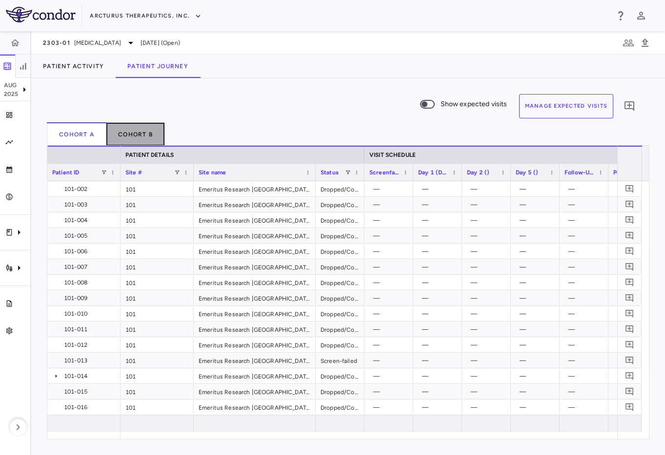
click at [139, 135] on button "Cohort B" at bounding box center [135, 133] width 59 height 23
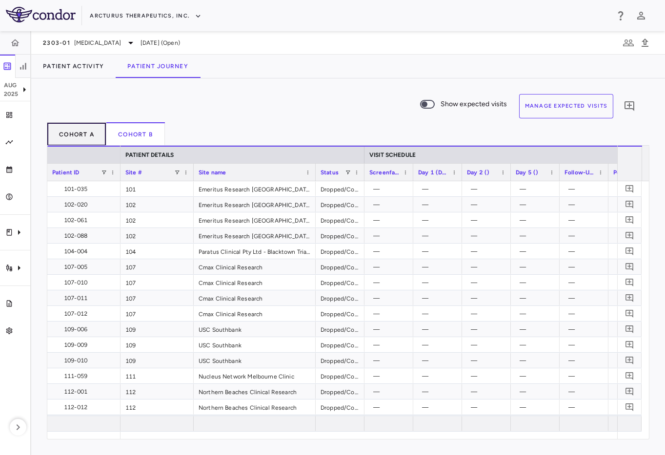
click at [82, 132] on button "Cohort A" at bounding box center [76, 133] width 59 height 23
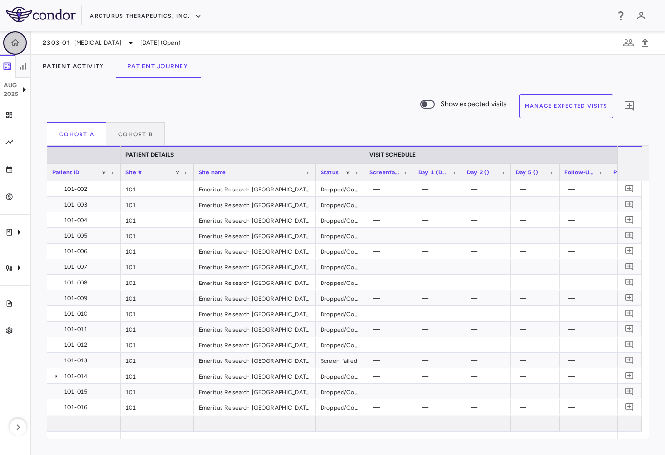
click at [16, 42] on icon "button" at bounding box center [15, 42] width 8 height 7
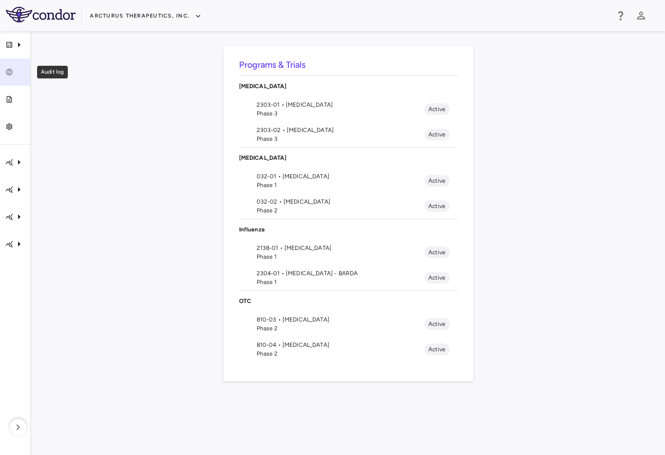
click at [18, 68] on div "Audit log" at bounding box center [19, 72] width 12 height 9
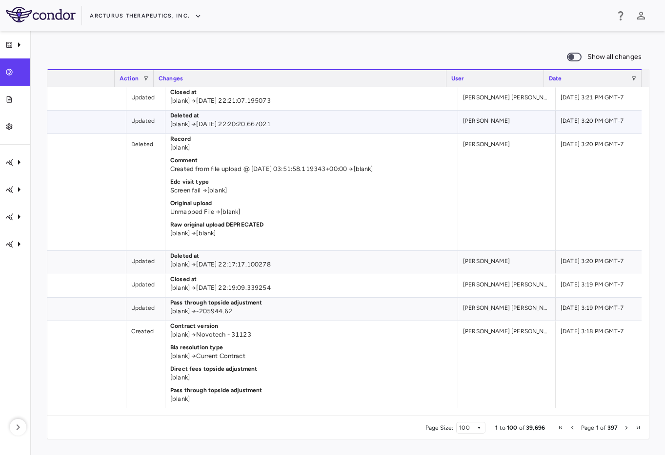
scroll to position [0, 482]
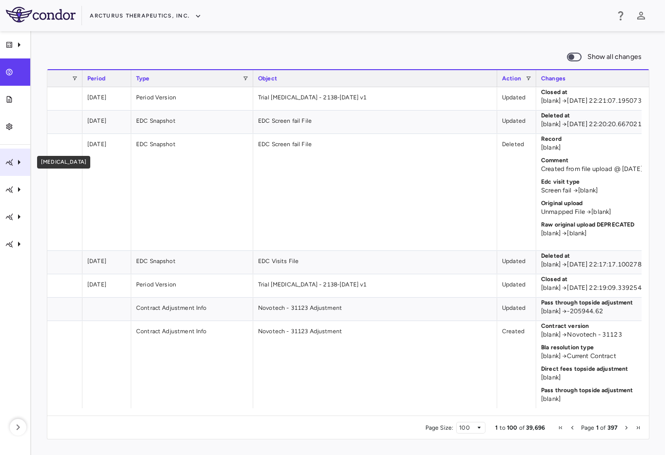
click at [11, 158] on icon "COVID" at bounding box center [9, 162] width 8 height 8
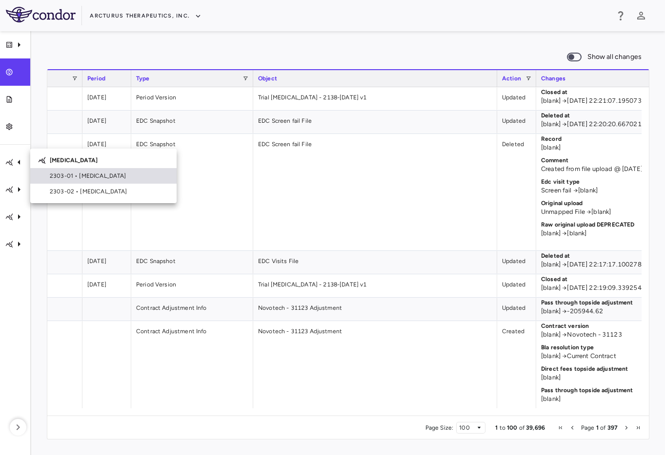
click at [58, 176] on span "2303-01 • [MEDICAL_DATA]" at bounding box center [109, 176] width 119 height 9
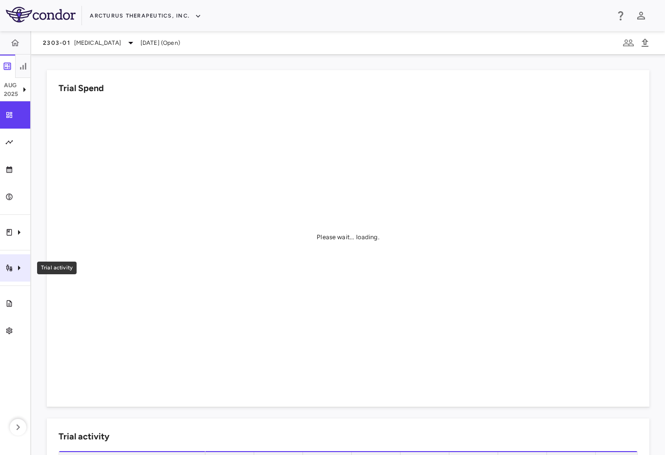
click at [16, 269] on icon "Trial activity" at bounding box center [19, 268] width 12 height 12
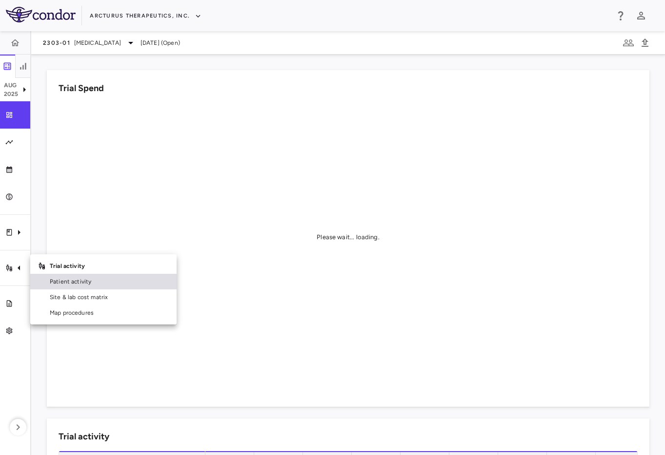
click at [90, 285] on span "Patient activity" at bounding box center [109, 281] width 119 height 9
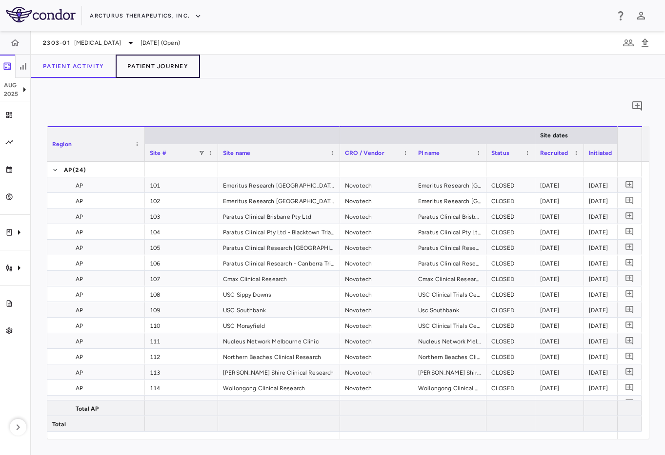
click at [155, 68] on button "Patient Journey" at bounding box center [158, 66] width 84 height 23
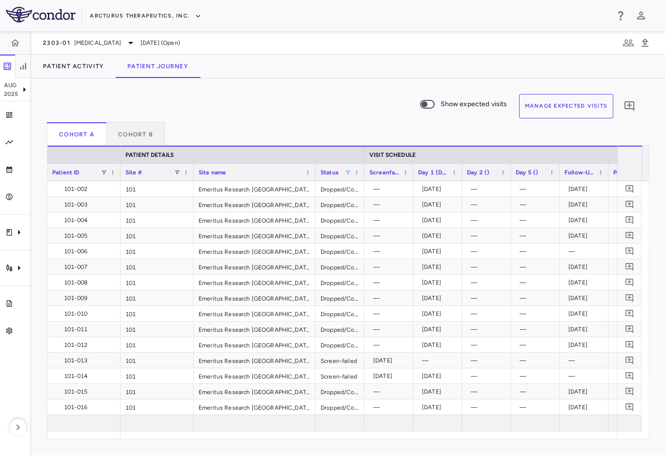
click at [348, 171] on span at bounding box center [348, 173] width 6 height 6
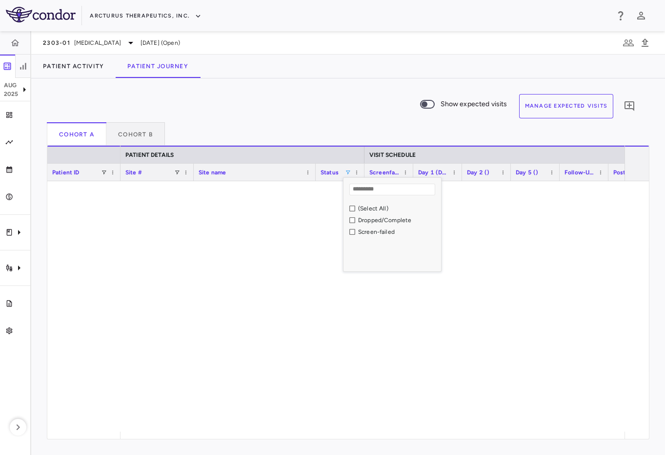
drag, startPoint x: 200, startPoint y: 96, endPoint x: 190, endPoint y: 95, distance: 10.8
click at [200, 96] on div "Show expected visits Manage Expected Visits 0" at bounding box center [344, 108] width 594 height 28
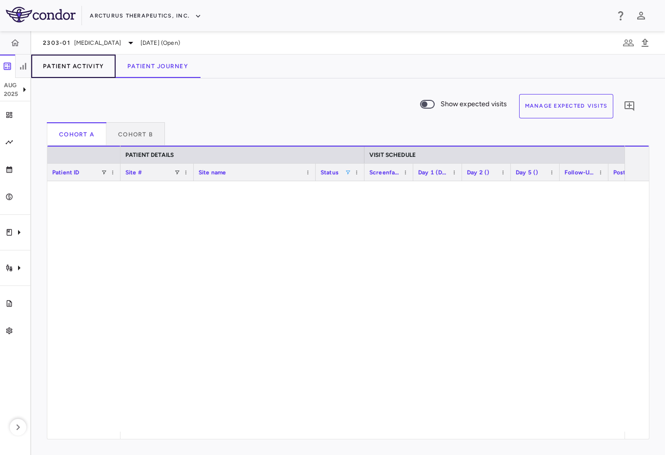
click at [80, 67] on button "Patient Activity" at bounding box center [73, 66] width 84 height 23
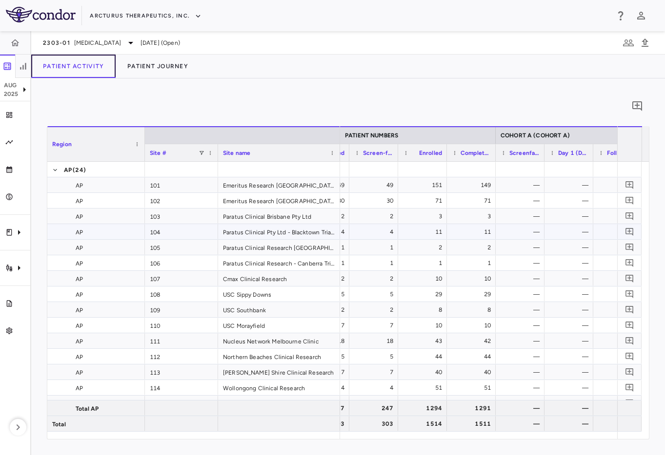
scroll to position [0, 277]
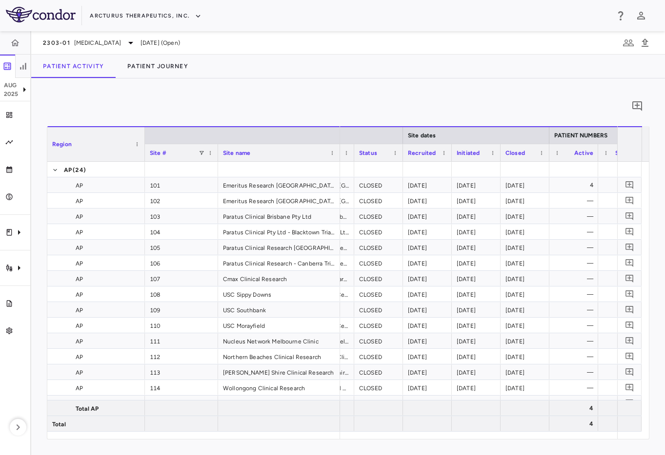
click at [149, 53] on div "2303-01 [MEDICAL_DATA][DATE] (Open)" at bounding box center [347, 42] width 633 height 23
click at [151, 63] on button "Patient Journey" at bounding box center [158, 66] width 84 height 23
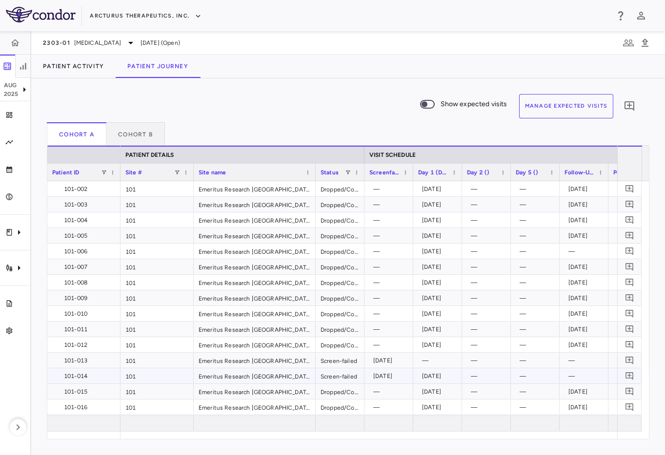
click at [415, 375] on div "[DATE]" at bounding box center [437, 376] width 49 height 15
click at [351, 172] on div "Status" at bounding box center [339, 172] width 39 height 17
click at [346, 170] on span at bounding box center [348, 173] width 6 height 6
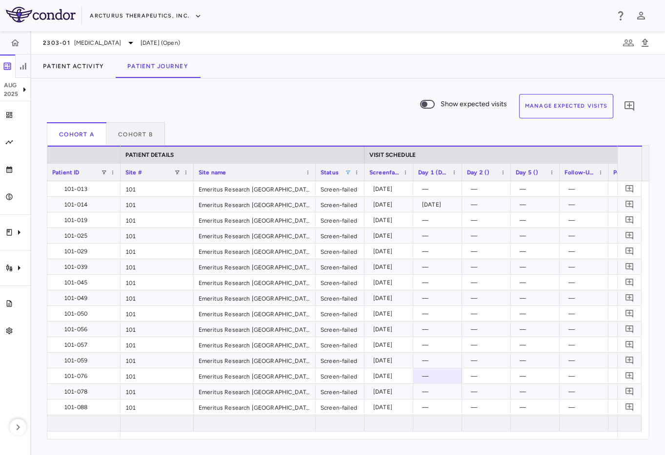
click at [292, 96] on div "Show expected visits Manage Expected Visits 0" at bounding box center [344, 108] width 594 height 28
click at [450, 211] on div "[DATE]" at bounding box center [439, 205] width 35 height 16
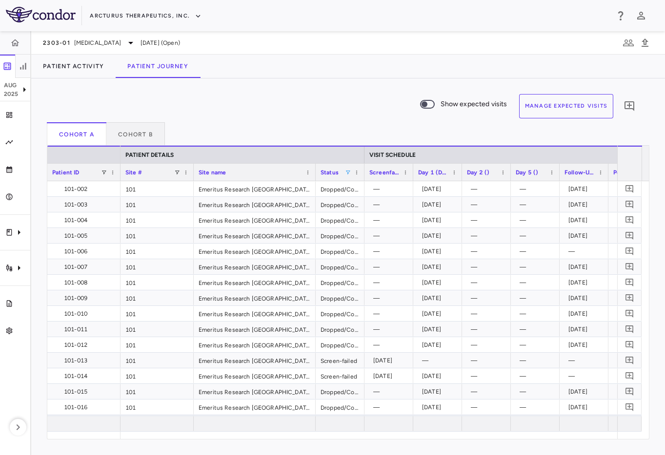
click at [348, 172] on span at bounding box center [348, 173] width 6 height 6
click at [175, 171] on span at bounding box center [177, 173] width 6 height 6
click at [102, 172] on span at bounding box center [104, 173] width 6 height 6
click at [119, 209] on div "(Select All)" at bounding box center [154, 208] width 80 height 7
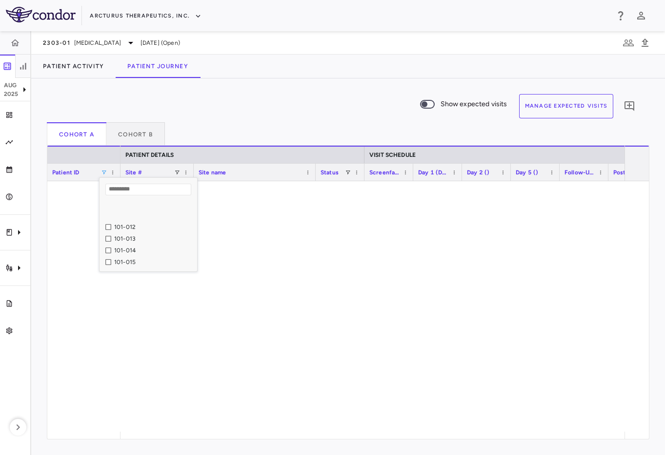
scroll to position [154, 0]
click at [125, 208] on div "101-014" at bounding box center [154, 206] width 80 height 7
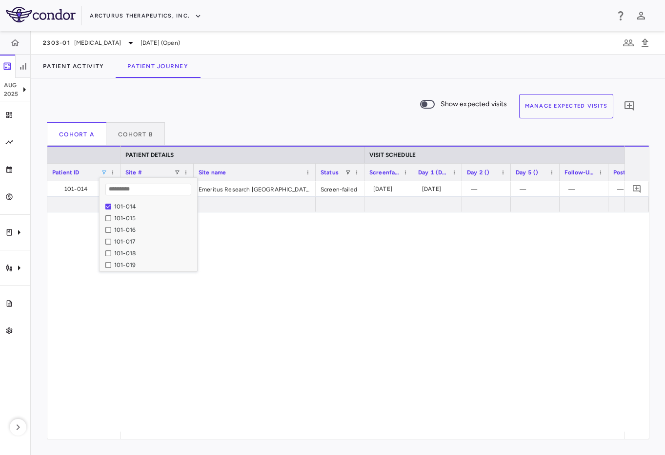
scroll to position [152, 0]
click at [231, 111] on div "Show expected visits Manage Expected Visits 0" at bounding box center [344, 108] width 594 height 28
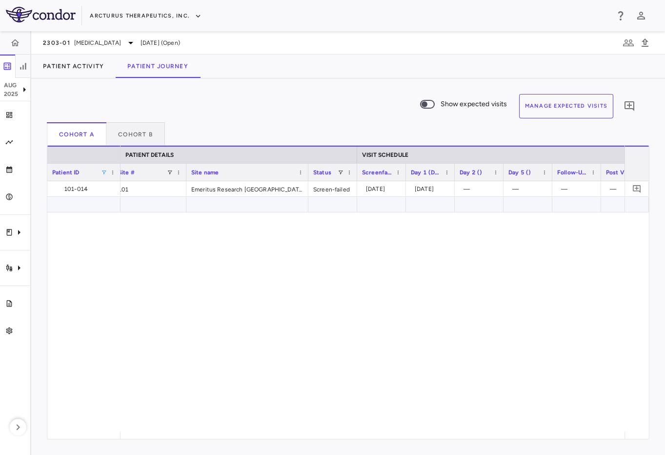
scroll to position [0, 15]
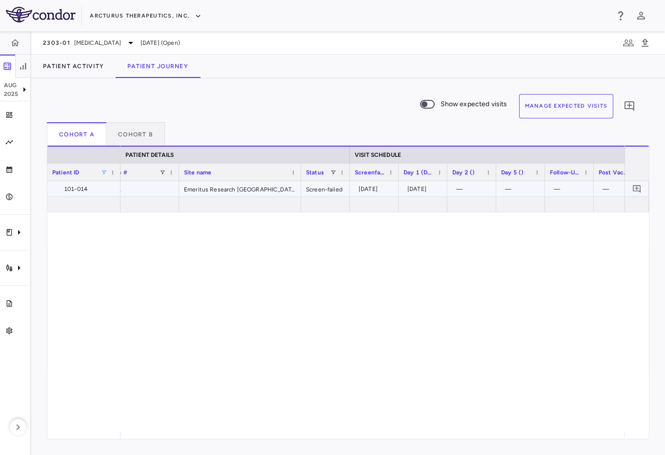
click at [410, 189] on div "[DATE]" at bounding box center [424, 189] width 35 height 16
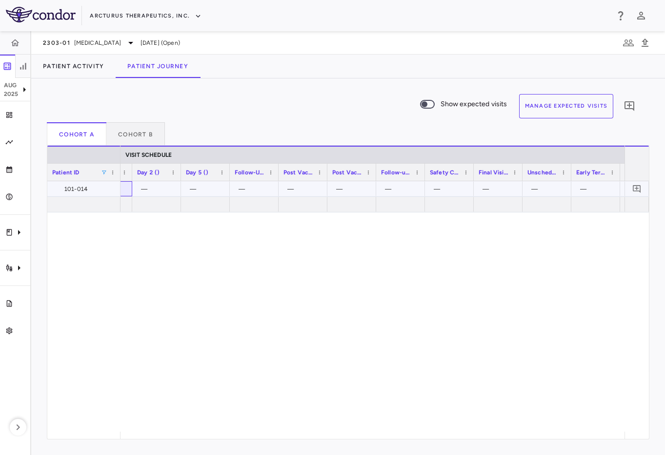
scroll to position [0, 0]
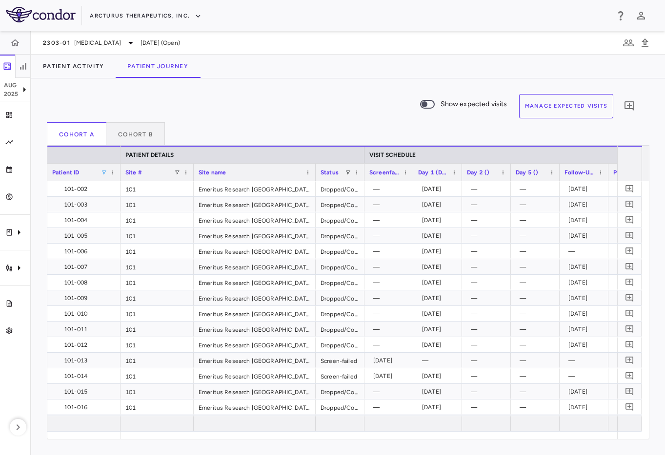
click at [103, 170] on span at bounding box center [104, 173] width 6 height 6
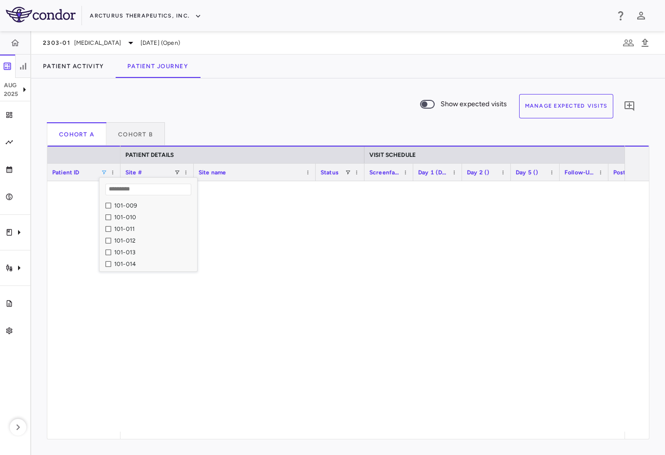
scroll to position [118, 0]
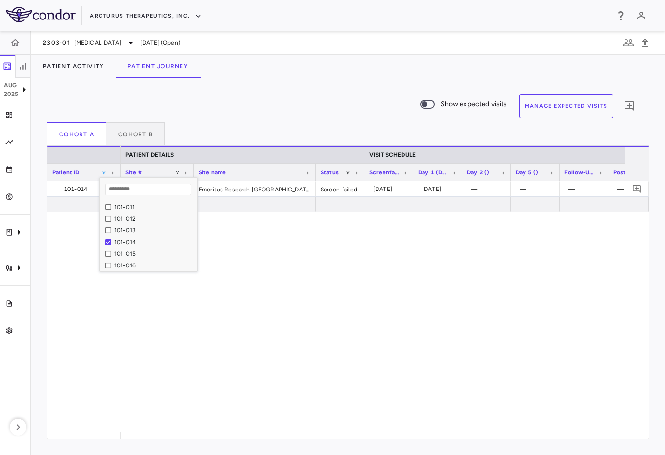
click at [334, 57] on div "Patient Activity Patient Journey" at bounding box center [347, 66] width 633 height 23
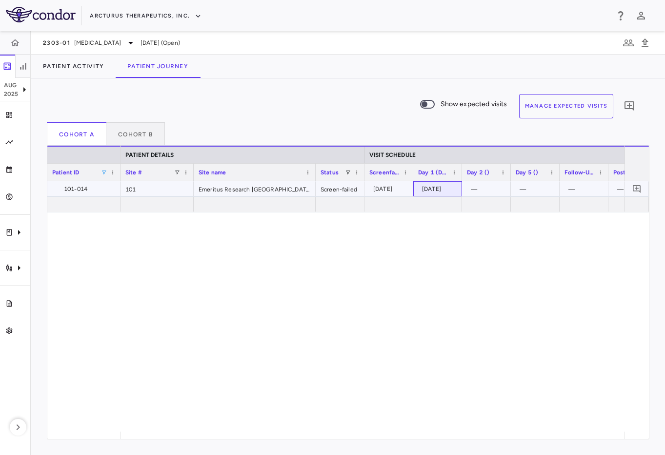
click at [443, 189] on div "[DATE]" at bounding box center [439, 189] width 35 height 16
click at [380, 196] on div "[DATE]" at bounding box center [390, 189] width 35 height 16
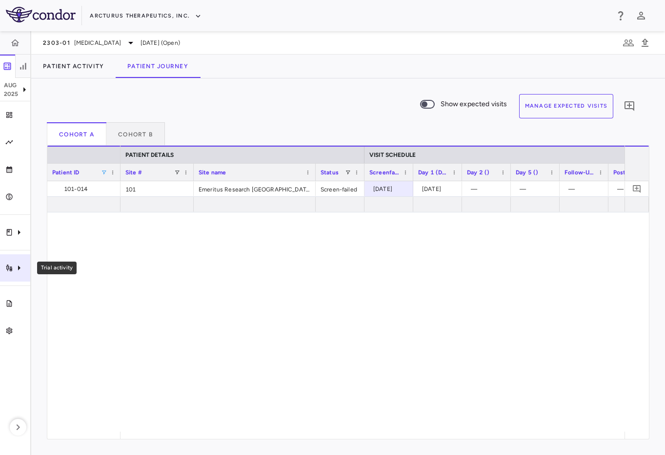
click at [20, 260] on div "Trial activity" at bounding box center [15, 268] width 30 height 27
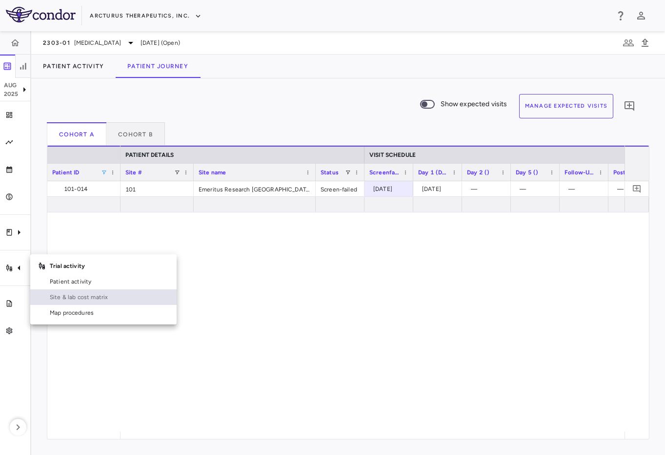
click at [48, 299] on div "Site & lab cost matrix" at bounding box center [108, 297] width 121 height 9
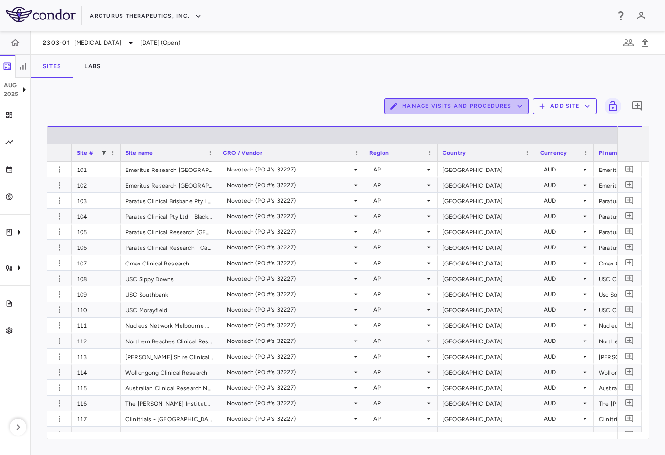
click at [433, 102] on button "Manage Visits and Procedures" at bounding box center [456, 106] width 144 height 16
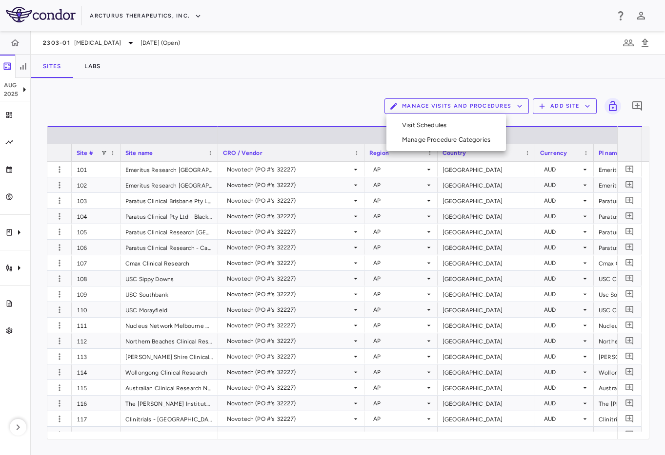
click at [436, 125] on li "Visit Schedules" at bounding box center [446, 125] width 104 height 15
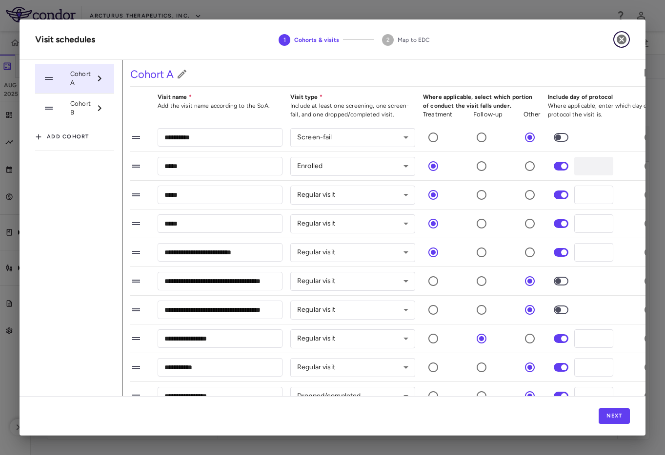
click at [626, 41] on icon "button" at bounding box center [621, 40] width 12 height 12
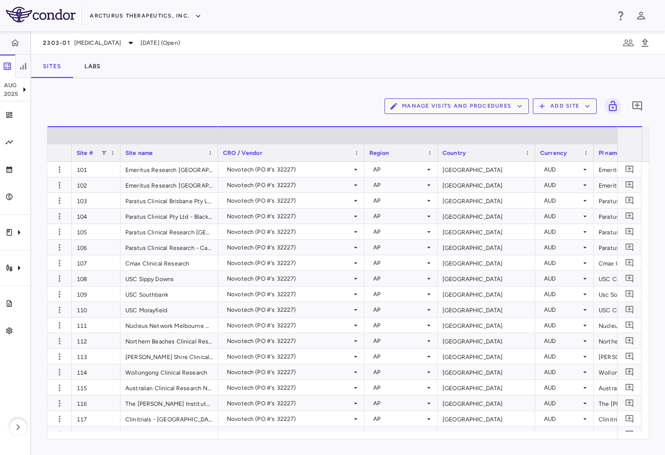
click at [376, 48] on div "2303-01 [MEDICAL_DATA][DATE] (Open)" at bounding box center [347, 42] width 633 height 23
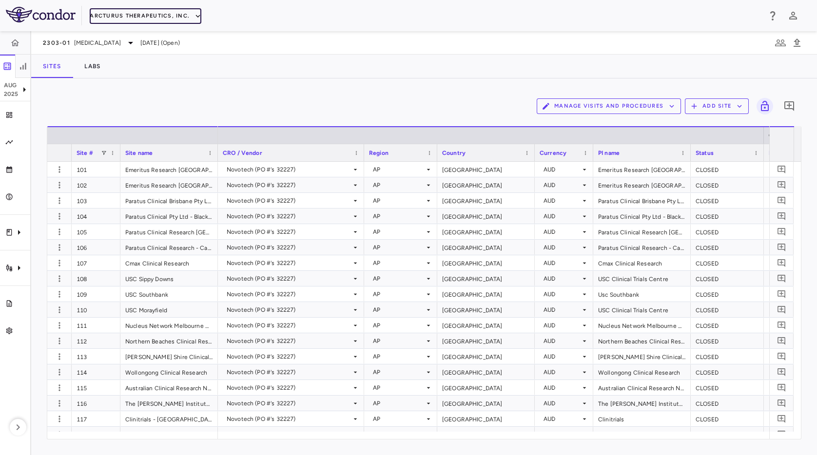
click at [169, 15] on button "Arcturus Therapeutics, Inc." at bounding box center [146, 16] width 112 height 16
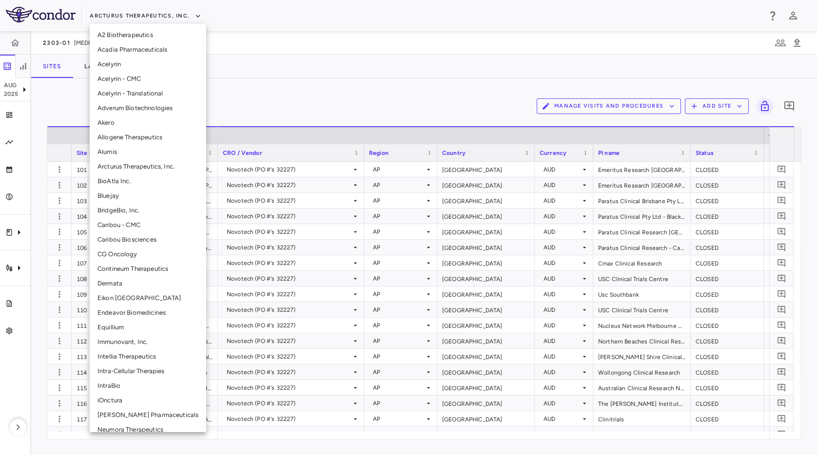
click at [154, 338] on li "Immunovant, Inc." at bounding box center [148, 342] width 117 height 15
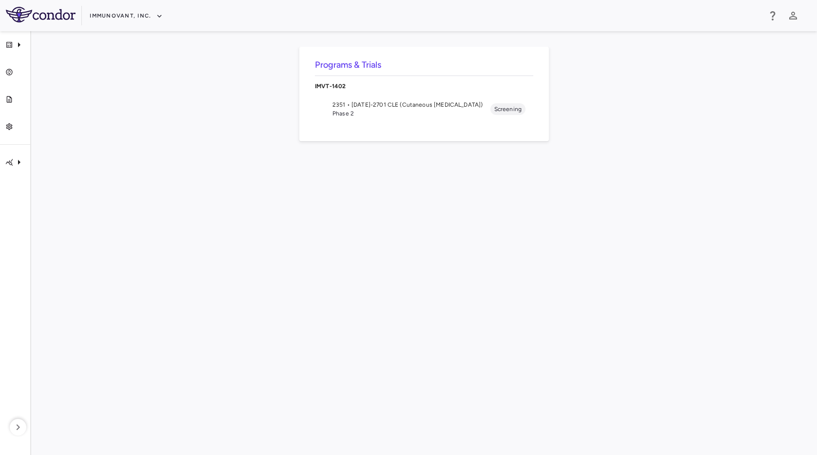
click at [398, 115] on span "Phase 2" at bounding box center [412, 113] width 158 height 9
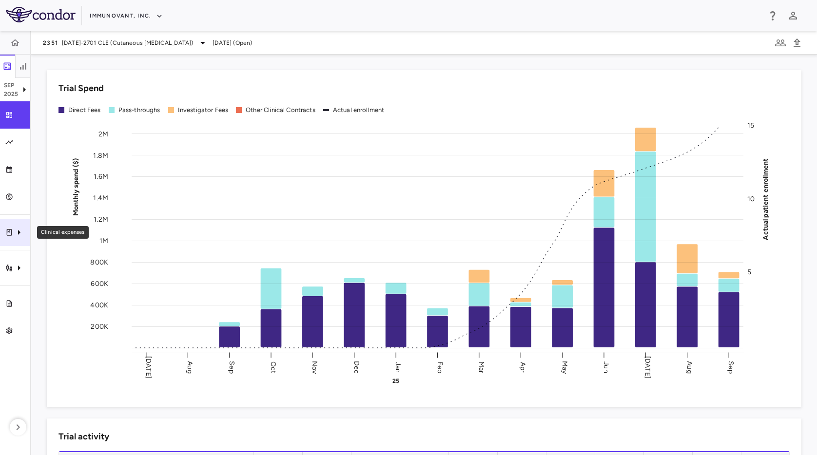
click at [22, 236] on icon "Clinical expenses" at bounding box center [19, 233] width 12 height 12
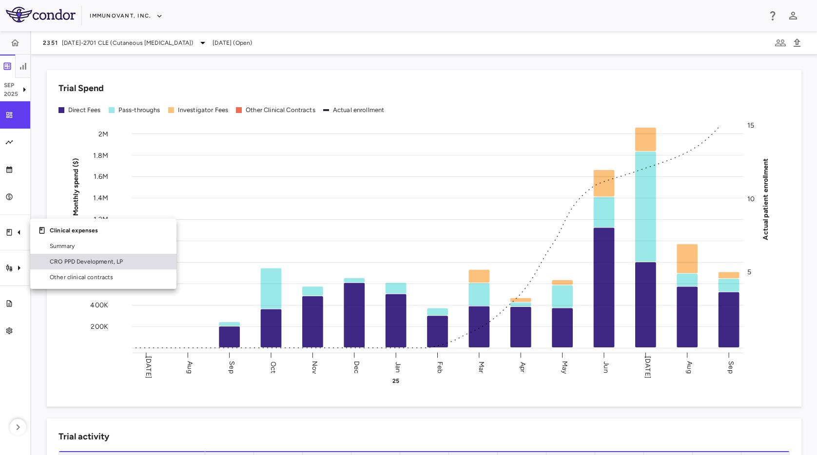
click at [52, 260] on span "CRO PPD Development, LP" at bounding box center [109, 261] width 119 height 9
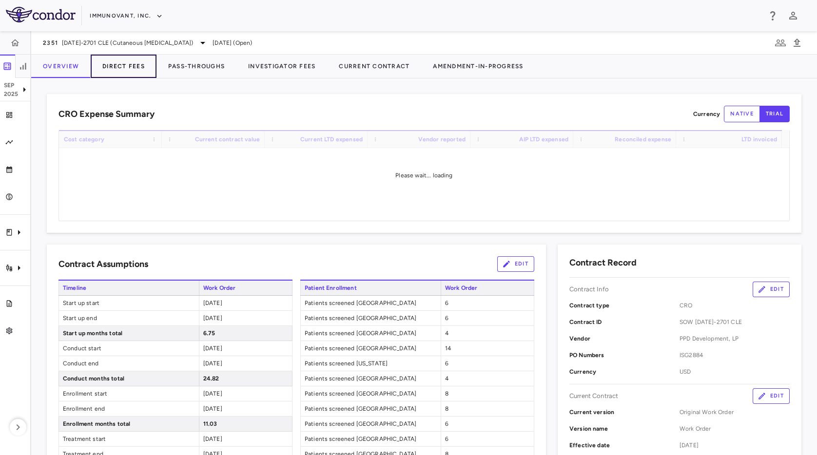
click at [112, 63] on button "Direct Fees" at bounding box center [124, 66] width 66 height 23
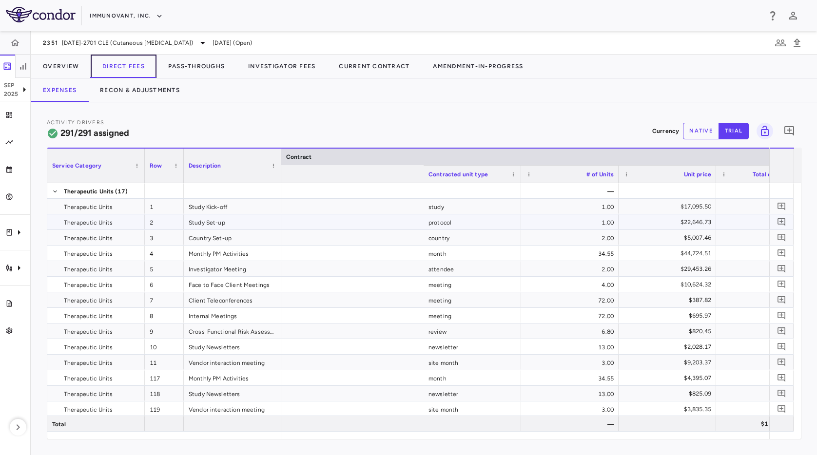
scroll to position [0, 382]
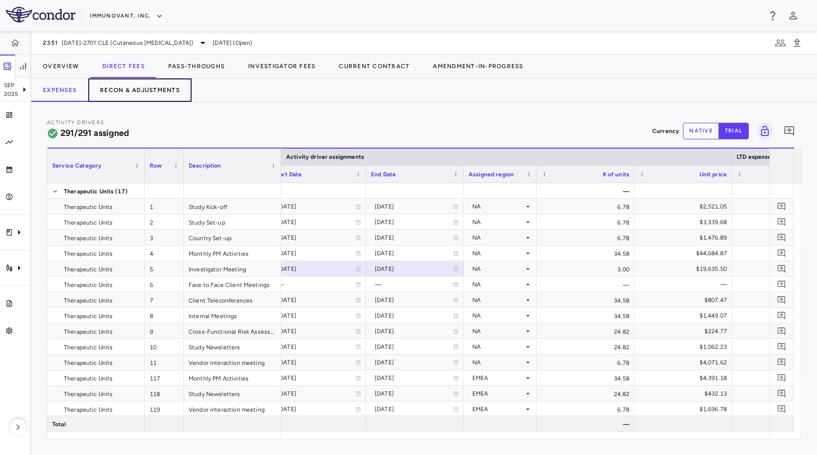
click at [127, 91] on button "Recon & Adjustments" at bounding box center [139, 89] width 103 height 23
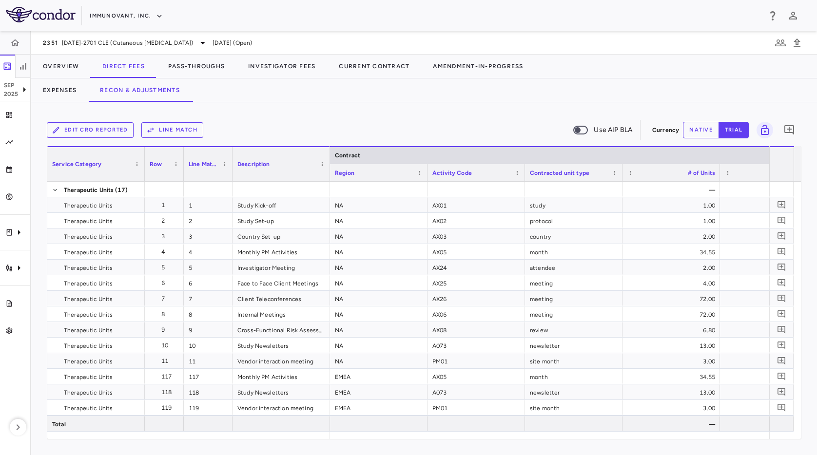
click at [167, 124] on button "Line Match" at bounding box center [172, 130] width 62 height 16
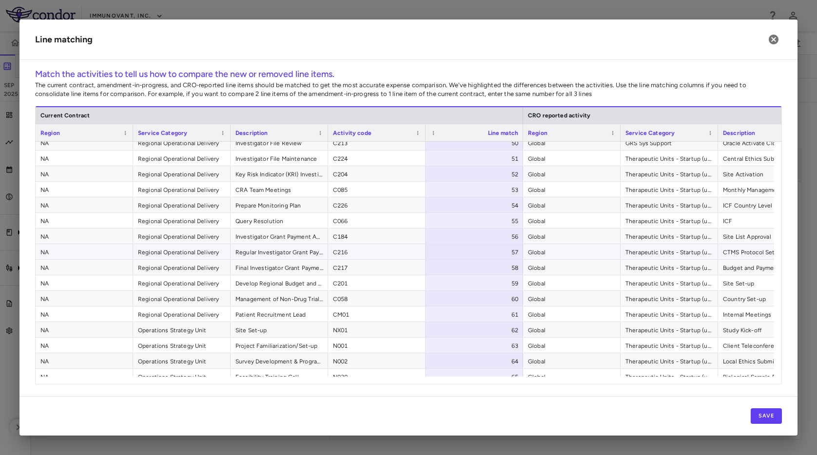
scroll to position [968, 0]
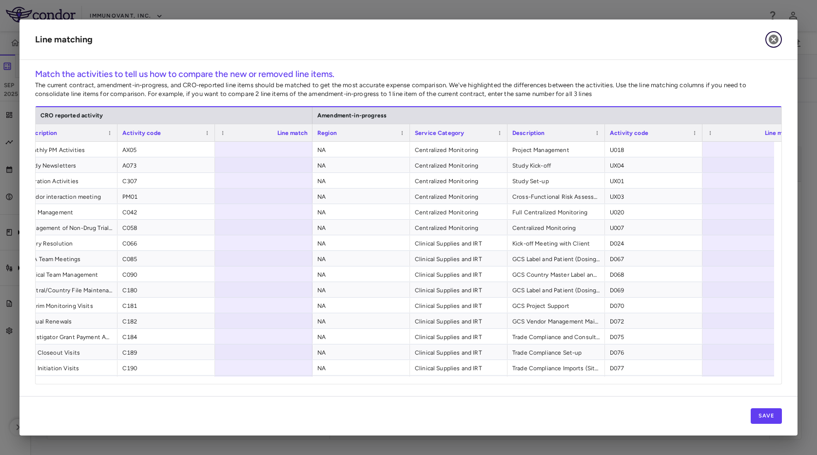
click at [664, 39] on icon "button" at bounding box center [774, 40] width 10 height 10
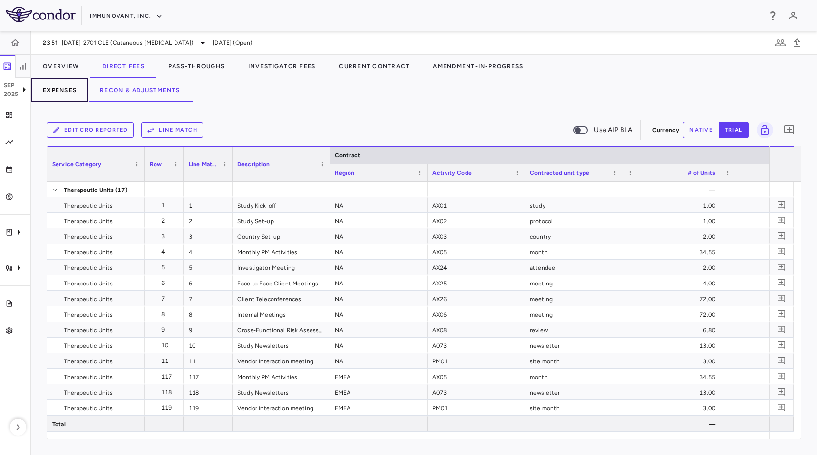
click at [77, 86] on button "Expenses" at bounding box center [59, 89] width 57 height 23
